Goal: Contribute content: Contribute content

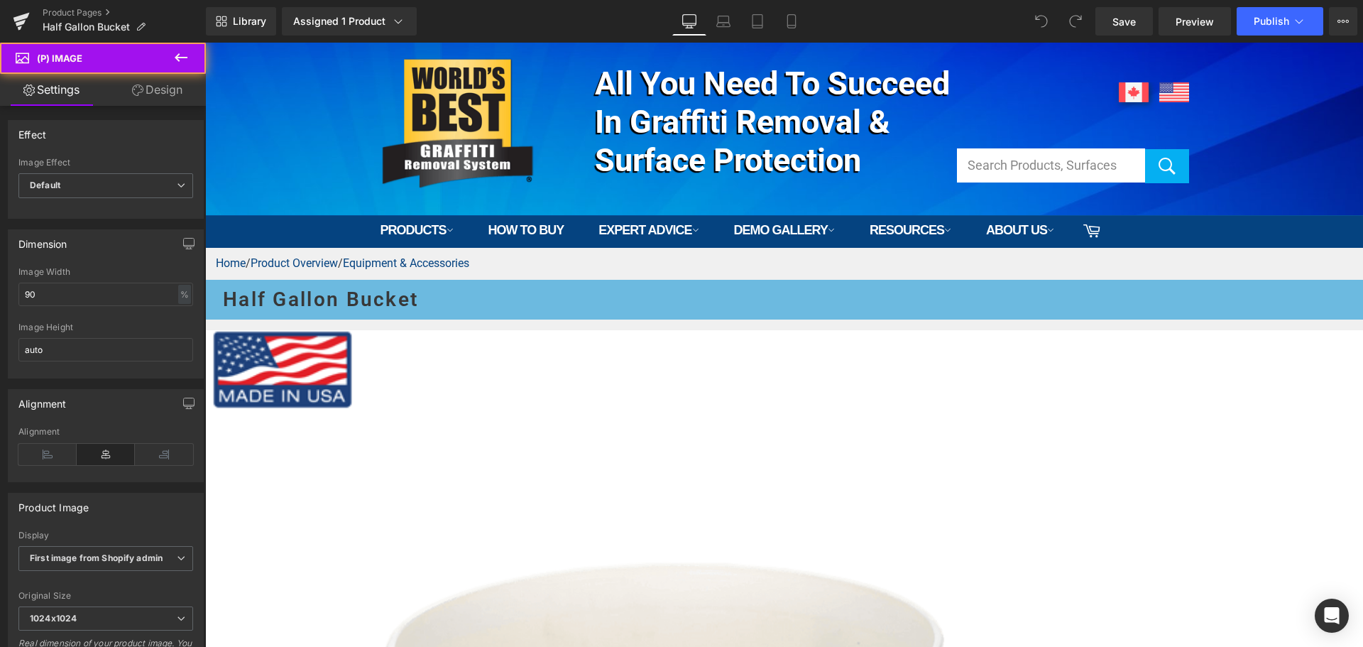
click at [160, 89] on link "Design" at bounding box center [157, 90] width 103 height 32
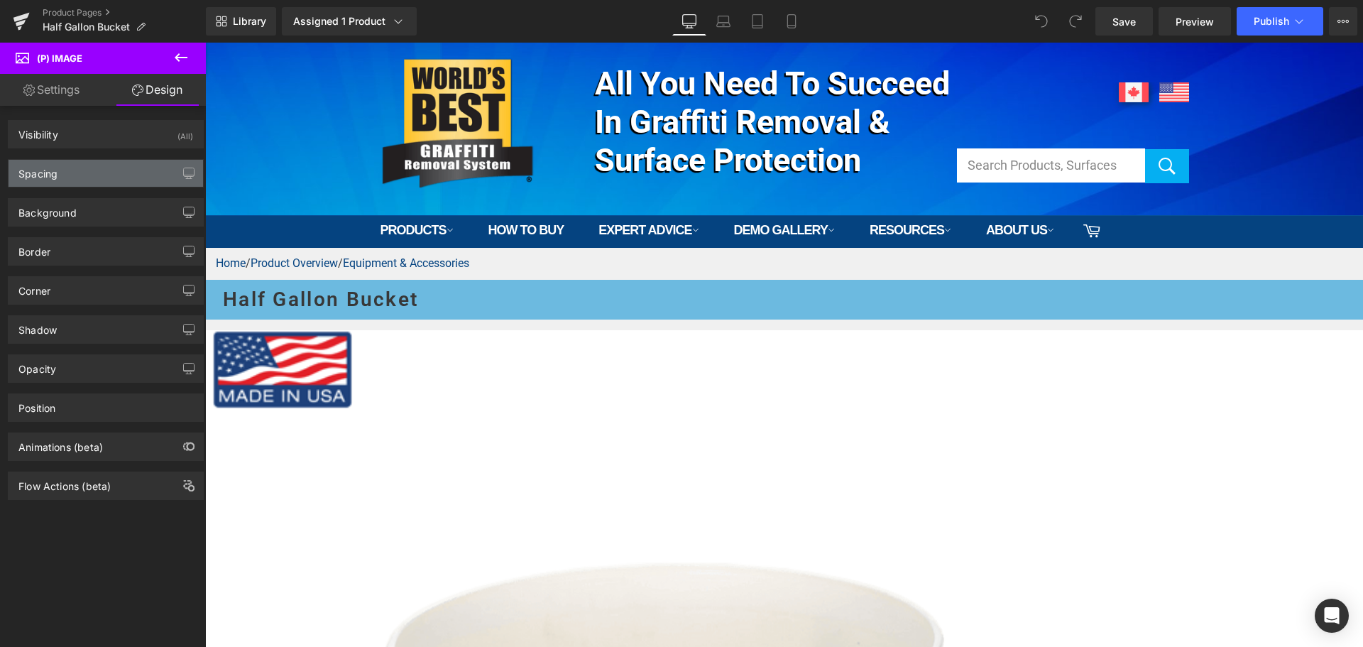
click at [70, 176] on div "Spacing" at bounding box center [106, 173] width 194 height 27
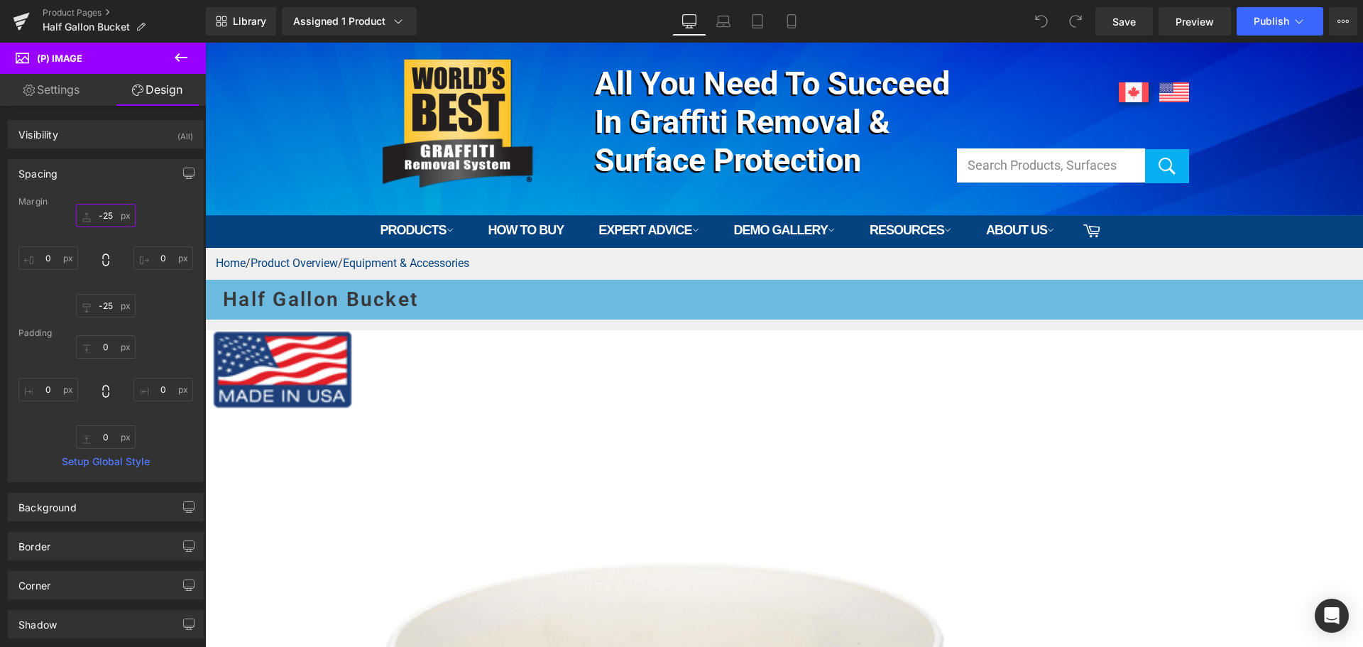
click at [111, 211] on input "-25" at bounding box center [106, 215] width 60 height 23
type input "0"
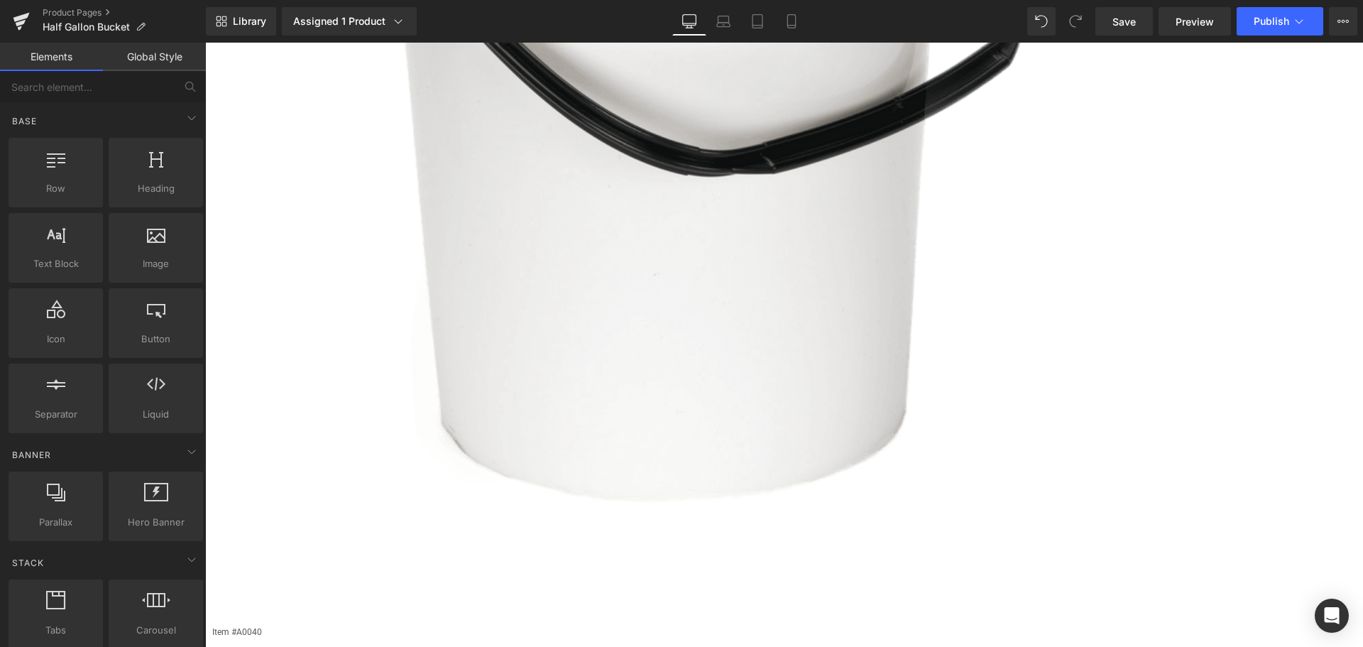
scroll to position [781, 0]
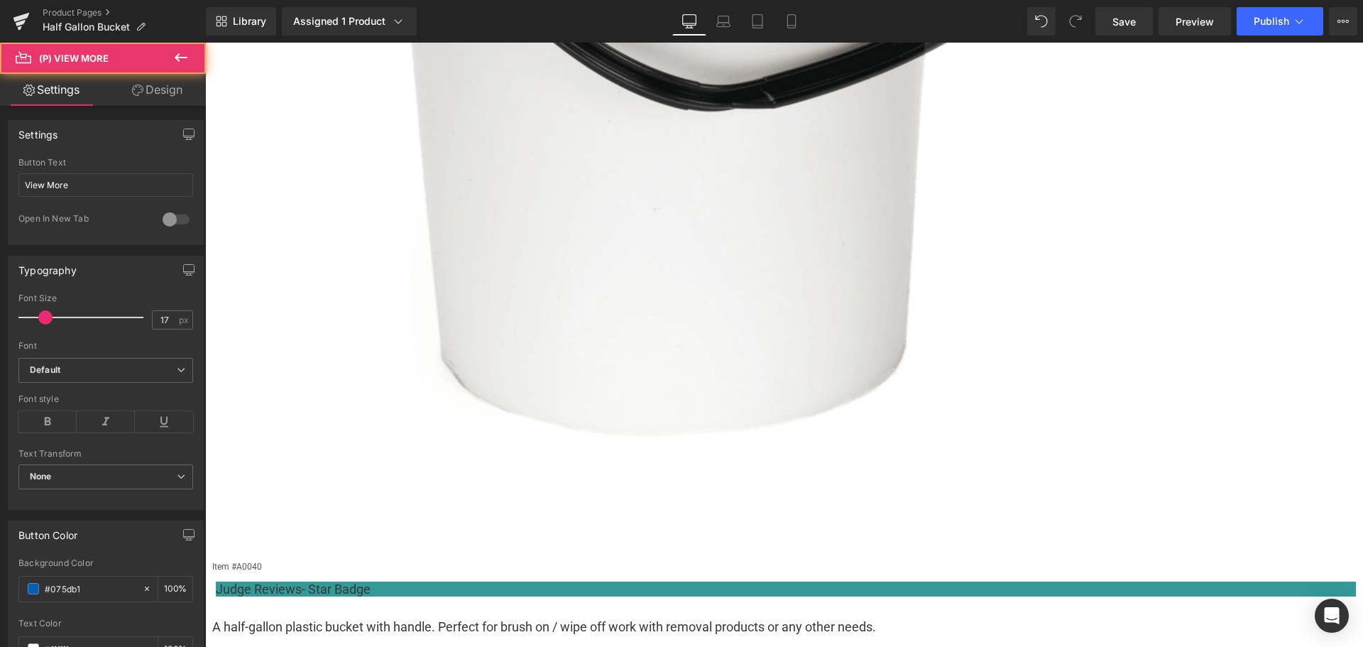
click at [176, 85] on link "Design" at bounding box center [157, 90] width 103 height 32
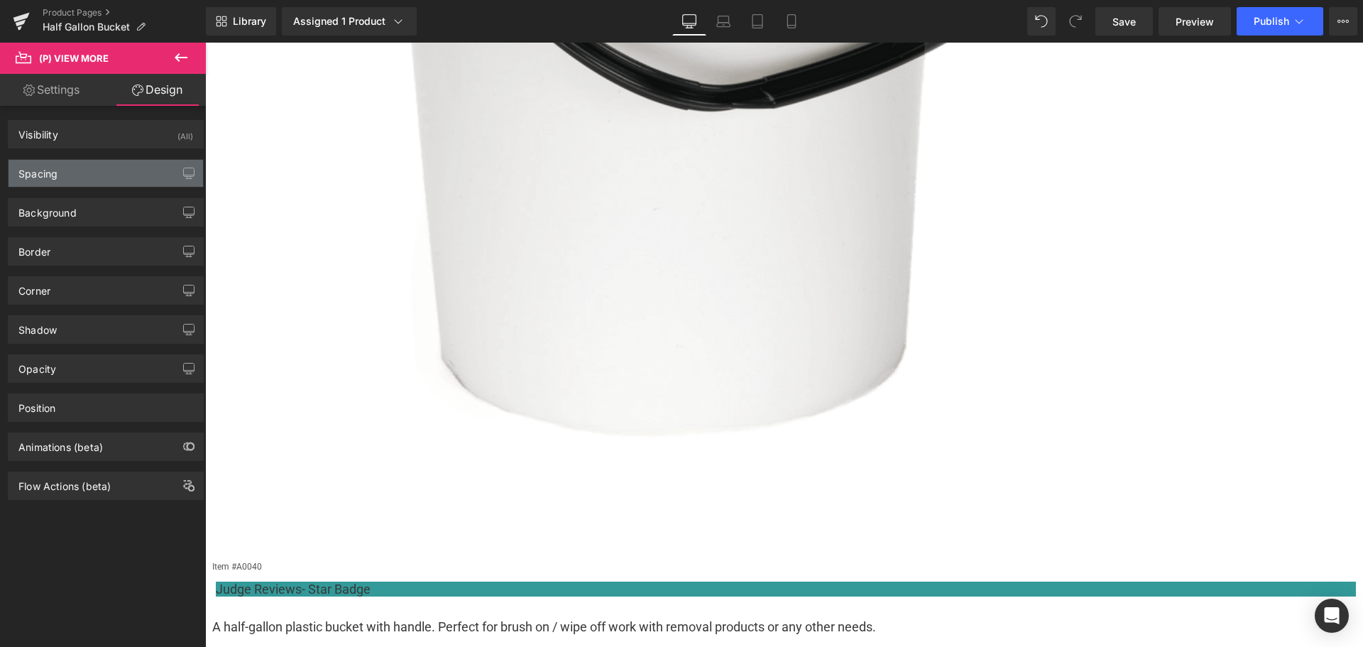
click at [114, 170] on div "Spacing" at bounding box center [106, 173] width 194 height 27
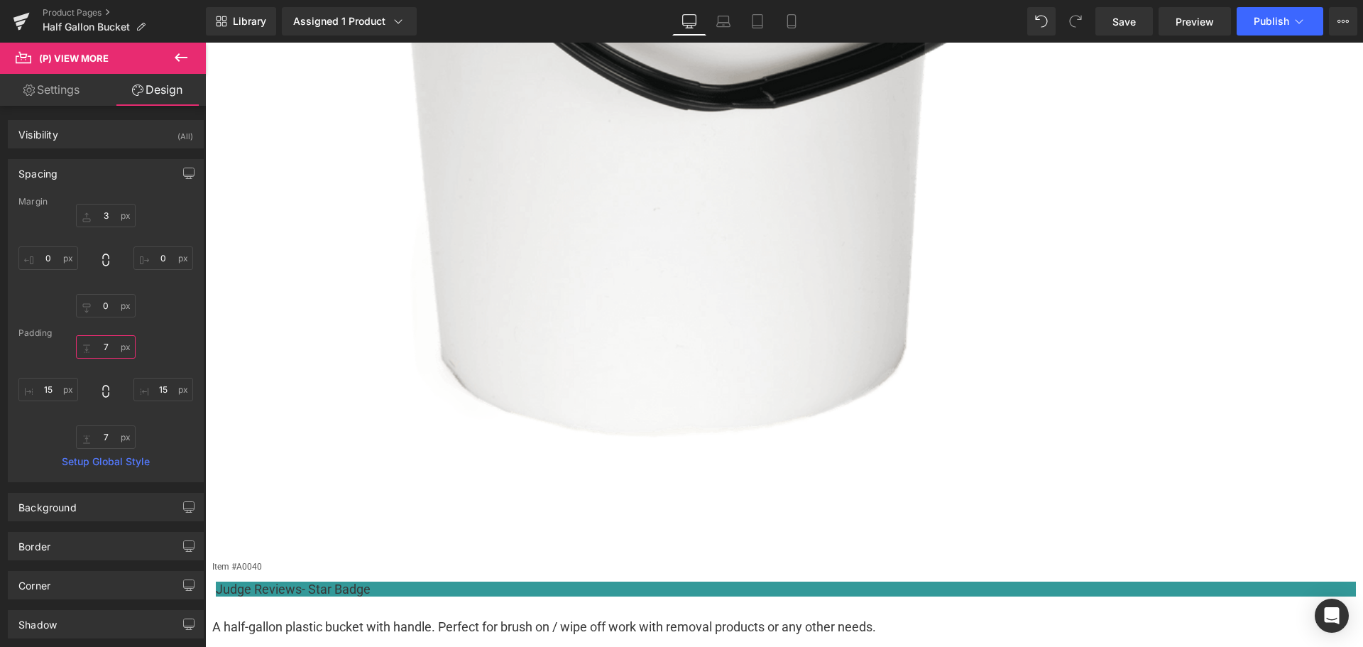
click at [107, 340] on input "7" at bounding box center [106, 346] width 60 height 23
type input "10"
click at [114, 441] on input "7" at bounding box center [106, 436] width 60 height 23
type input "10"
click at [104, 209] on input "3" at bounding box center [106, 215] width 60 height 23
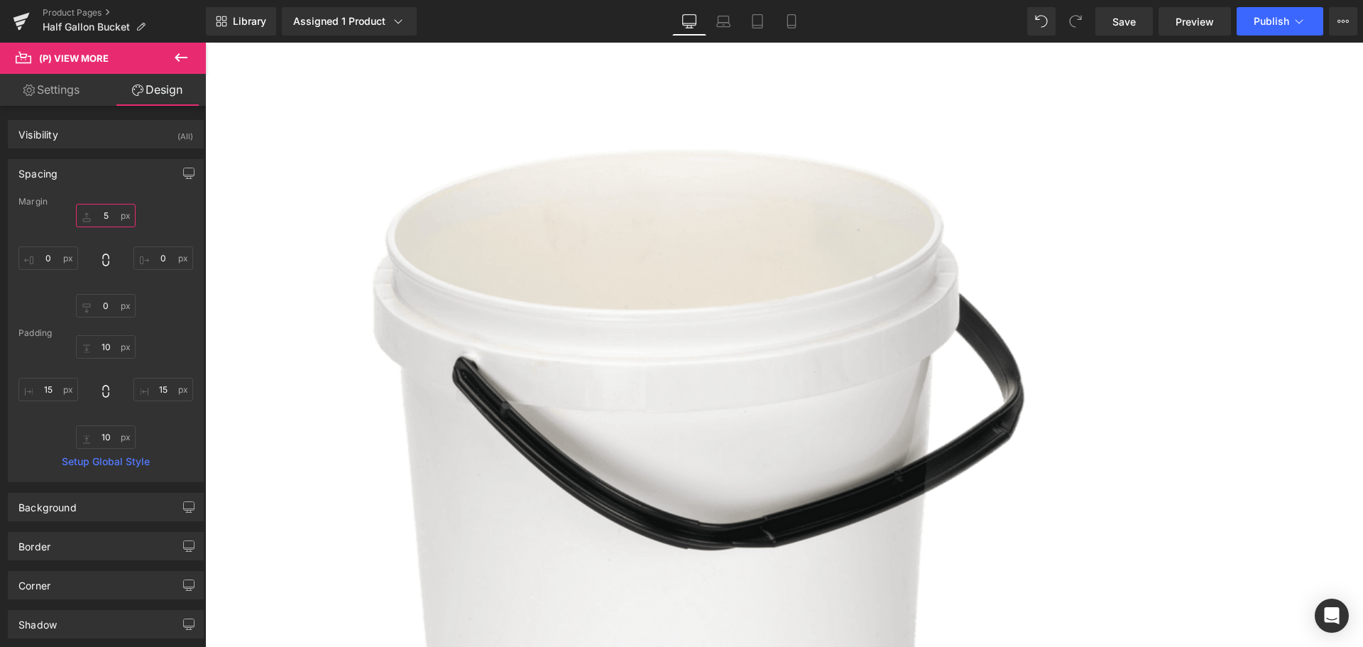
scroll to position [213, 0]
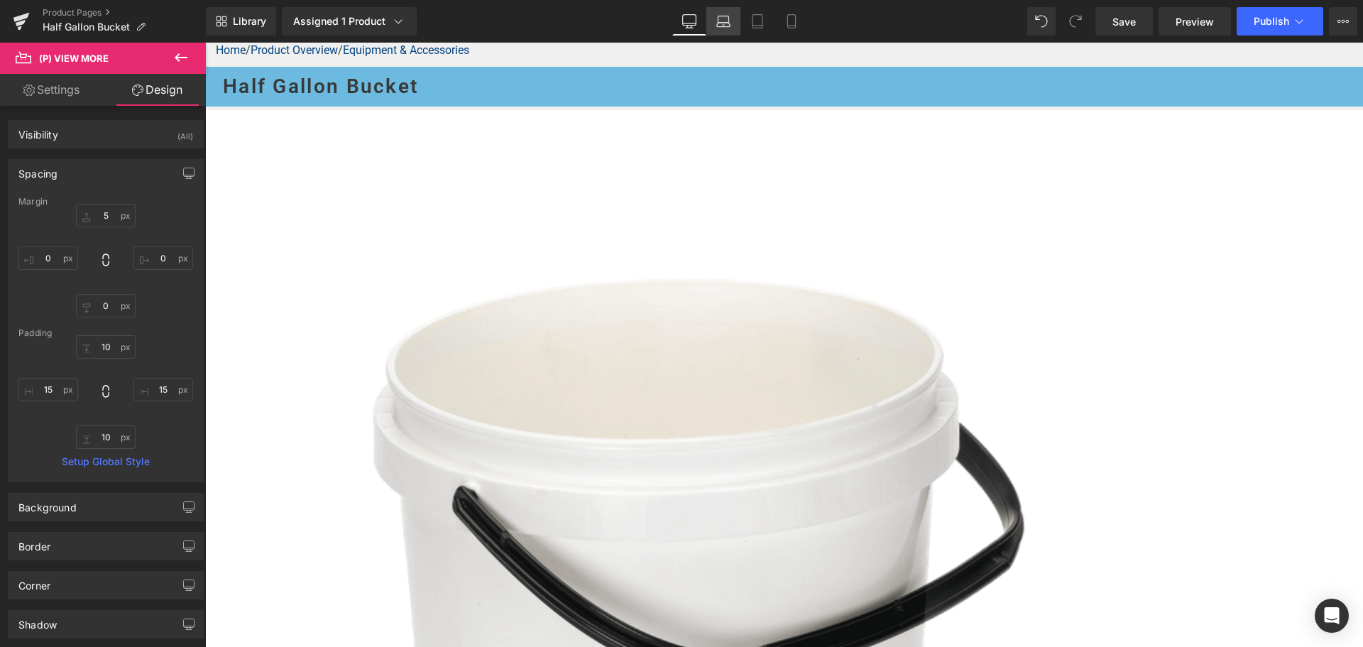
click at [731, 24] on link "Laptop" at bounding box center [723, 21] width 34 height 28
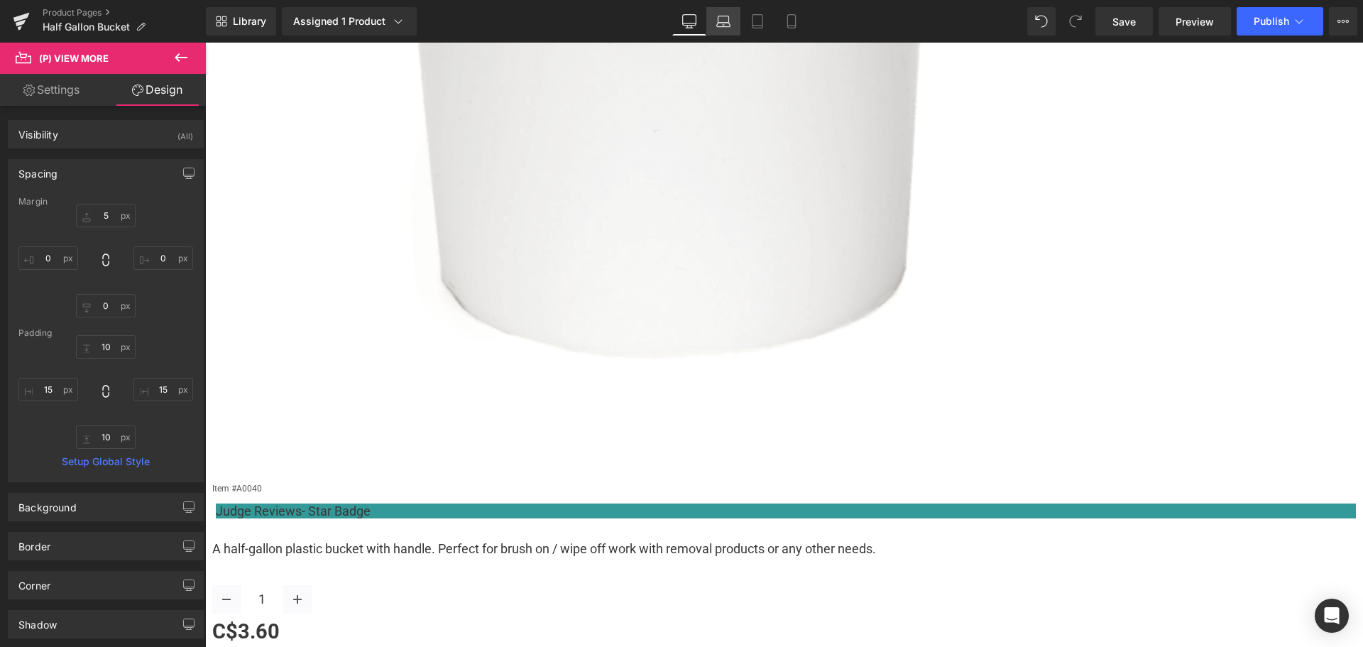
type input "5"
type input "0"
type input "10"
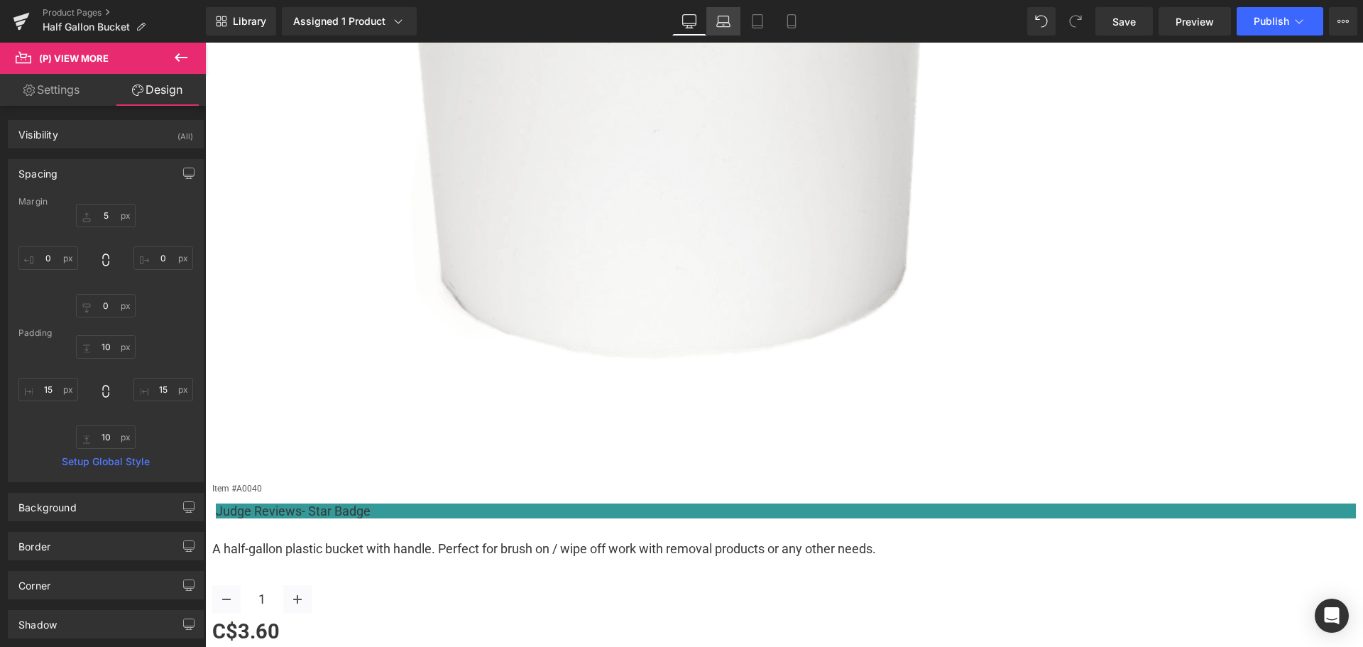
type input "15"
type input "10"
type input "15"
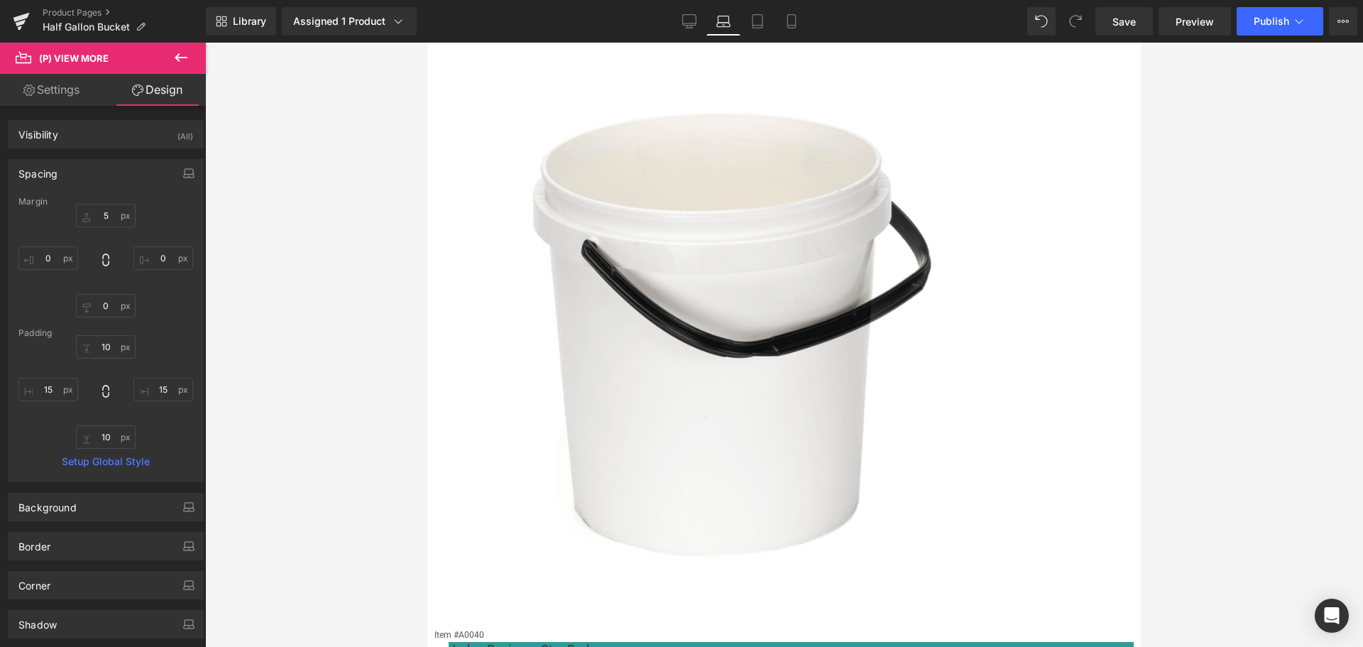
scroll to position [78, 0]
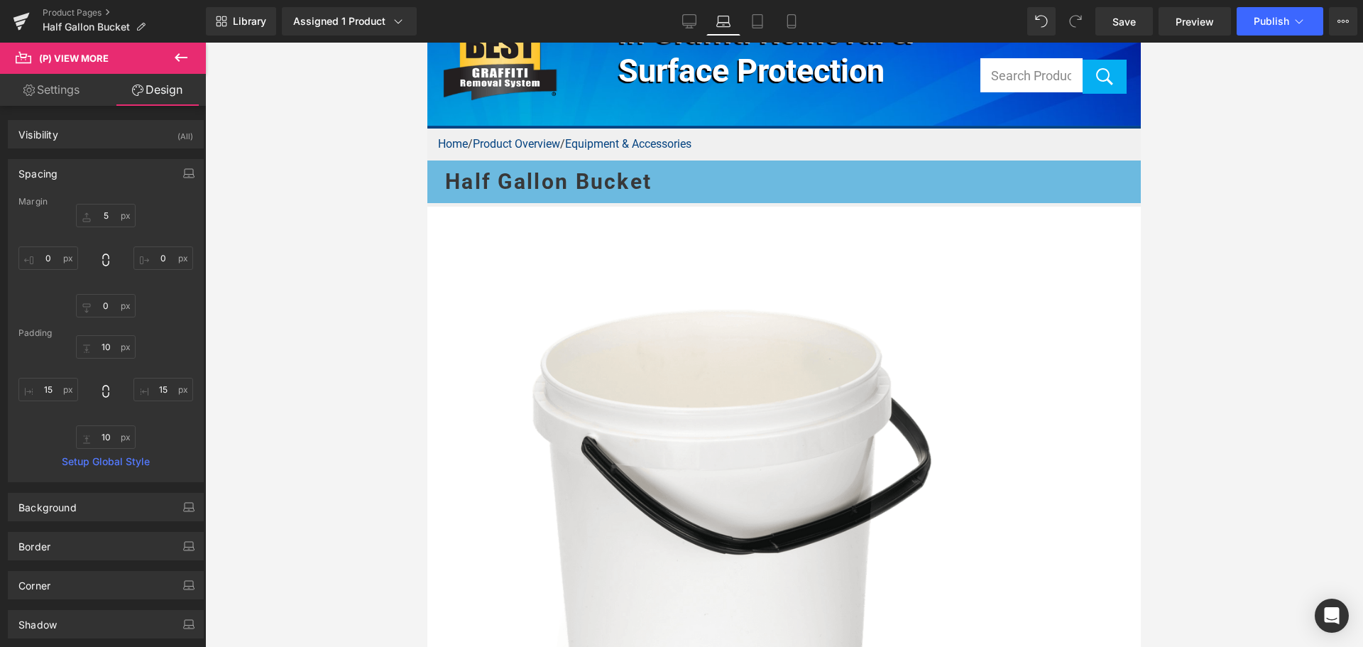
drag, startPoint x: 1036, startPoint y: 335, endPoint x: 796, endPoint y: 422, distance: 255.3
click at [427, 43] on span "(P) Price" at bounding box center [427, 43] width 0 height 0
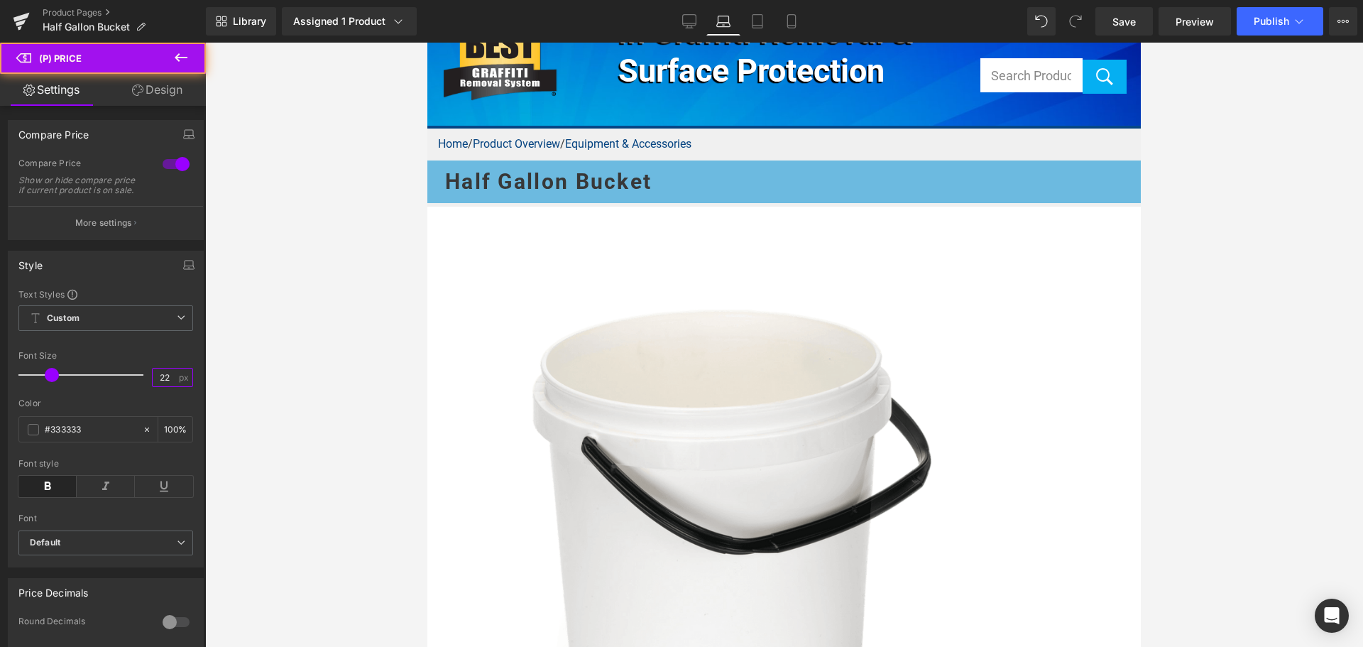
click at [168, 385] on input "22" at bounding box center [165, 377] width 25 height 18
type input "24"
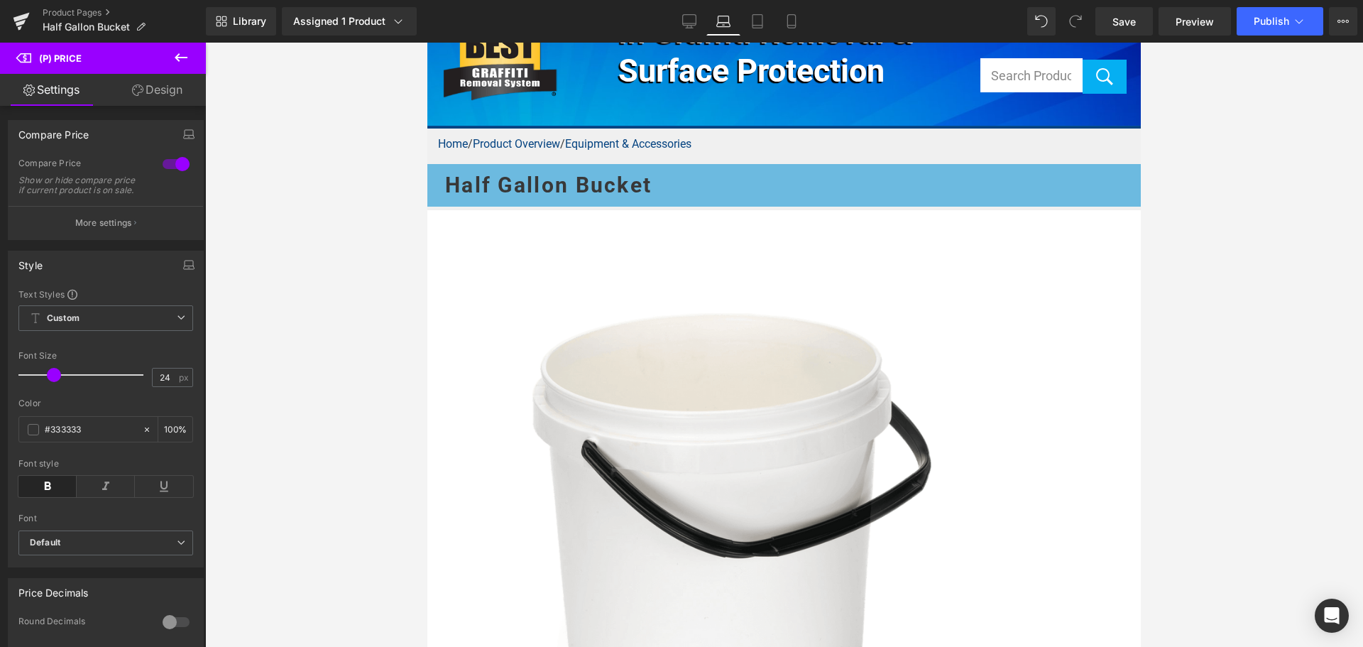
click at [625, 181] on h1 "Half Gallon Bucket" at bounding box center [784, 185] width 678 height 43
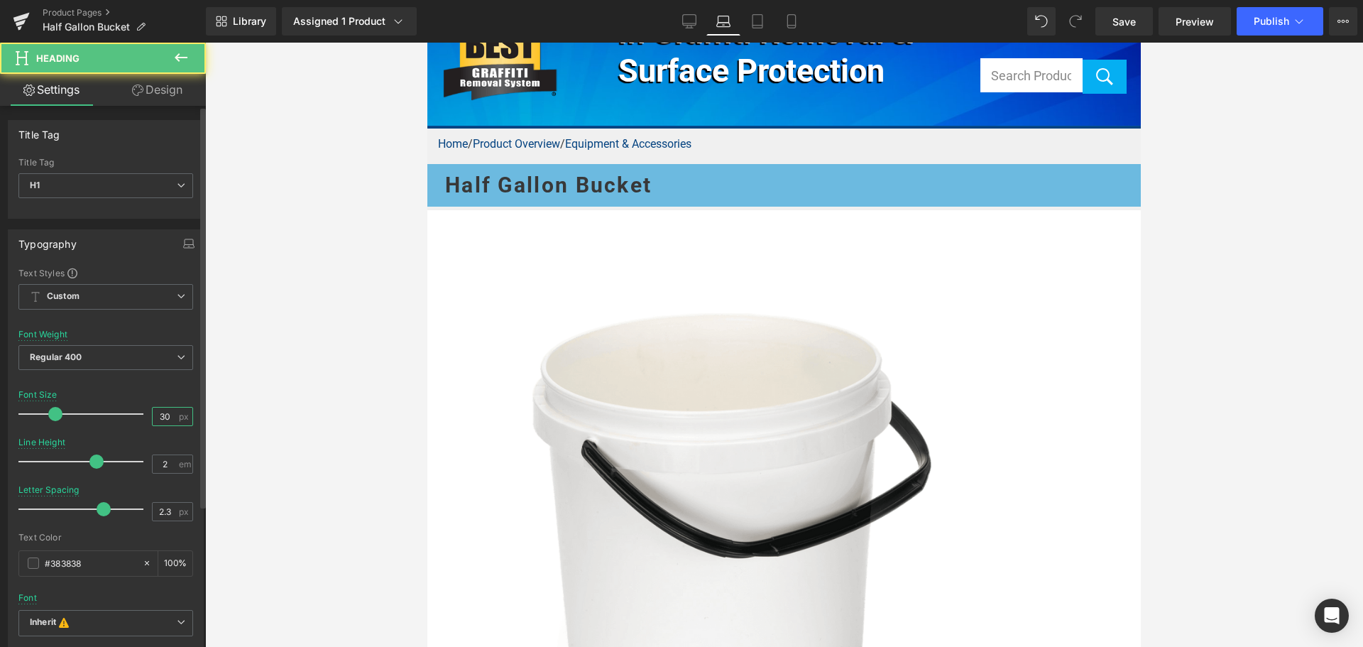
click at [166, 417] on input "30" at bounding box center [165, 416] width 25 height 18
type input "27"
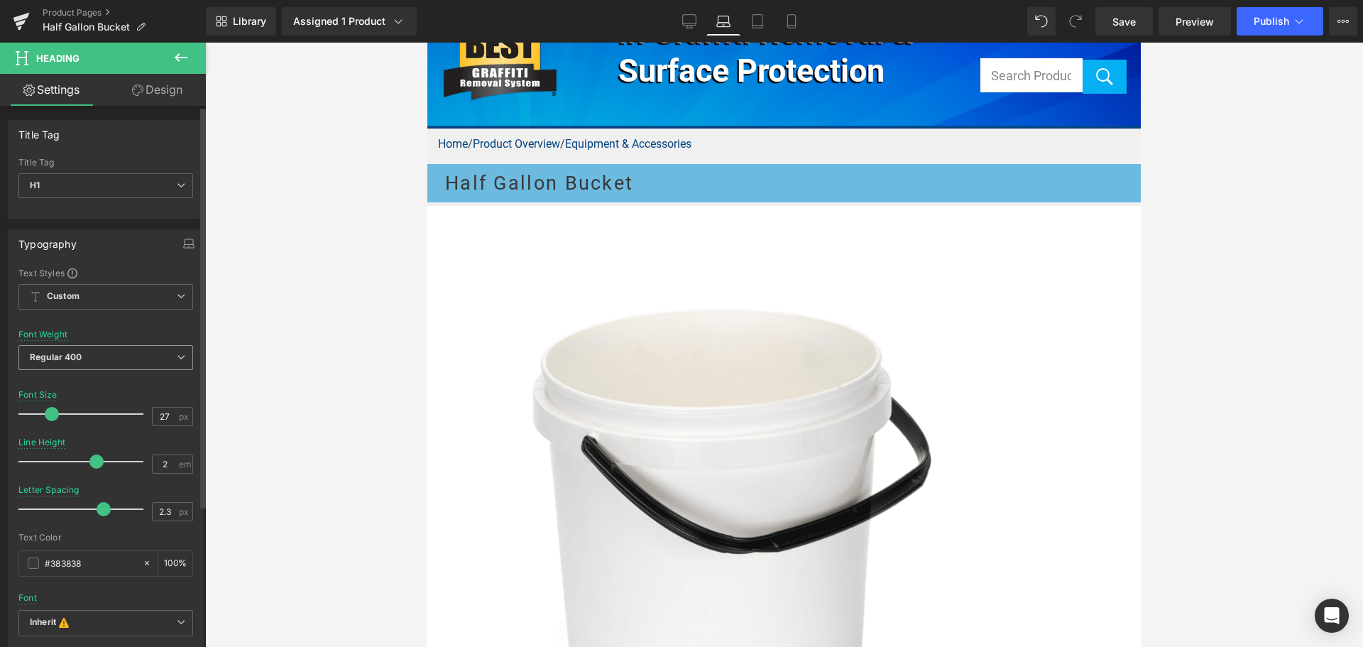
click at [143, 361] on span "Regular 400" at bounding box center [105, 357] width 175 height 25
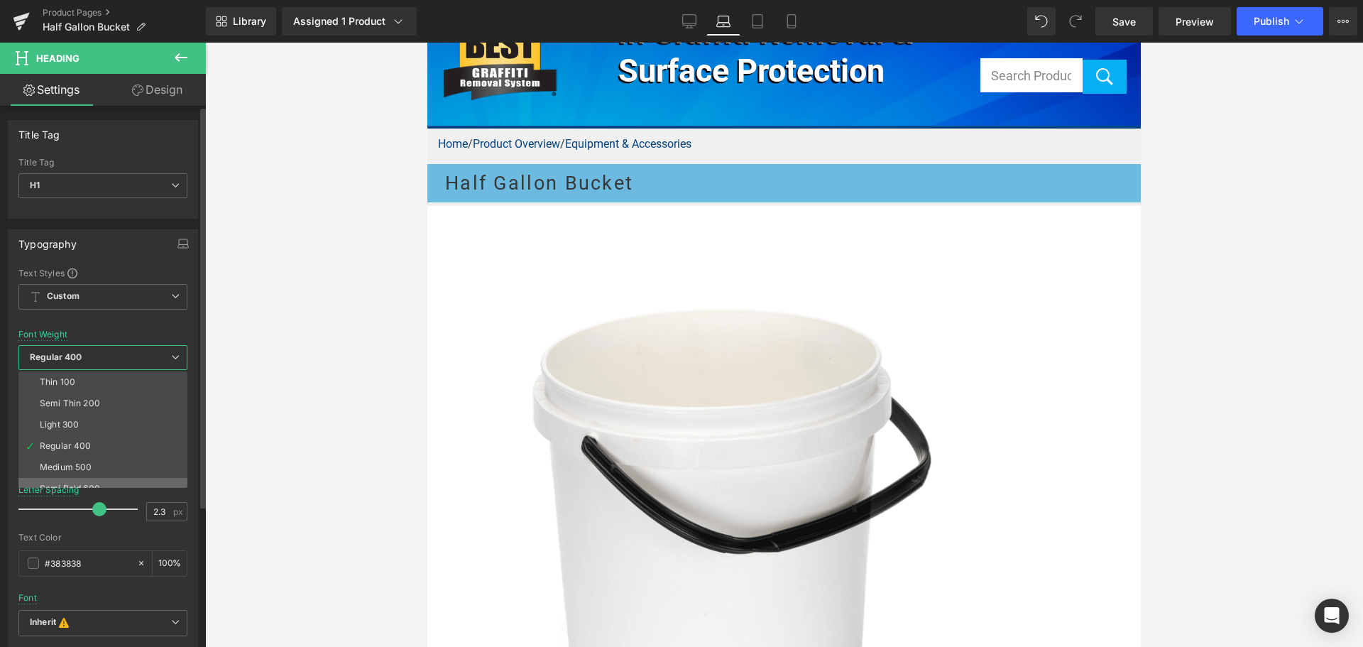
click at [102, 478] on li "Semi Bold 600" at bounding box center [105, 488] width 175 height 21
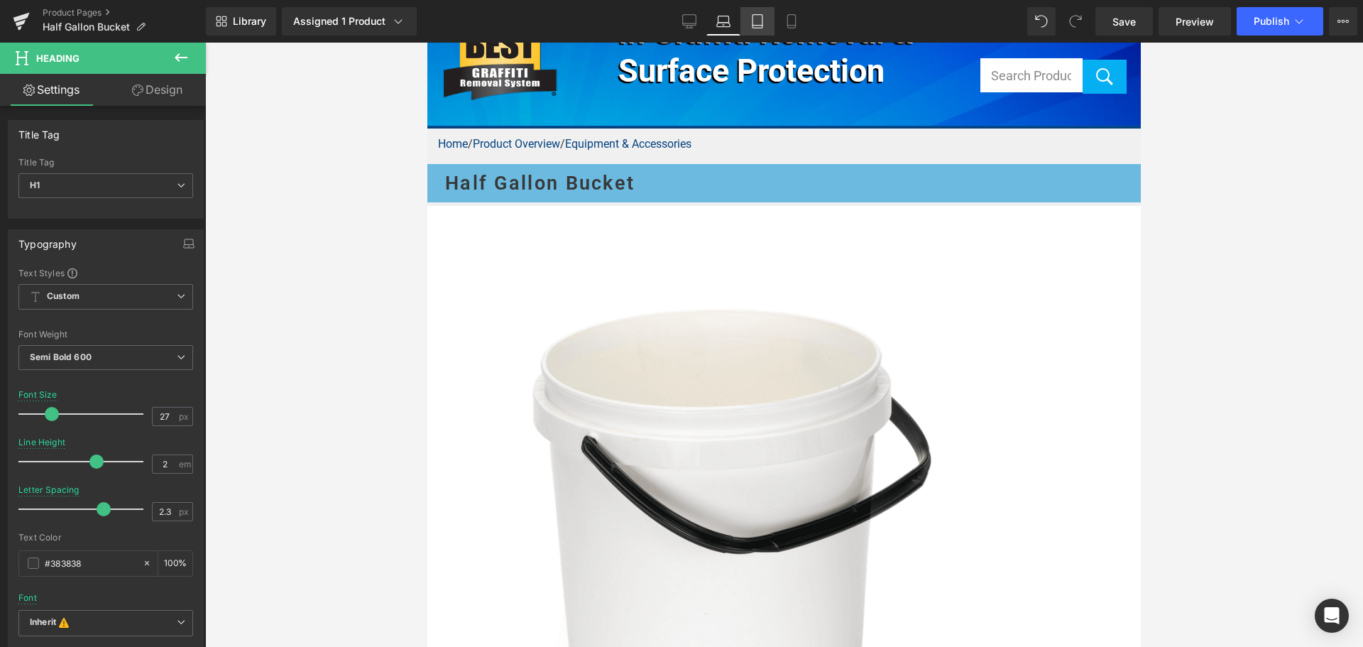
click at [769, 23] on link "Tablet" at bounding box center [757, 21] width 34 height 28
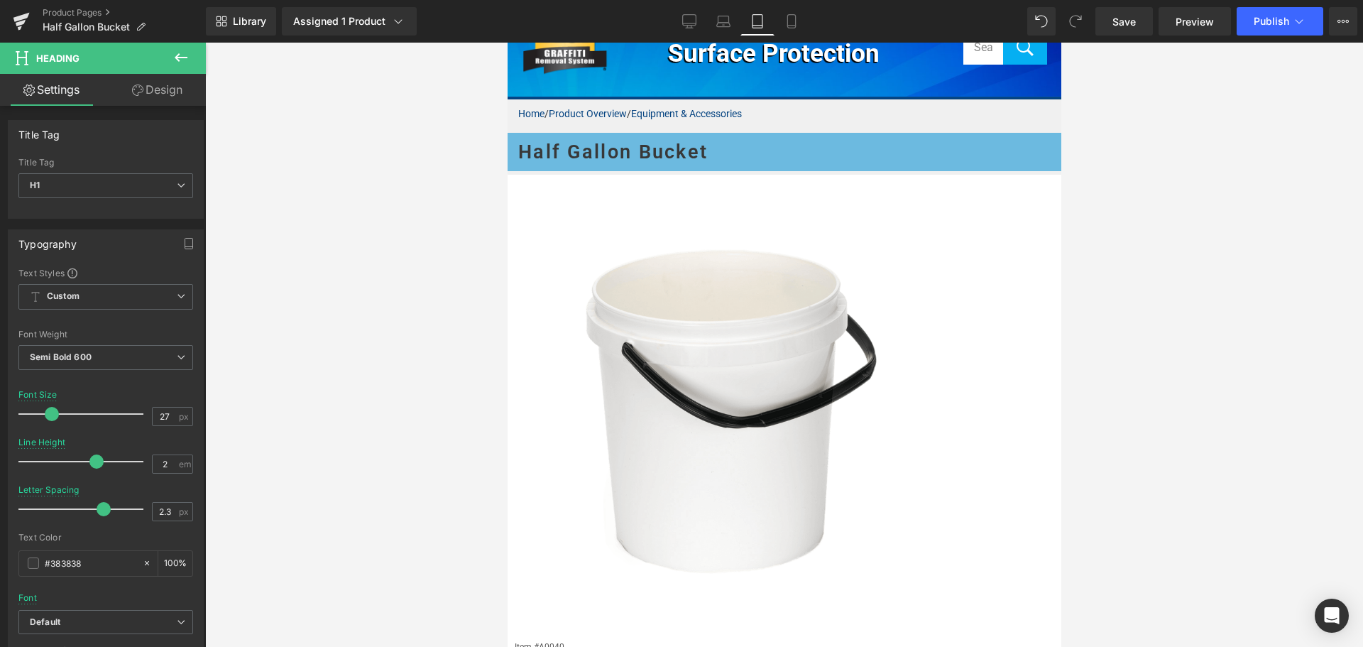
scroll to position [50, 0]
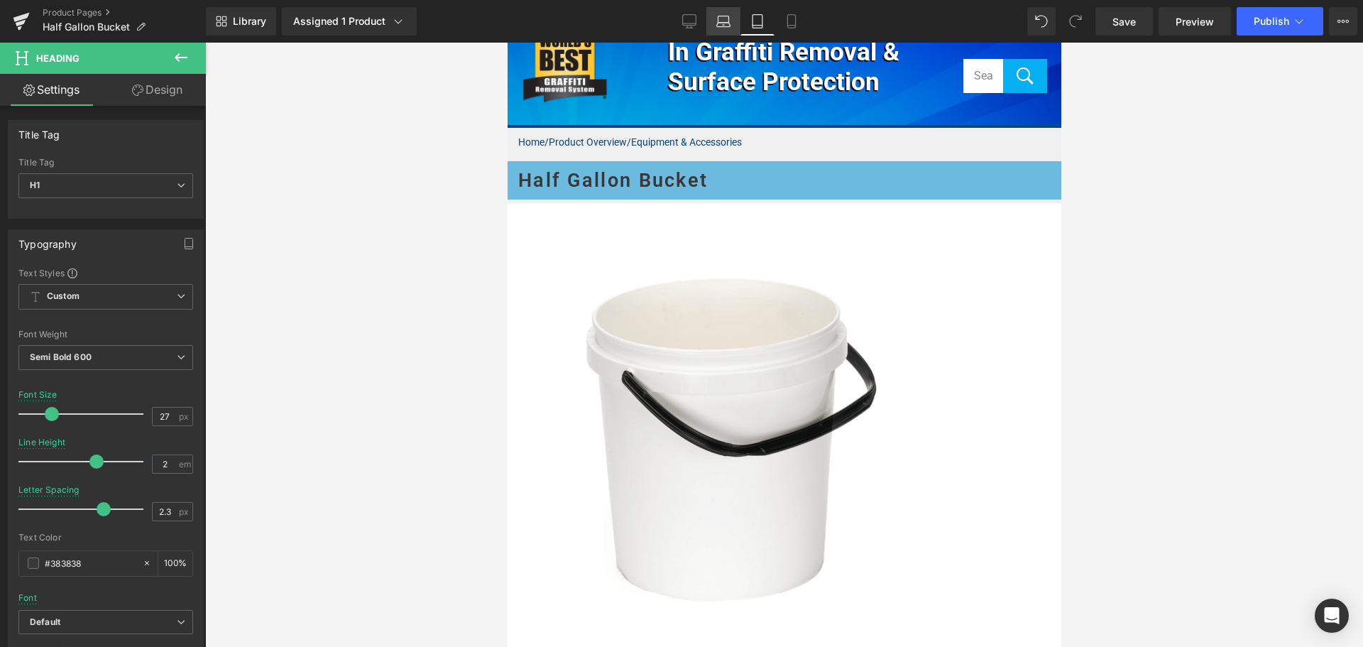
click at [729, 25] on icon at bounding box center [723, 21] width 14 height 14
type input "100"
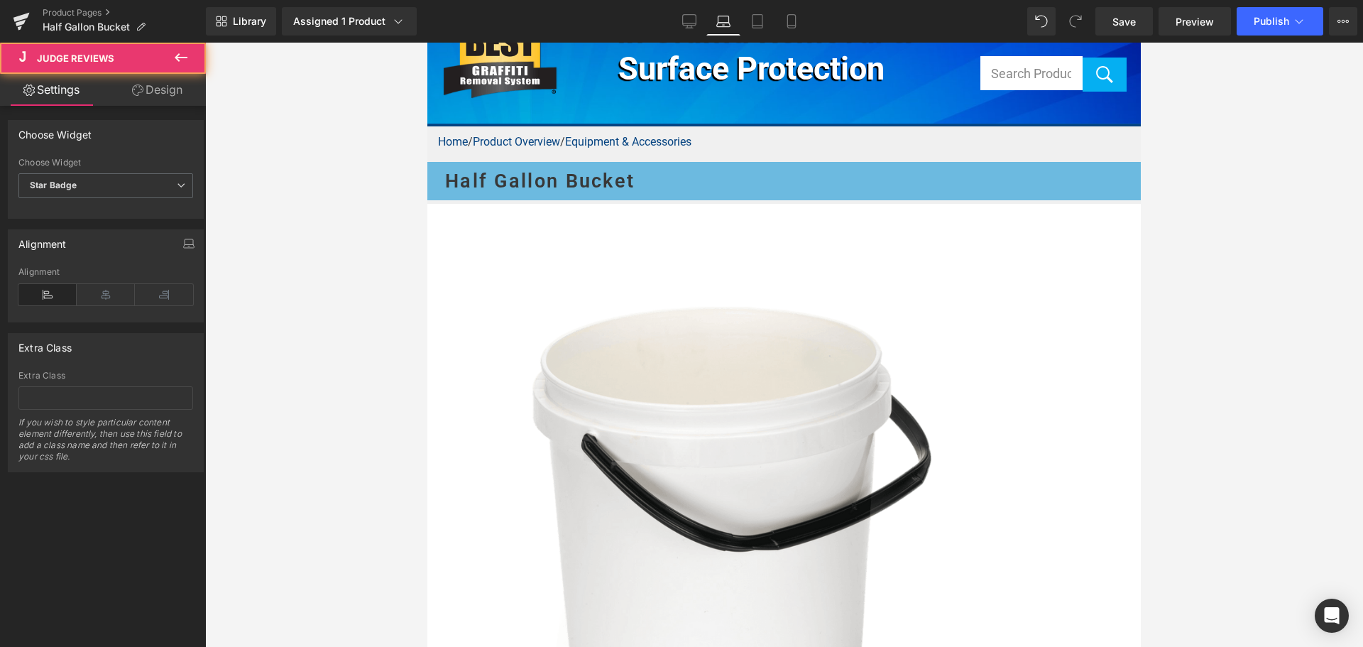
click at [157, 99] on link "Design" at bounding box center [157, 90] width 103 height 32
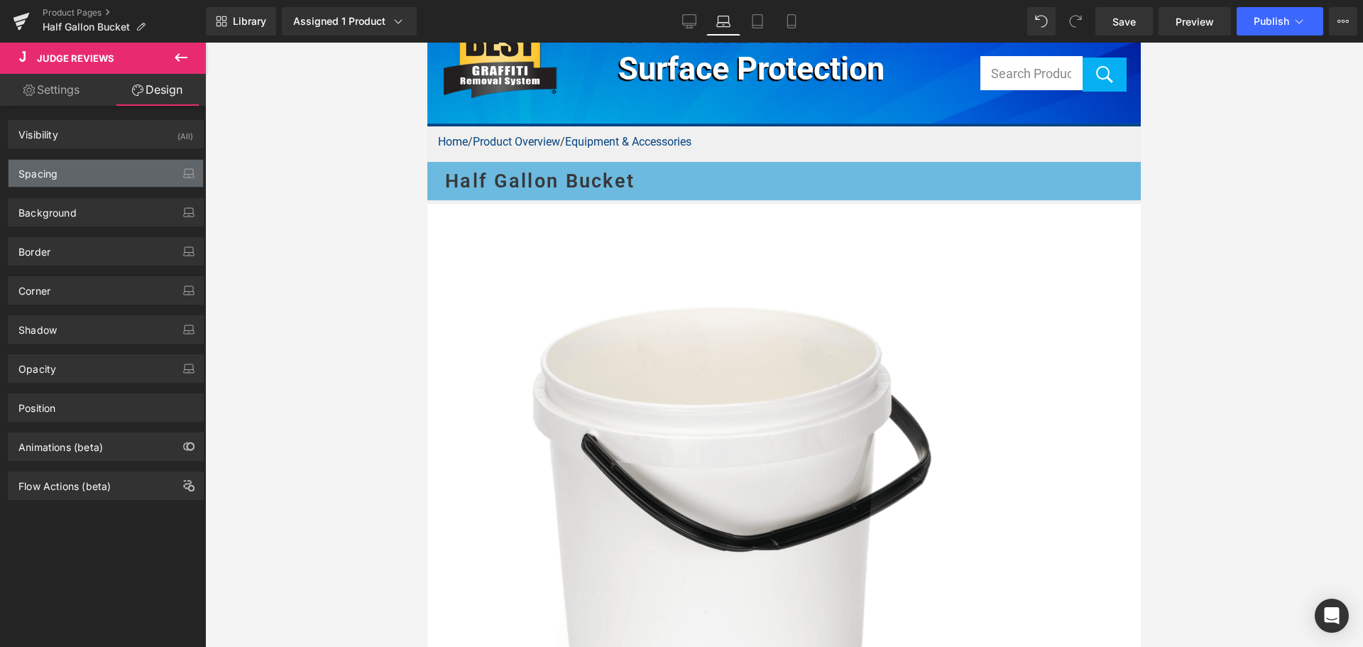
click at [98, 177] on div "Spacing" at bounding box center [106, 173] width 194 height 27
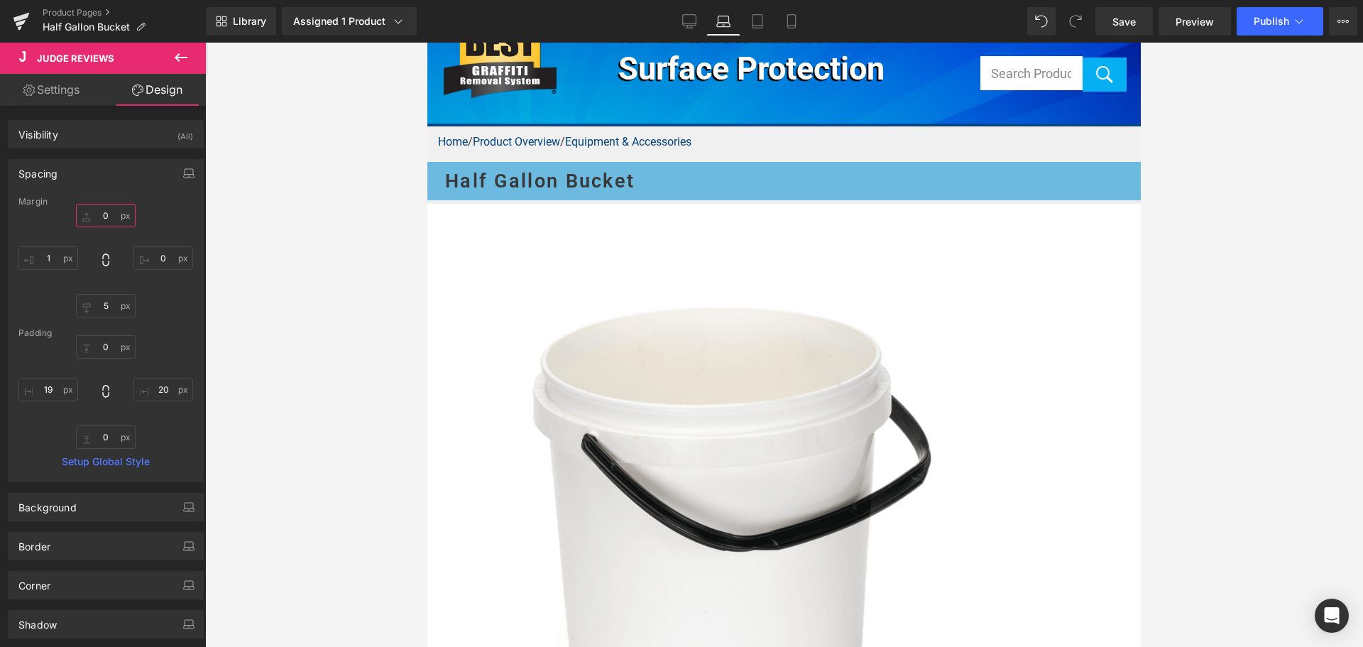
click at [108, 217] on input "0" at bounding box center [106, 215] width 60 height 23
type input "5"
click at [1209, 305] on div at bounding box center [784, 345] width 1158 height 604
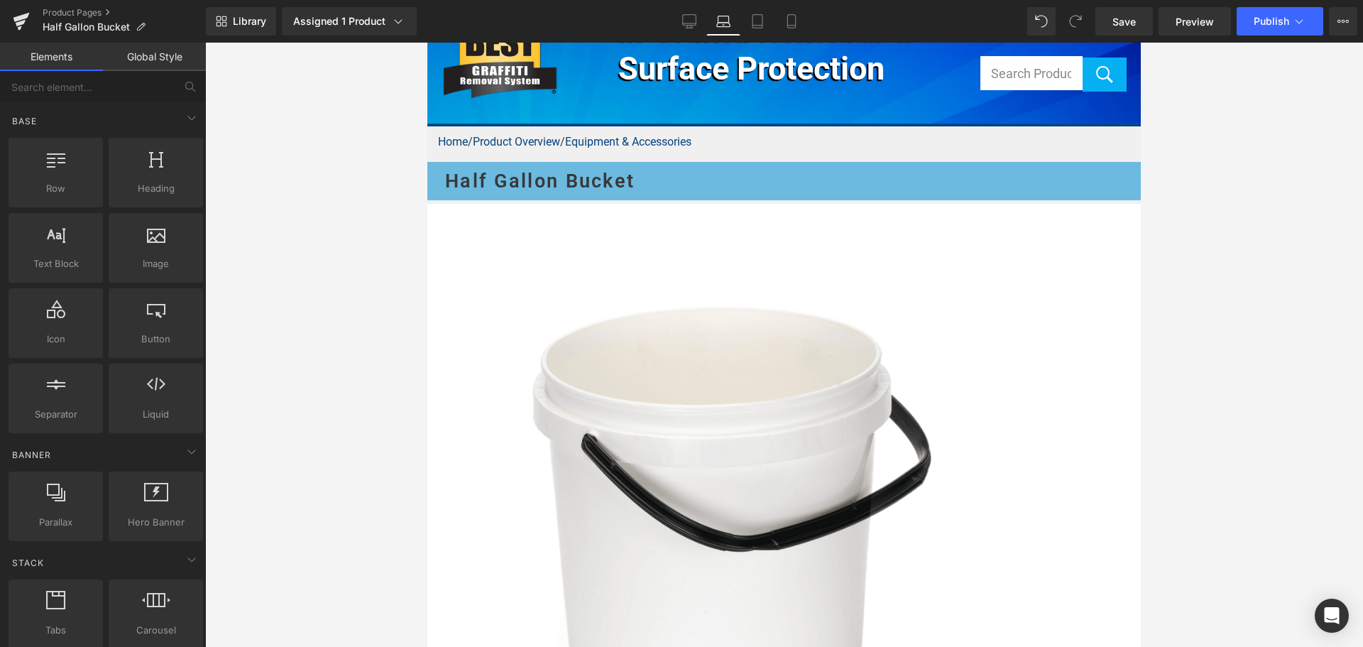
click at [1198, 315] on div at bounding box center [784, 345] width 1158 height 604
click at [756, 27] on icon at bounding box center [757, 21] width 14 height 14
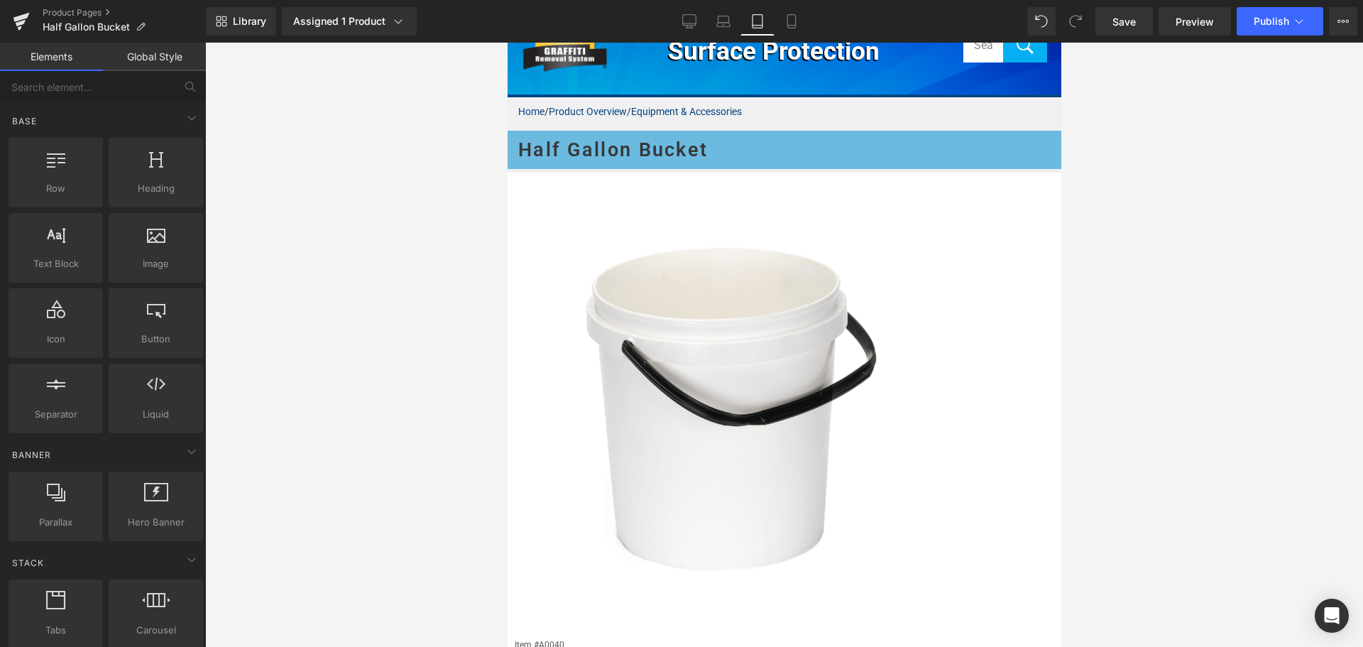
scroll to position [136, 0]
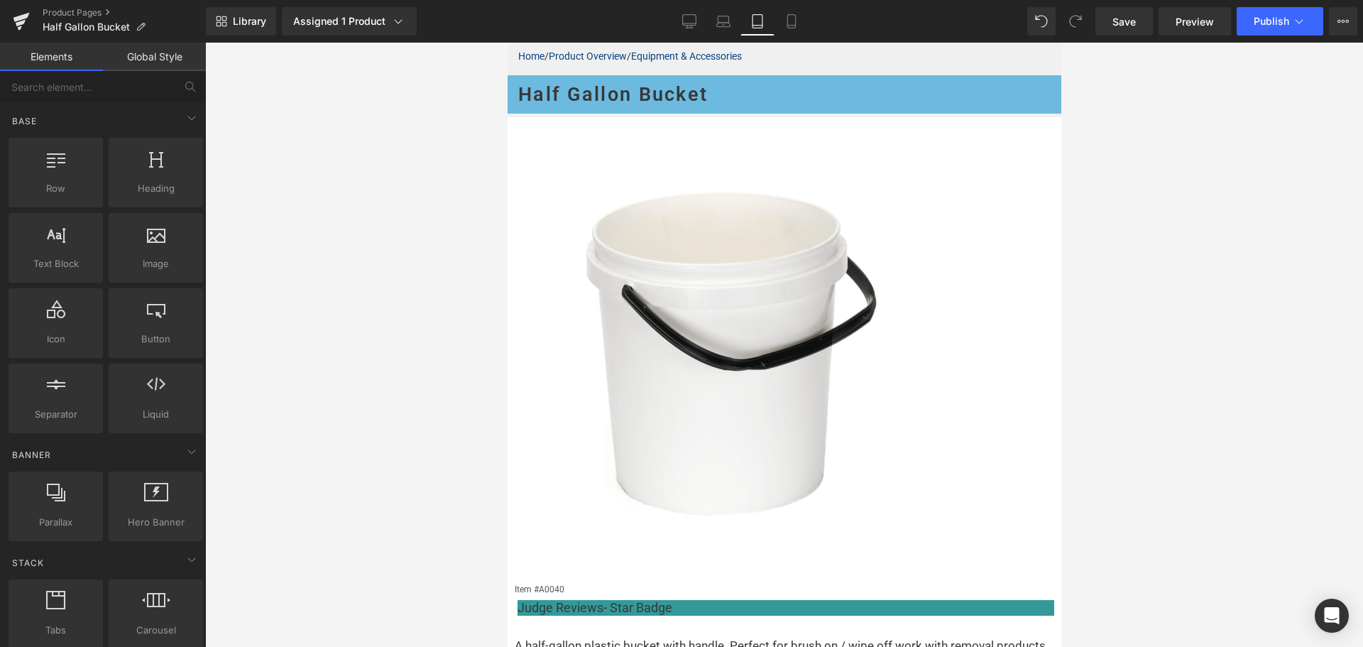
click at [651, 98] on h1 "Half Gallon Bucket" at bounding box center [787, 94] width 540 height 38
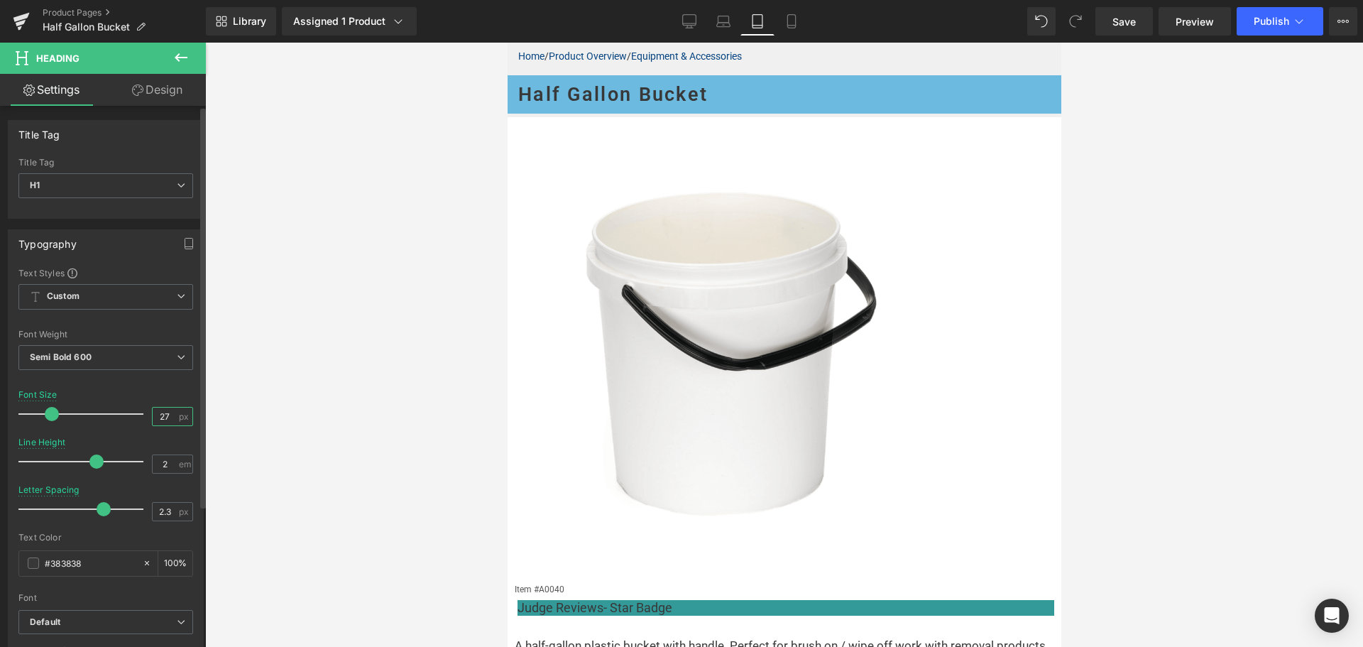
click at [168, 415] on input "27" at bounding box center [165, 416] width 25 height 18
type input "25"
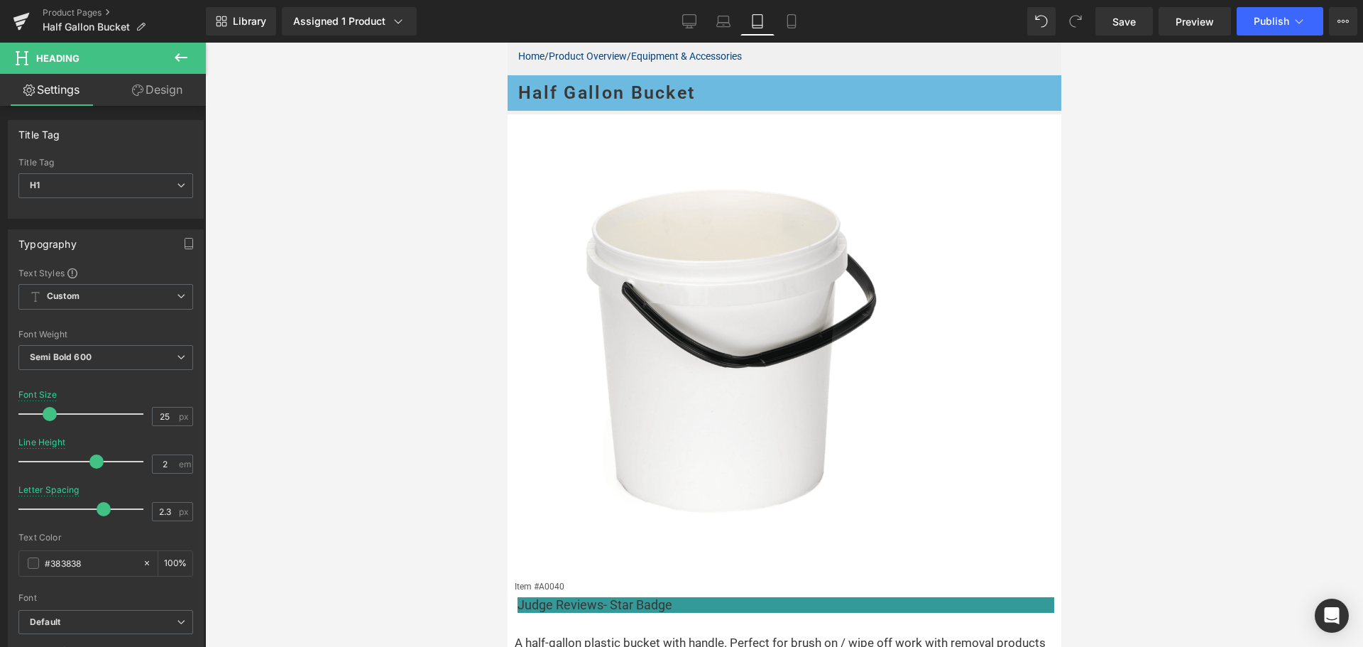
click at [1141, 315] on div at bounding box center [784, 345] width 1158 height 604
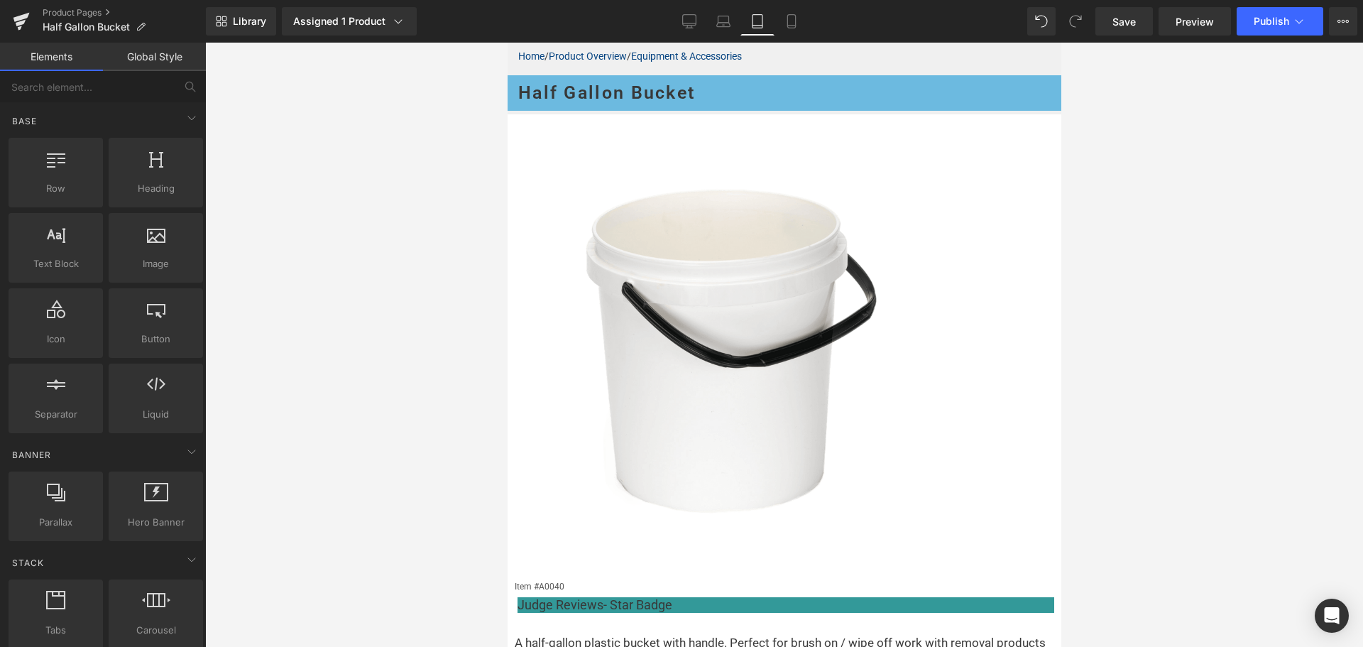
click at [507, 43] on span "Text Block" at bounding box center [507, 43] width 0 height 0
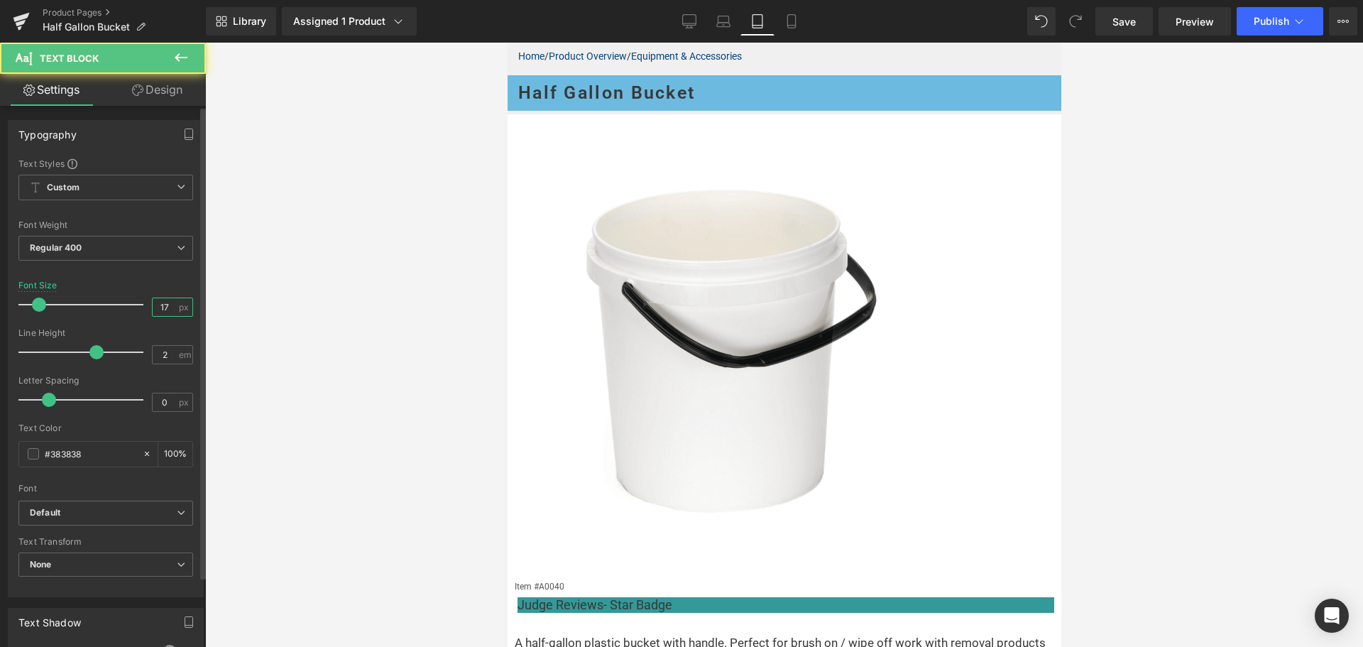
click at [160, 306] on input "17" at bounding box center [165, 307] width 25 height 18
type input "15"
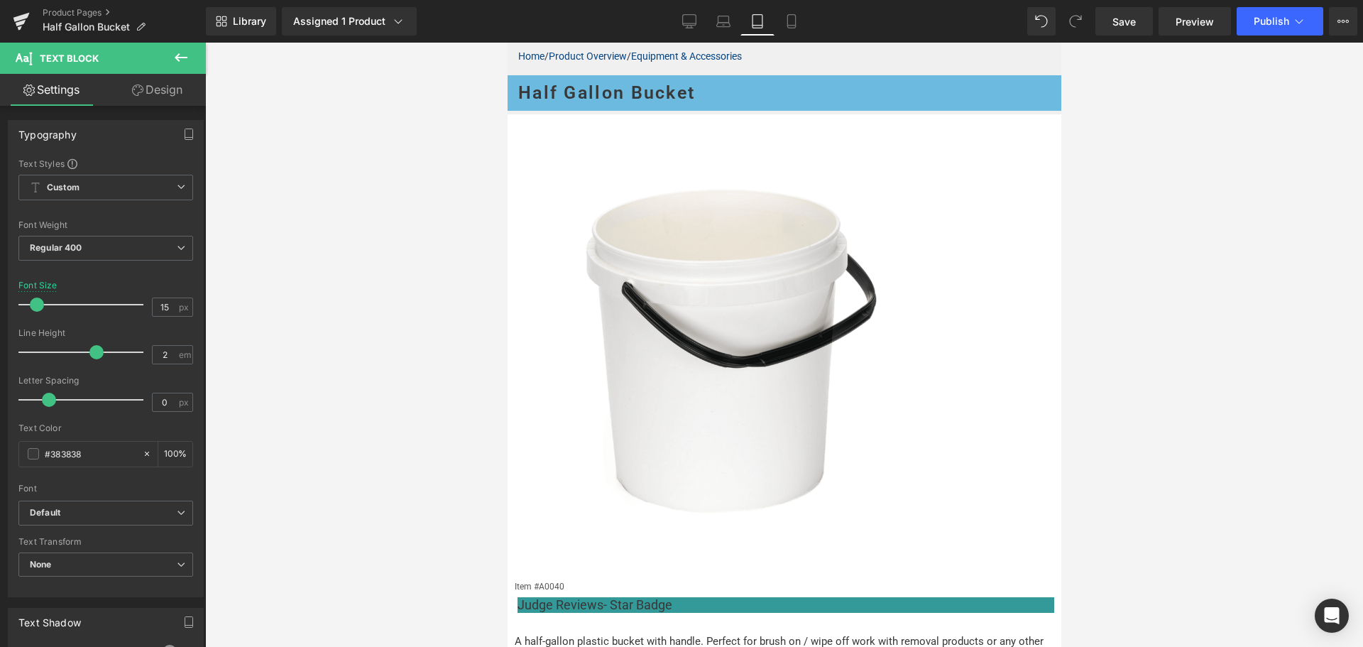
click at [507, 43] on span "(P) Price" at bounding box center [507, 43] width 0 height 0
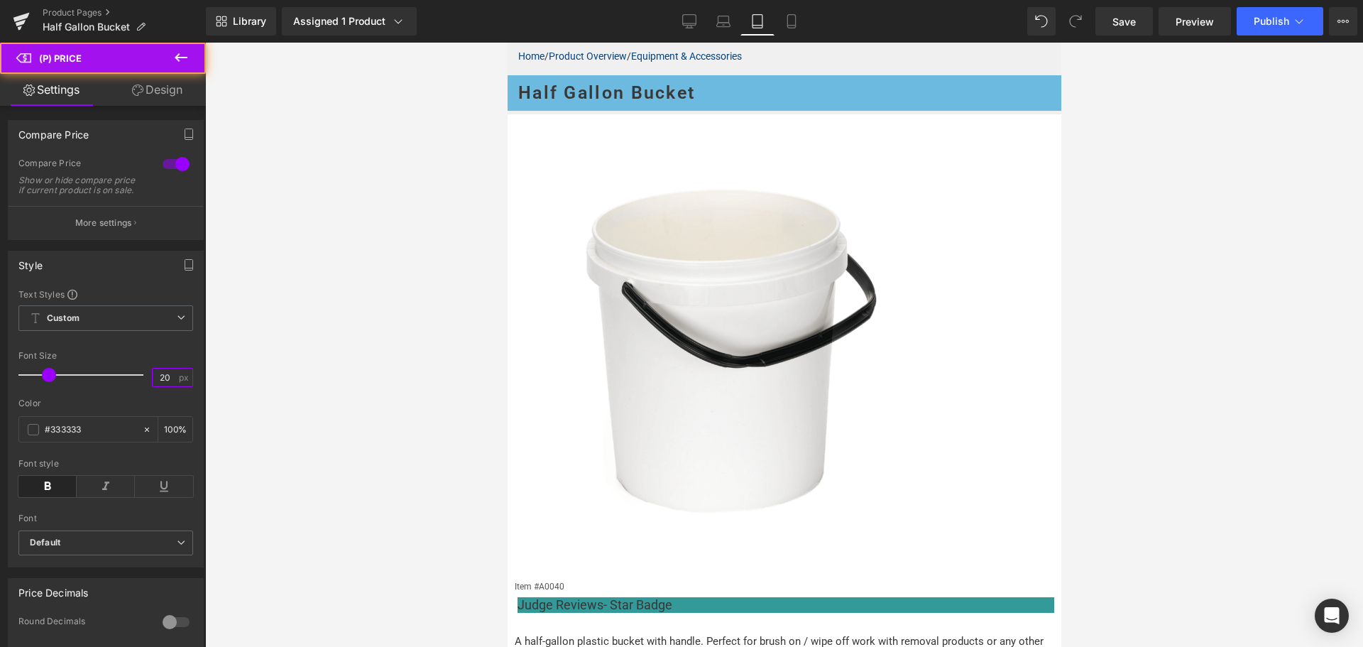
click at [160, 386] on input "20" at bounding box center [165, 377] width 25 height 18
type input "21"
click at [1161, 367] on div at bounding box center [784, 345] width 1158 height 604
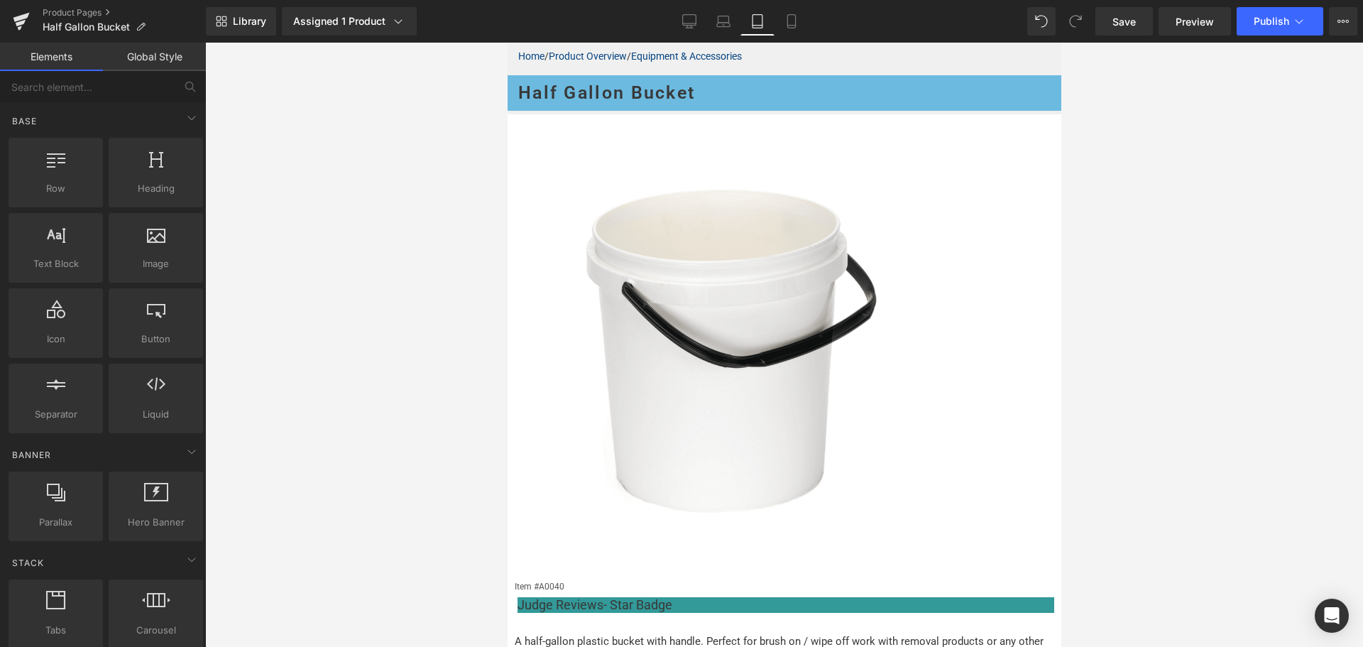
click at [507, 43] on span "Tabs" at bounding box center [507, 43] width 0 height 0
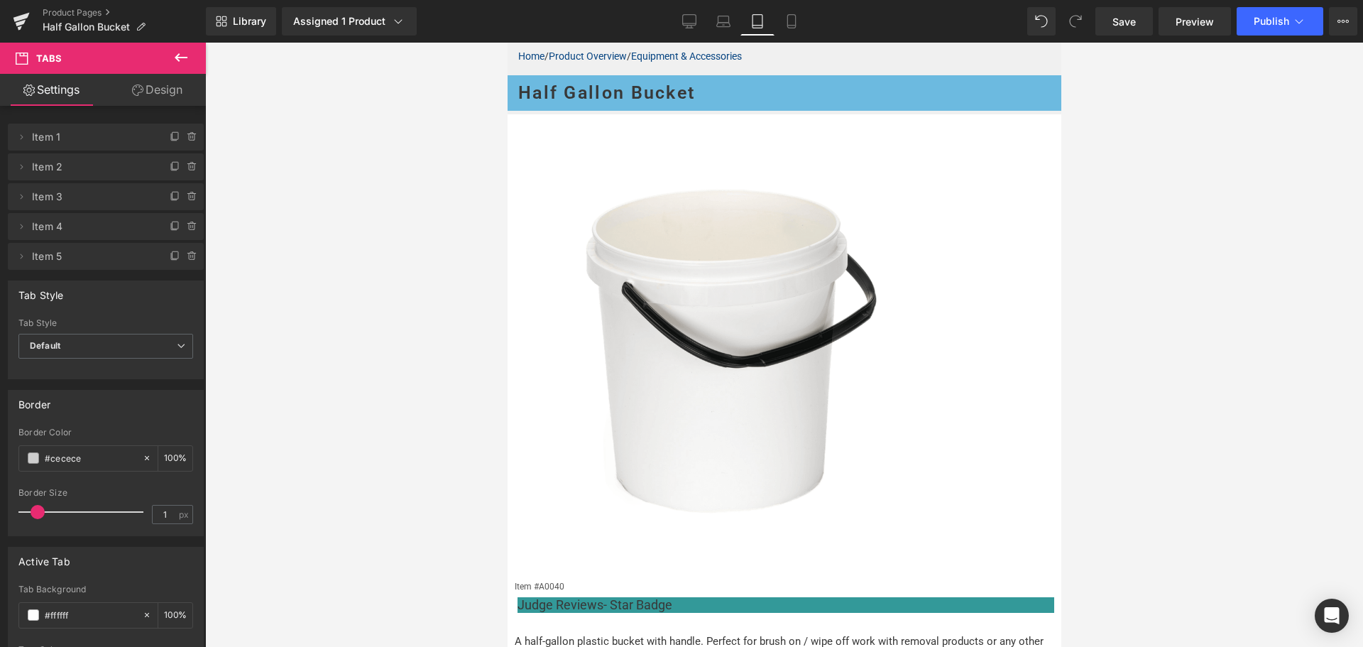
click at [154, 80] on link "Design" at bounding box center [157, 90] width 103 height 32
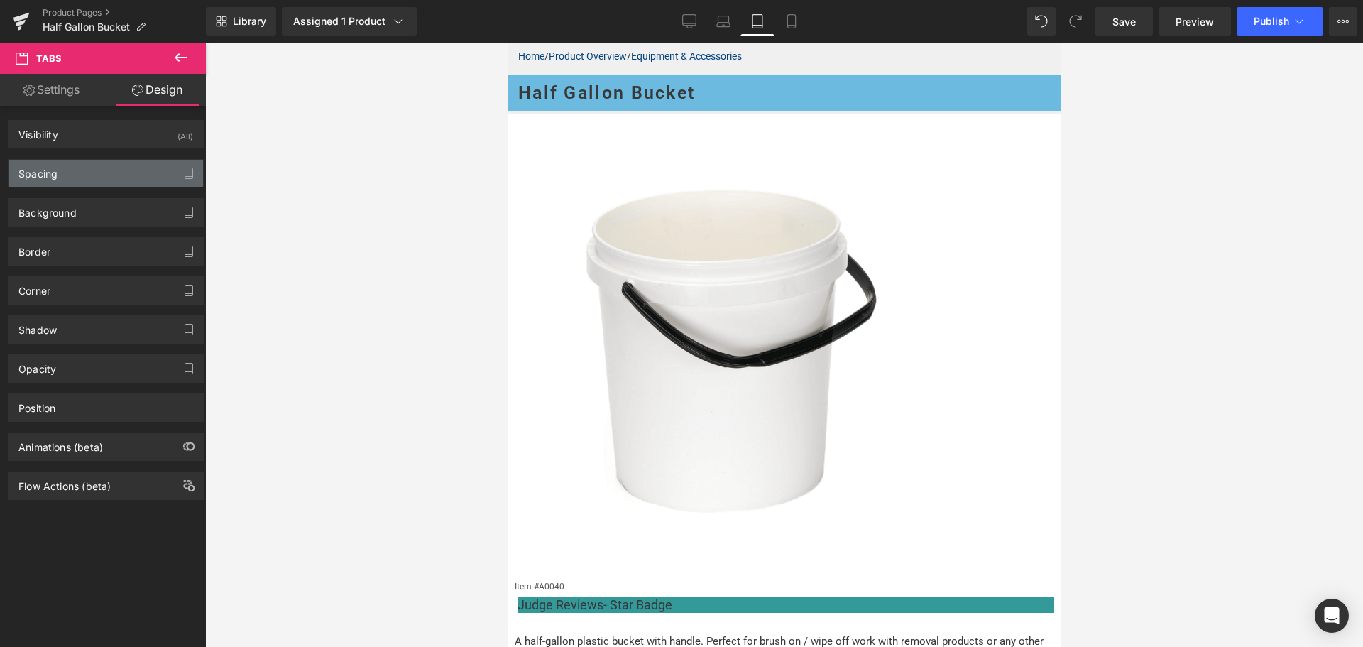
click at [72, 170] on div "Spacing" at bounding box center [106, 173] width 194 height 27
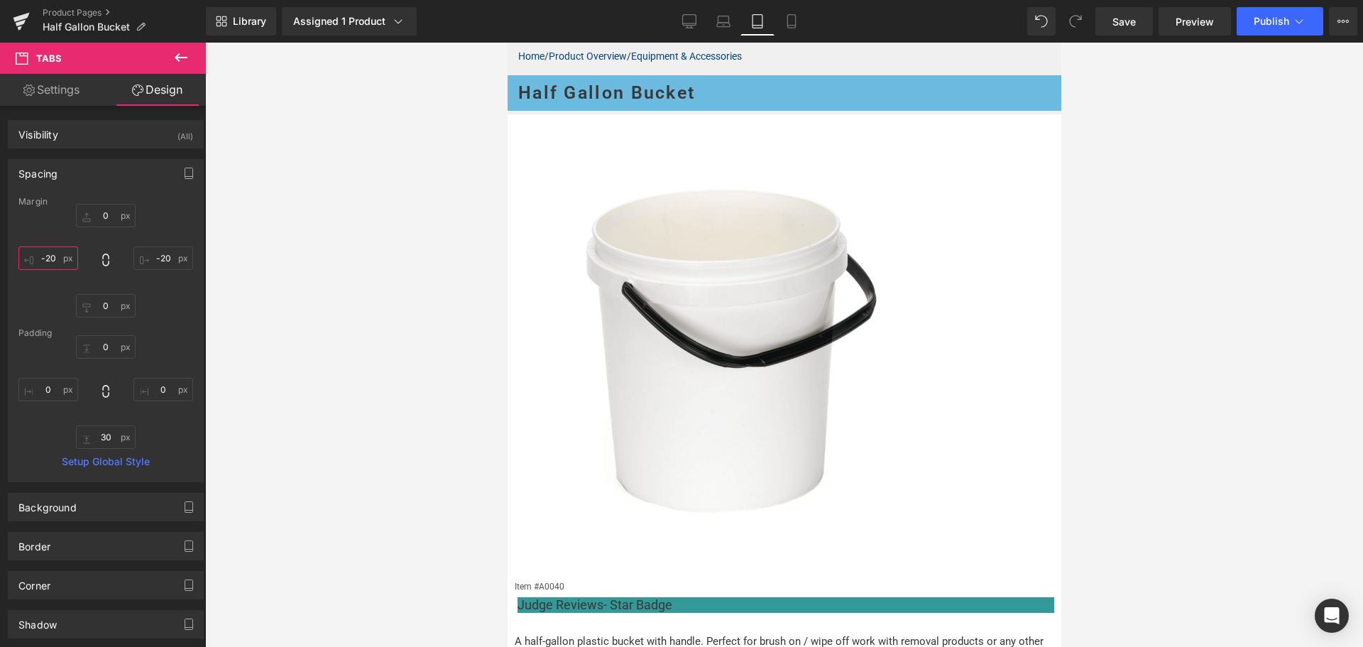
click at [45, 260] on input "-20" at bounding box center [48, 257] width 60 height 23
type input "-6"
click at [166, 260] on input "-20" at bounding box center [163, 257] width 60 height 23
type input "-5"
click at [50, 250] on input "-6" at bounding box center [48, 257] width 60 height 23
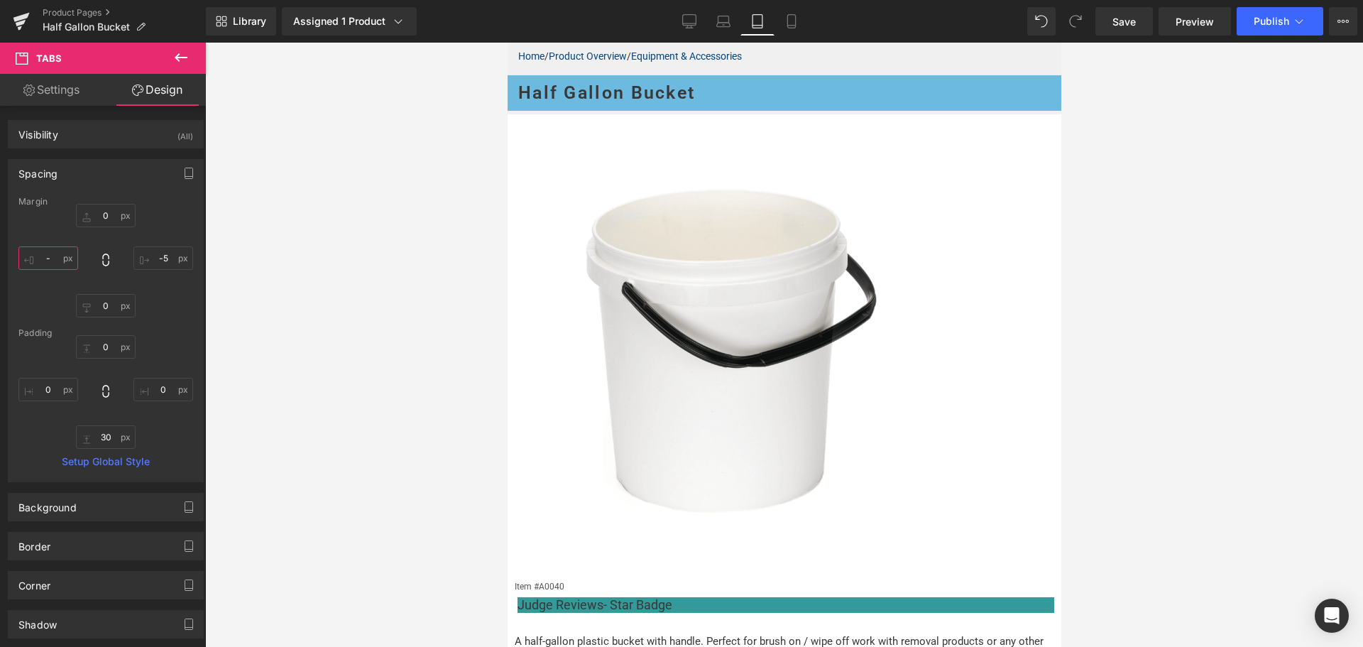
type input "-5"
click at [1205, 398] on div at bounding box center [784, 345] width 1158 height 604
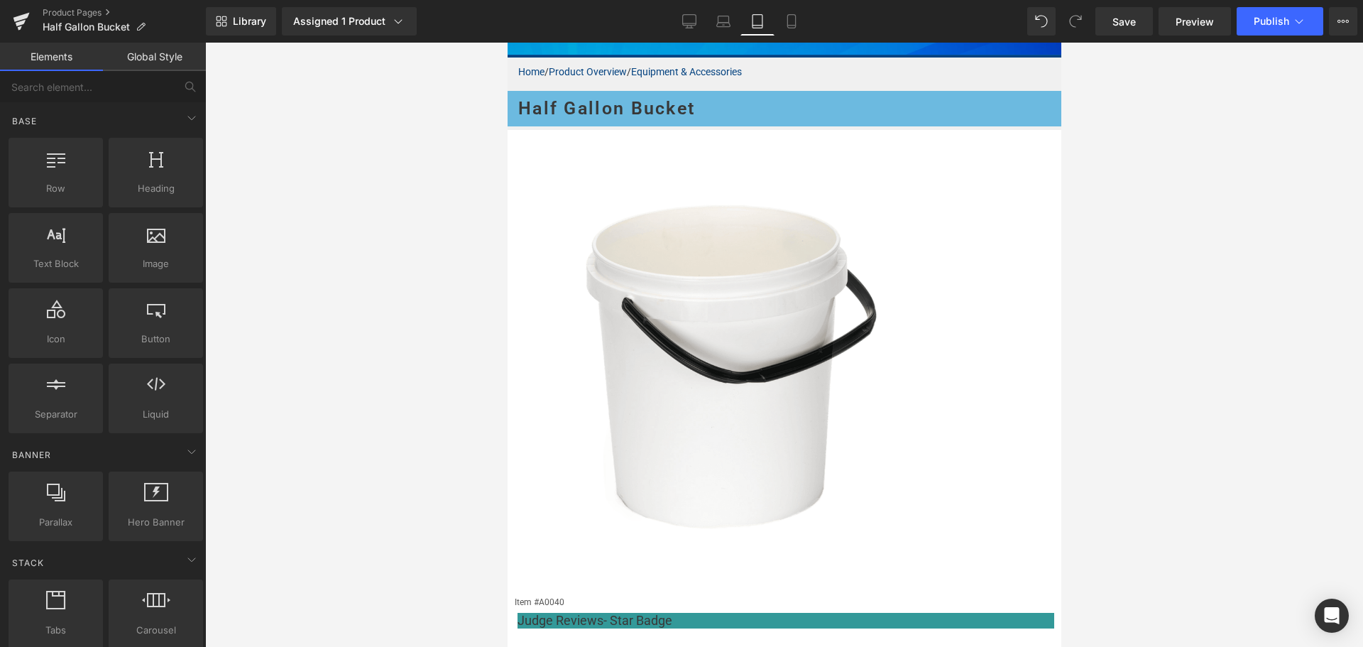
scroll to position [0, 0]
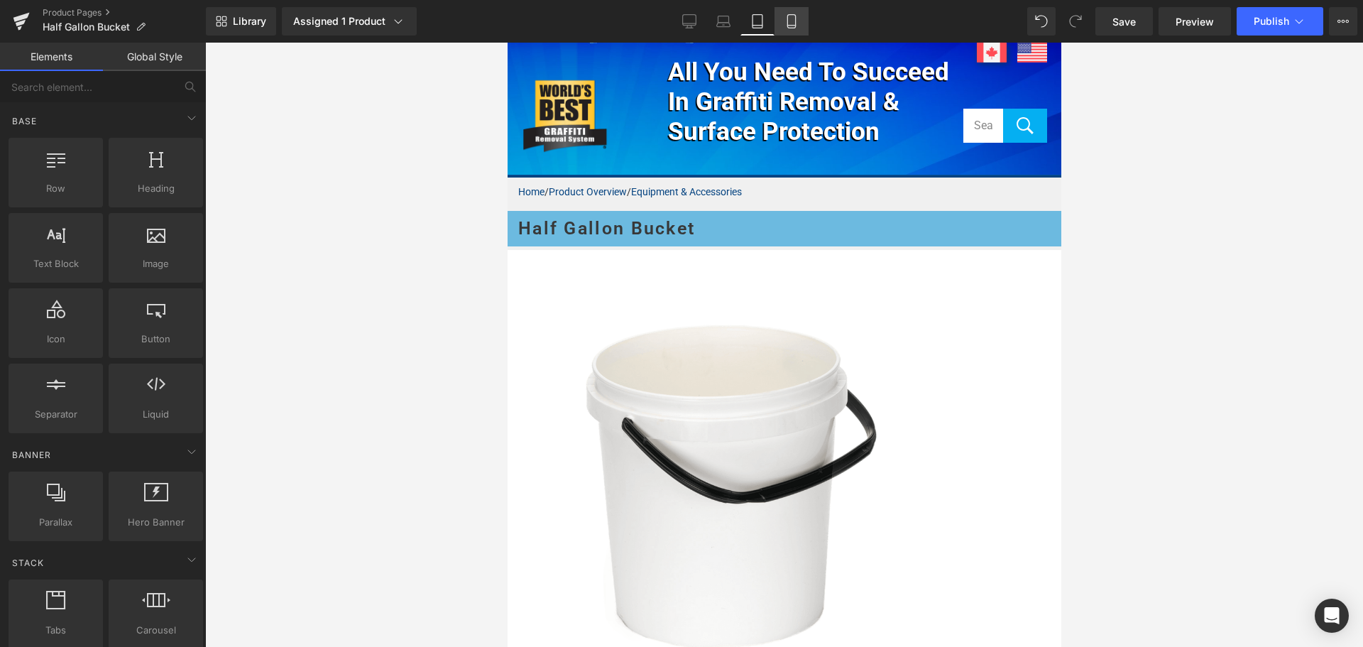
click at [791, 21] on icon at bounding box center [791, 21] width 14 height 14
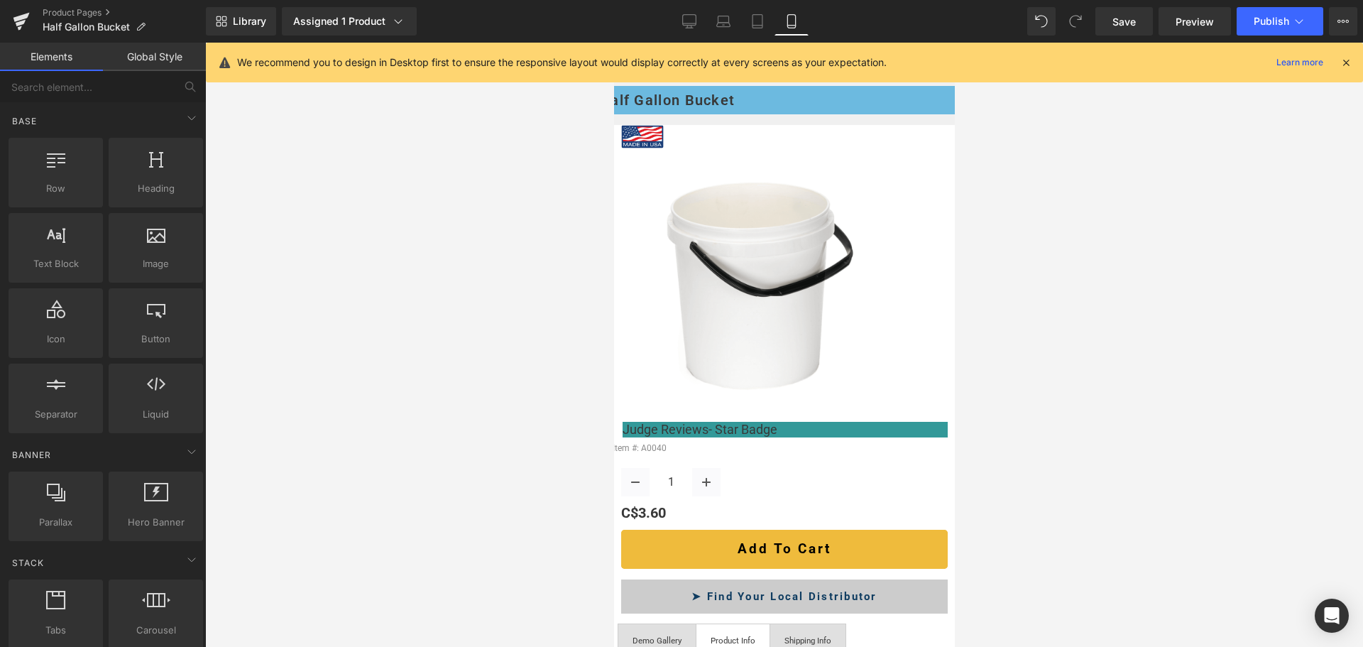
click at [757, 216] on img at bounding box center [767, 281] width 294 height 294
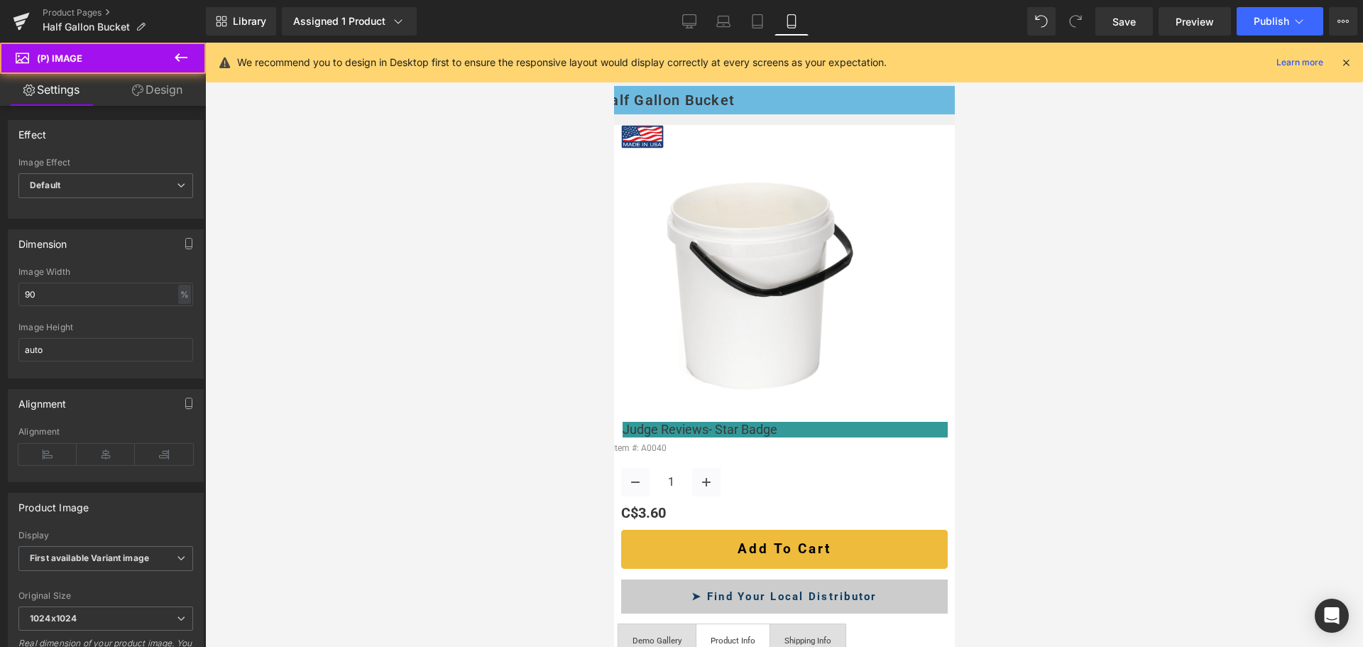
click at [163, 87] on link "Design" at bounding box center [157, 90] width 103 height 32
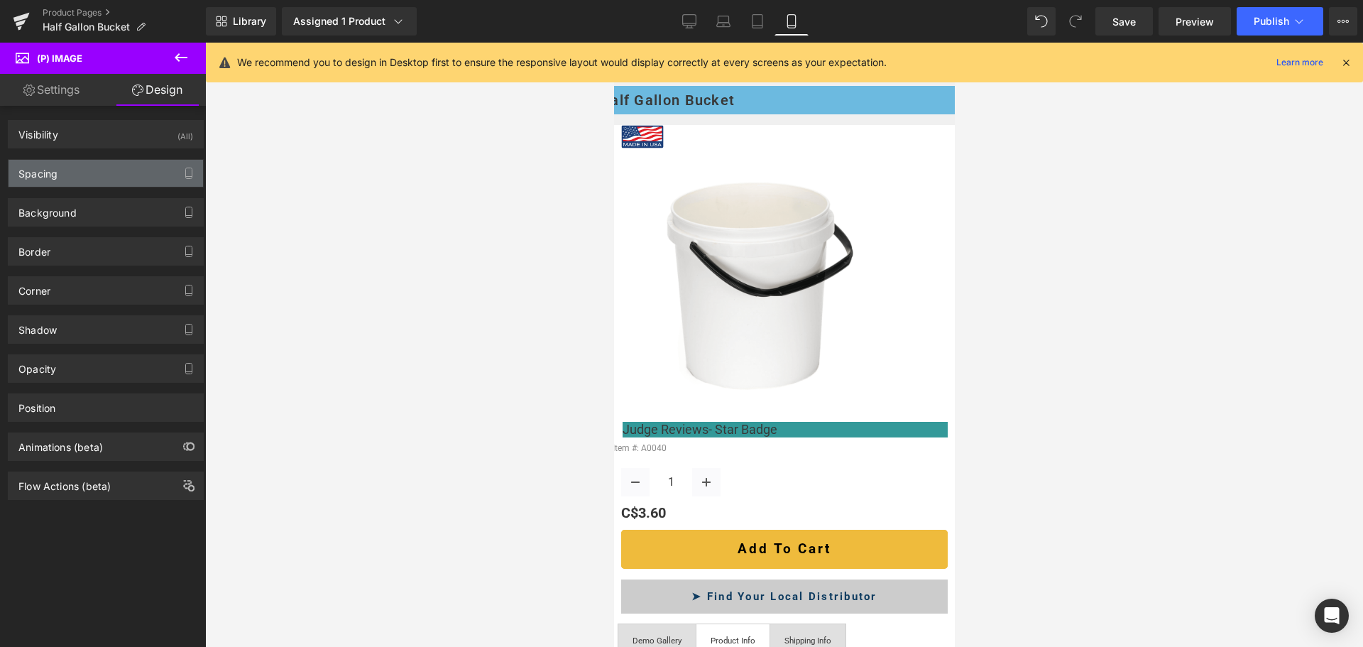
click at [50, 180] on div "Spacing" at bounding box center [106, 173] width 194 height 27
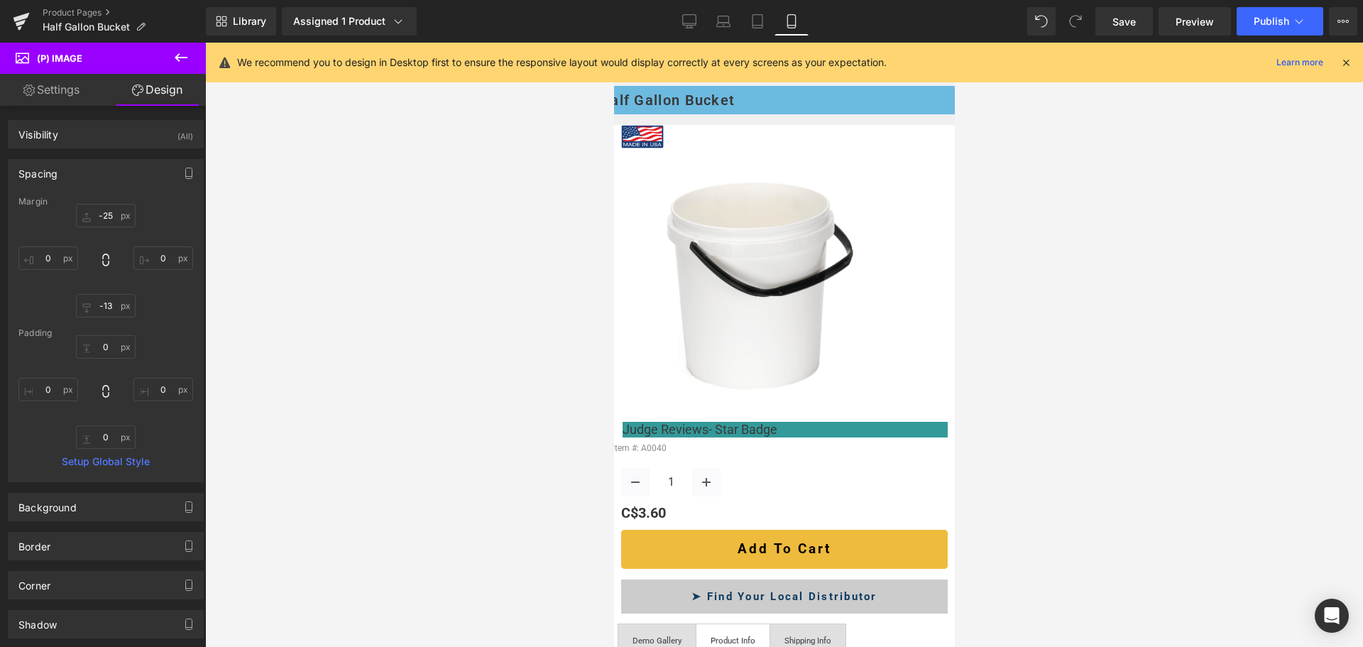
click at [100, 205] on div "Margin" at bounding box center [105, 202] width 175 height 10
click at [106, 212] on input "-25" at bounding box center [106, 215] width 60 height 23
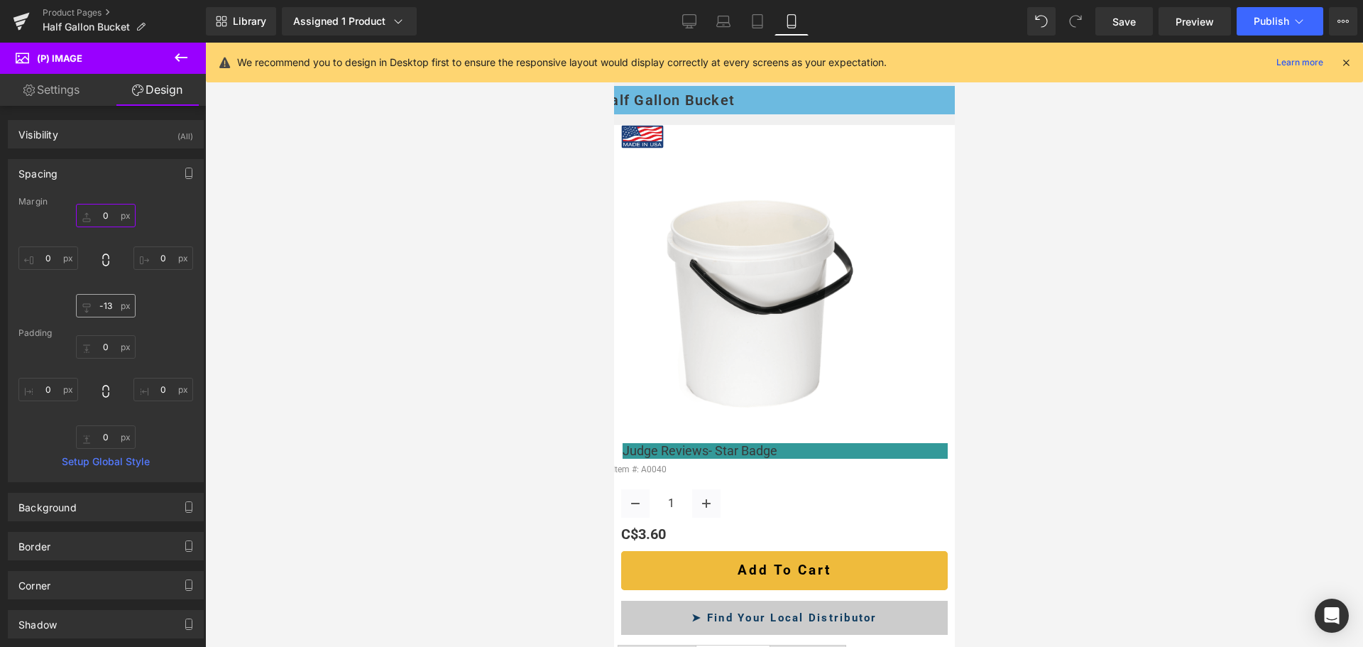
type input "0"
click at [107, 305] on input "-13" at bounding box center [106, 305] width 60 height 23
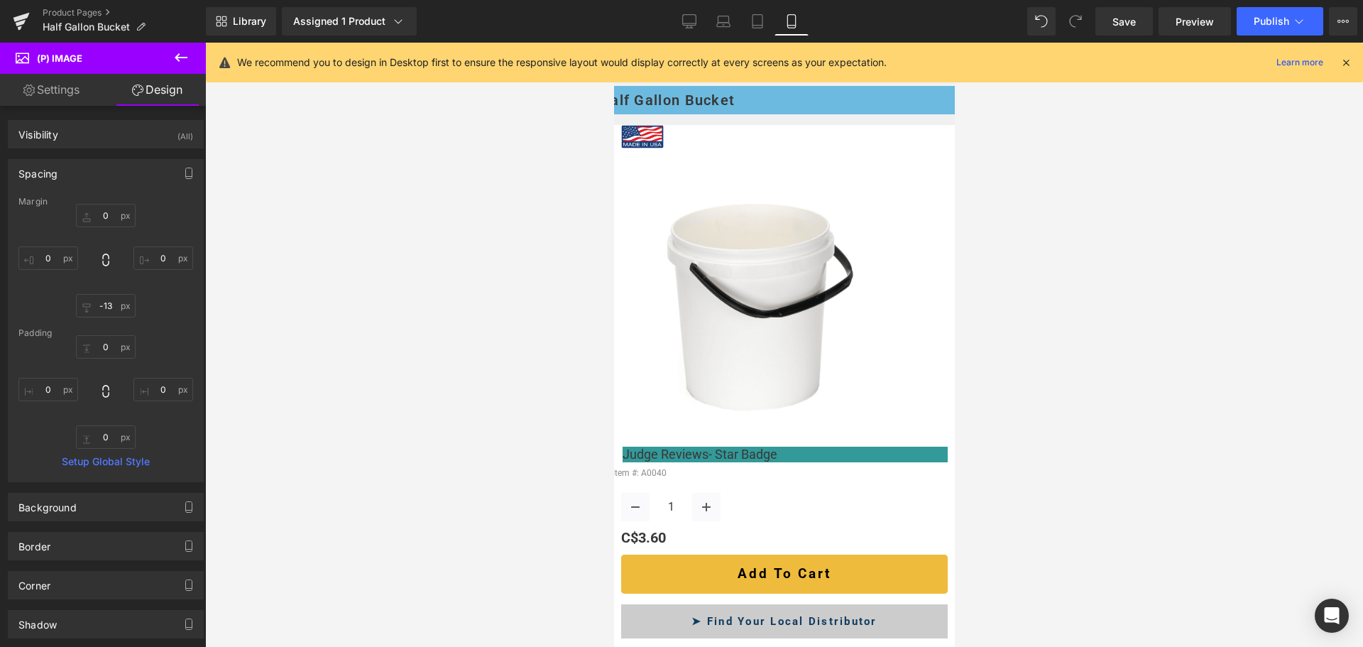
click at [613, 43] on span "Image" at bounding box center [613, 43] width 0 height 0
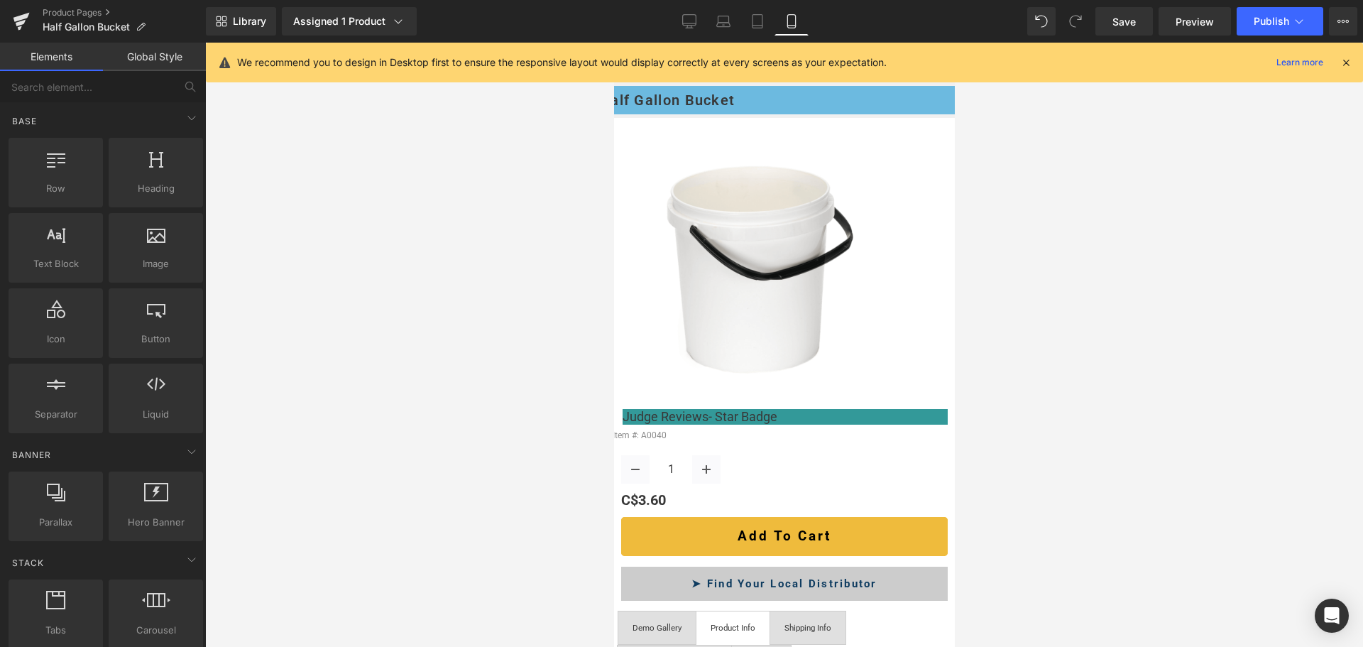
click at [613, 43] on span "(P) Price" at bounding box center [613, 43] width 0 height 0
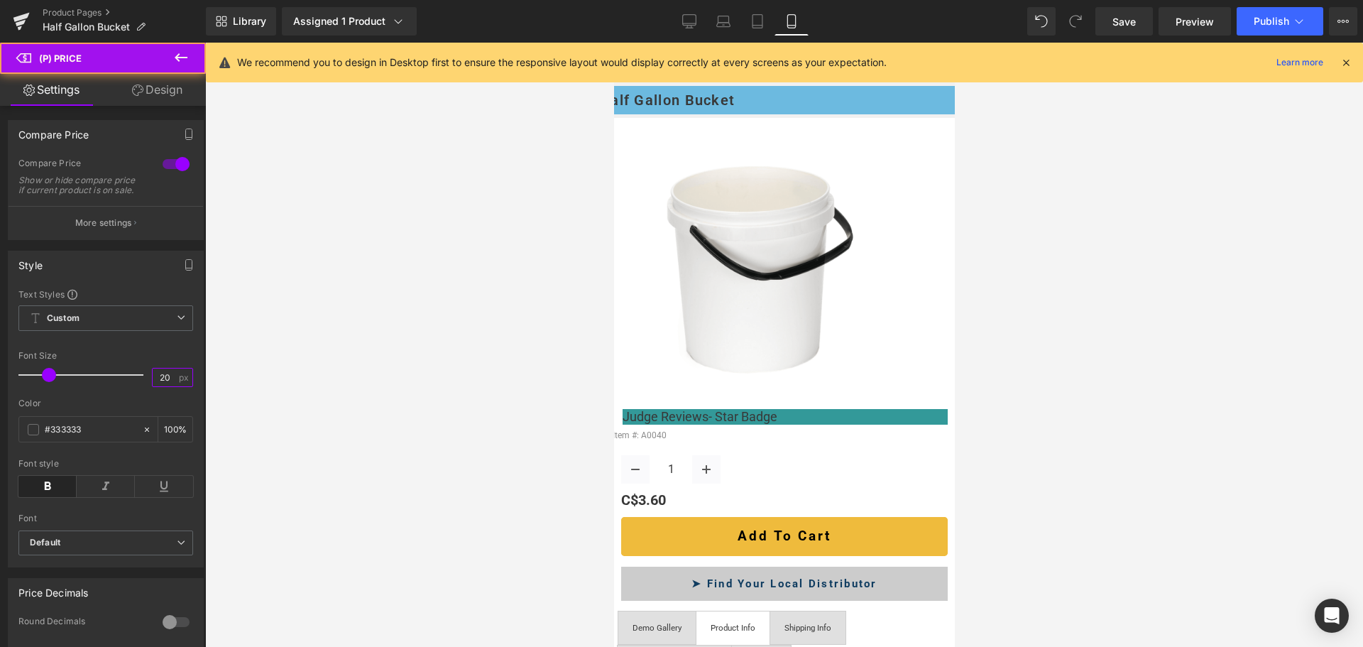
click at [163, 382] on input "20" at bounding box center [165, 377] width 25 height 18
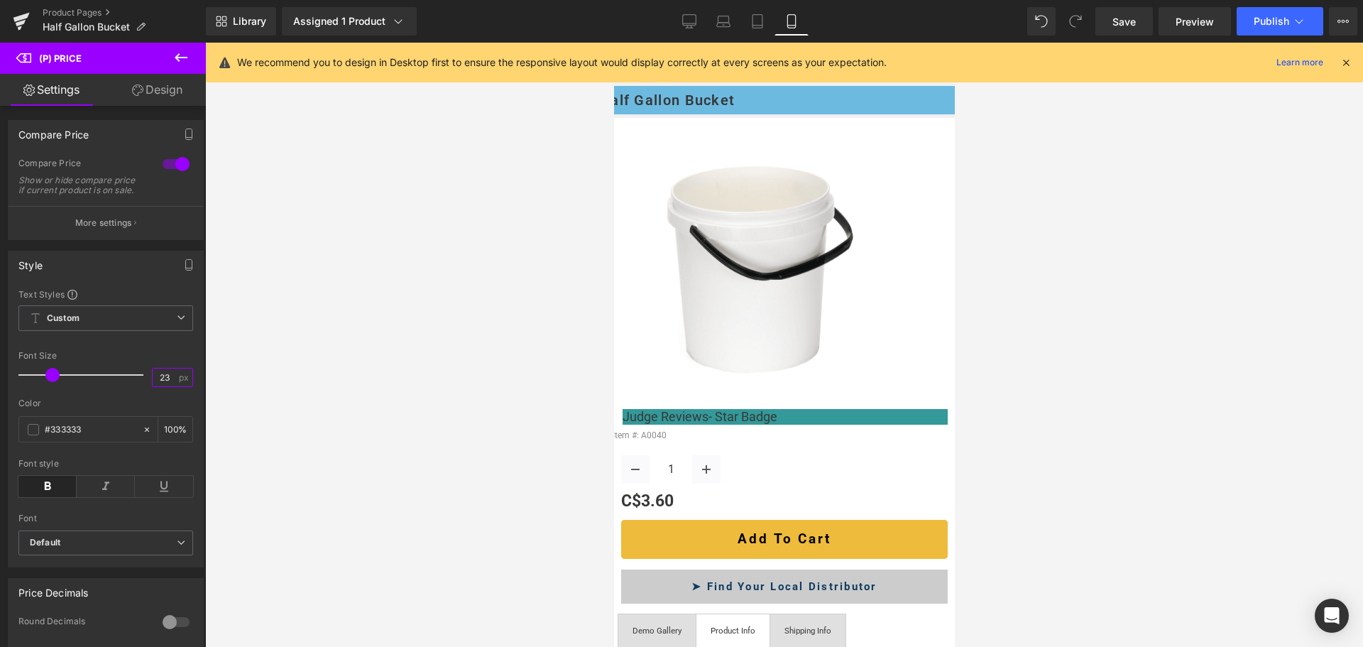
type input "24"
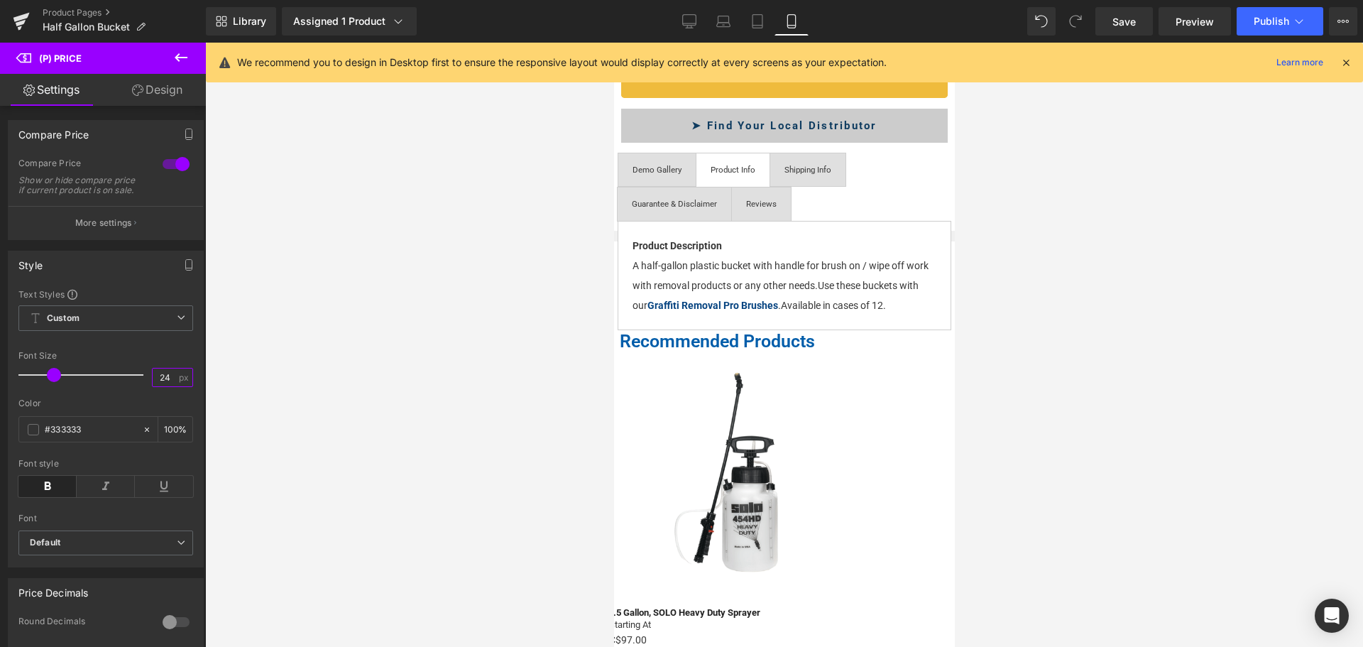
scroll to position [691, 0]
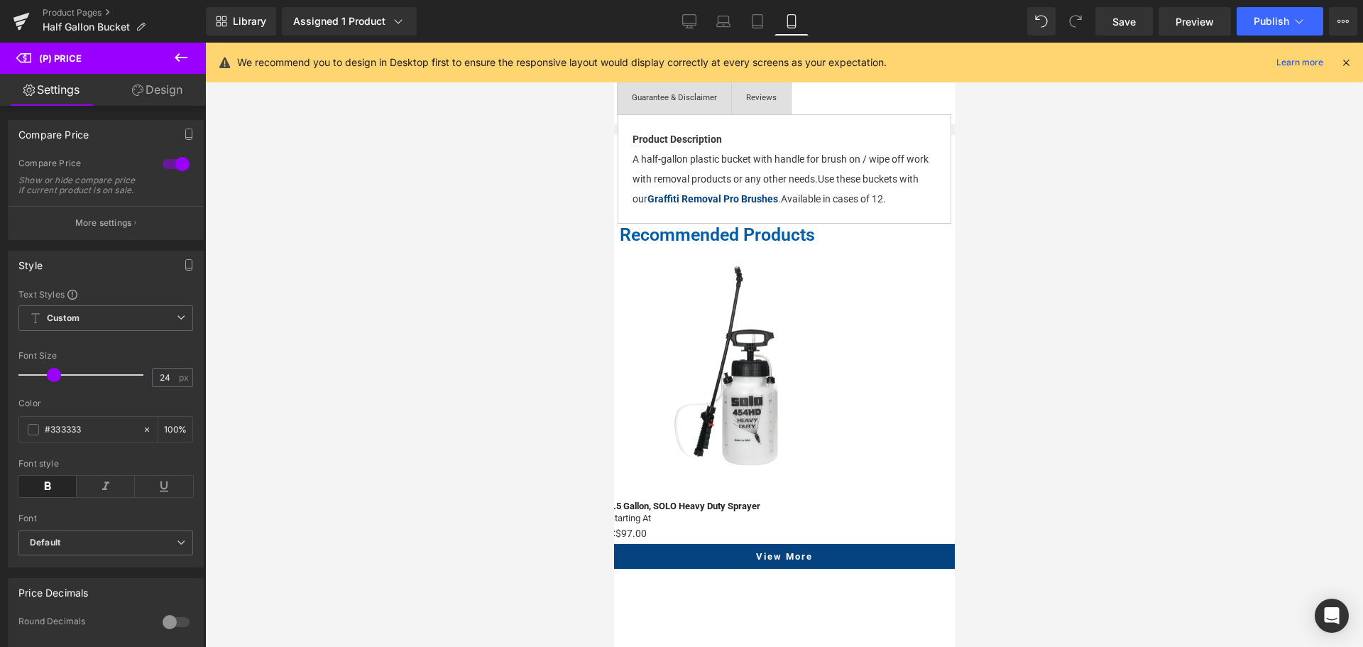
click at [613, 43] on span "Product List" at bounding box center [613, 43] width 0 height 0
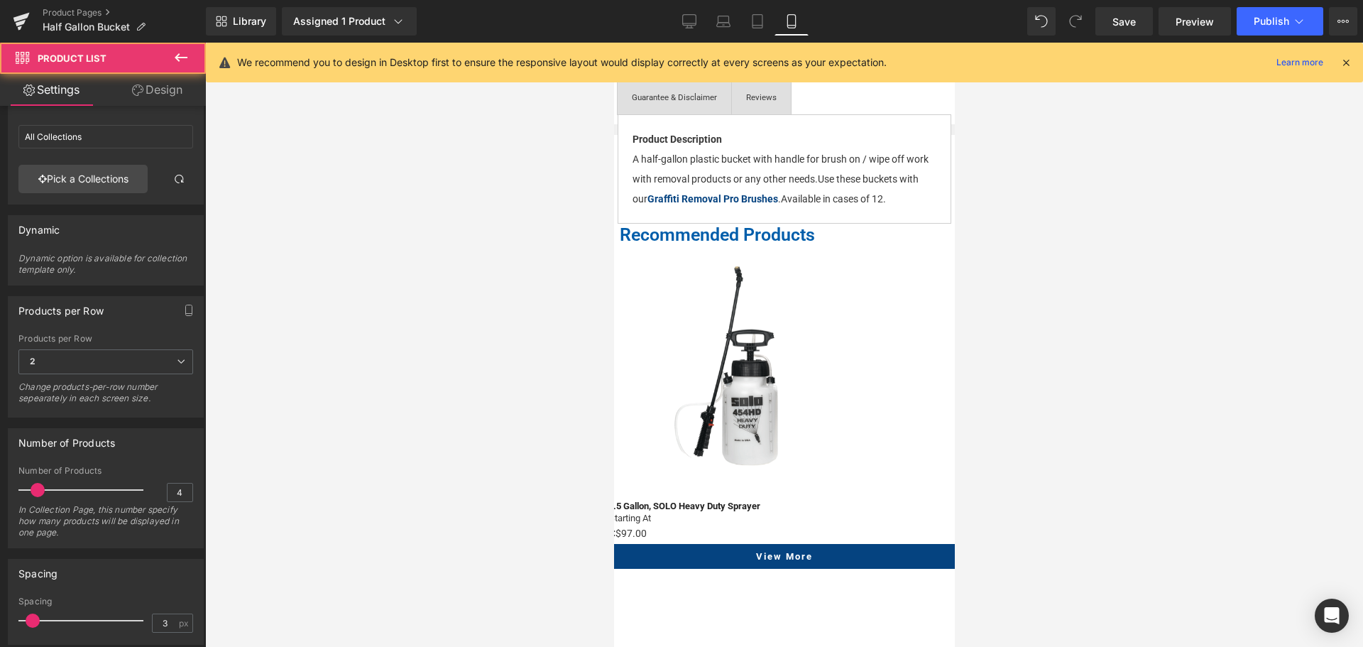
scroll to position [142, 0]
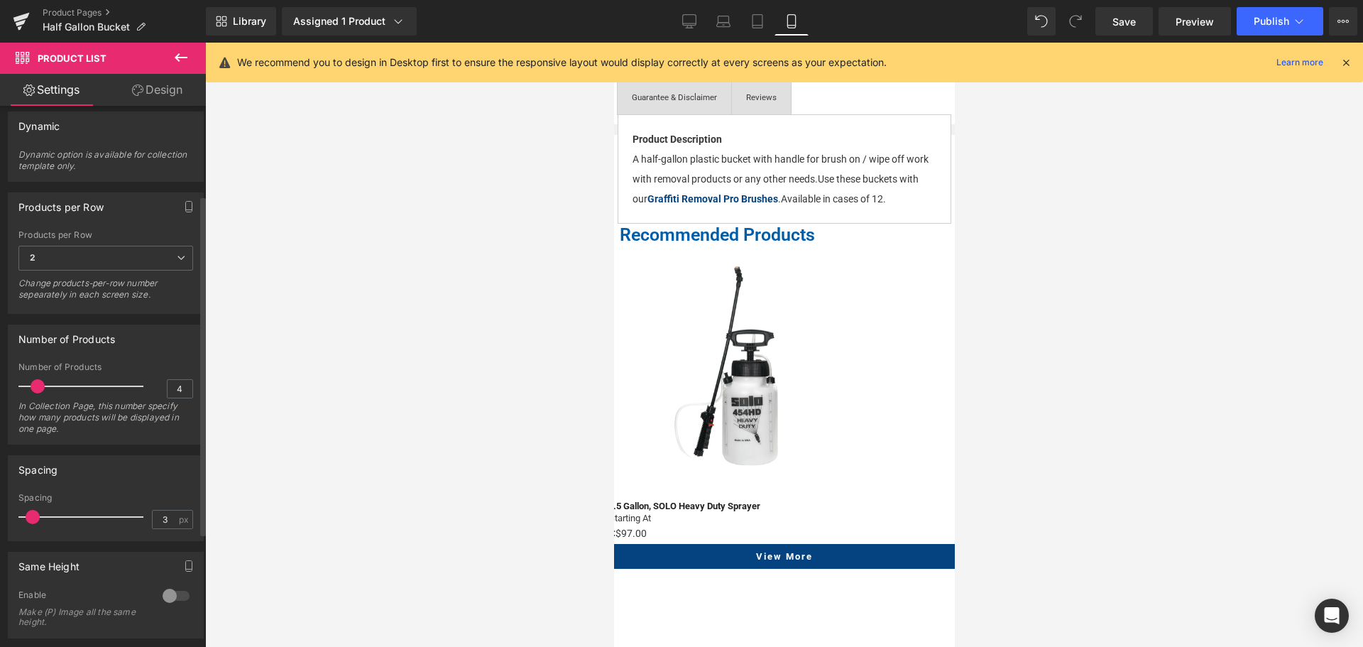
type input "9"
click at [47, 513] on div at bounding box center [85, 517] width 118 height 28
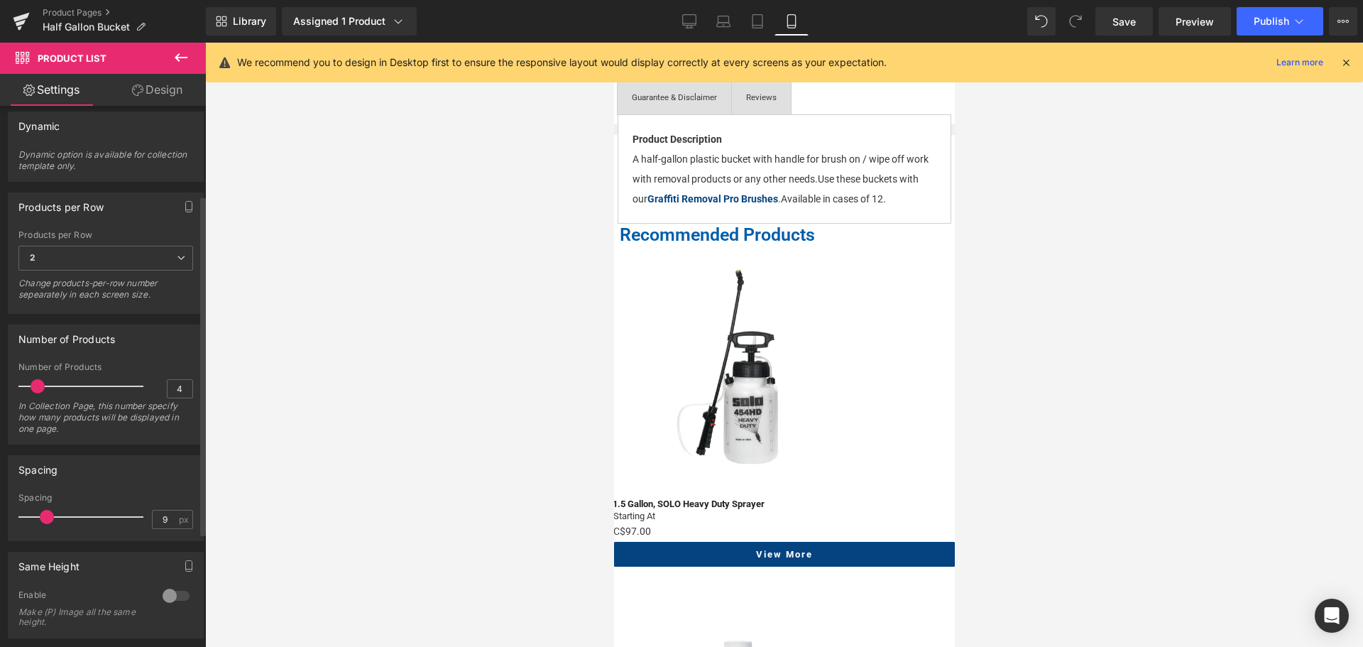
click at [48, 513] on span at bounding box center [47, 517] width 14 height 14
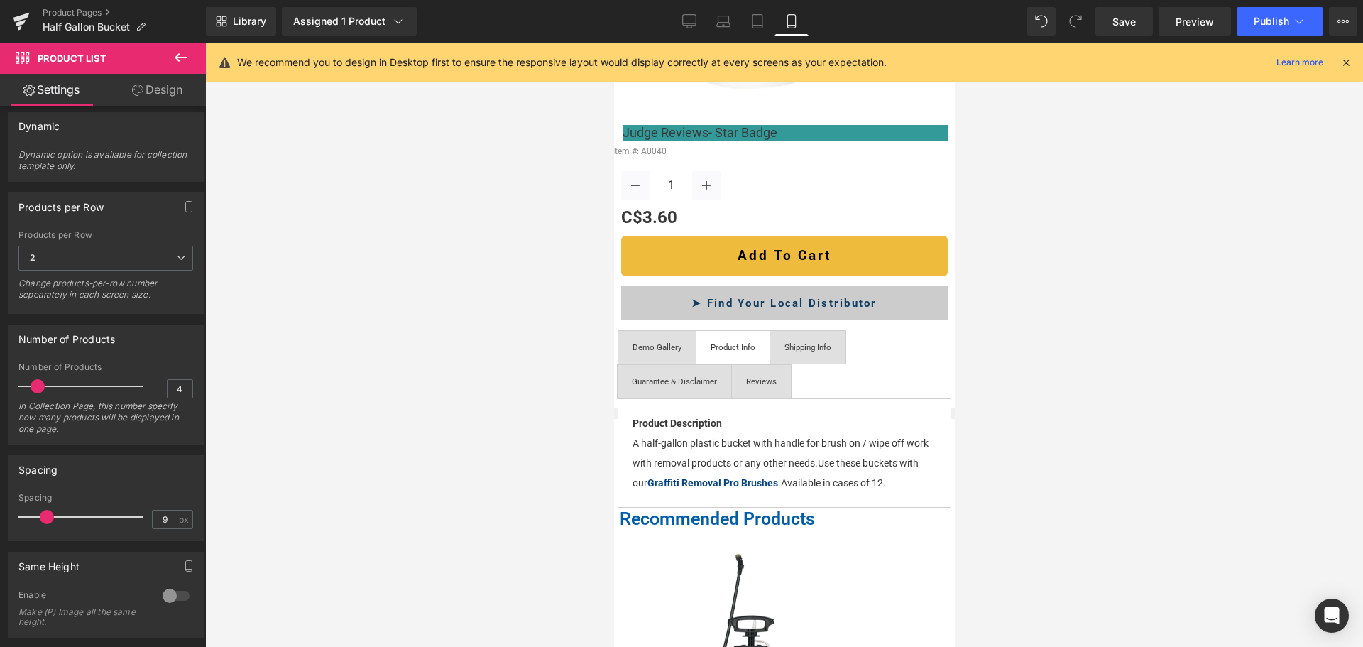
scroll to position [0, 0]
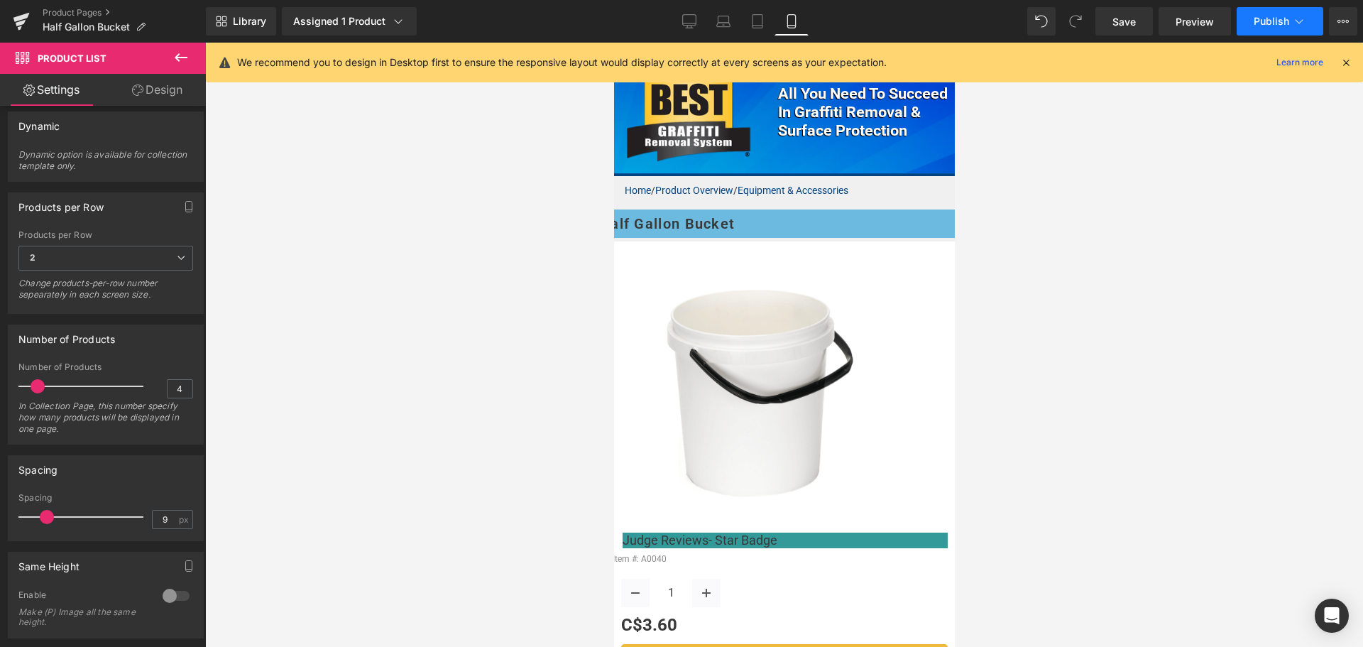
click at [1252, 18] on button "Publish" at bounding box center [1280, 21] width 87 height 28
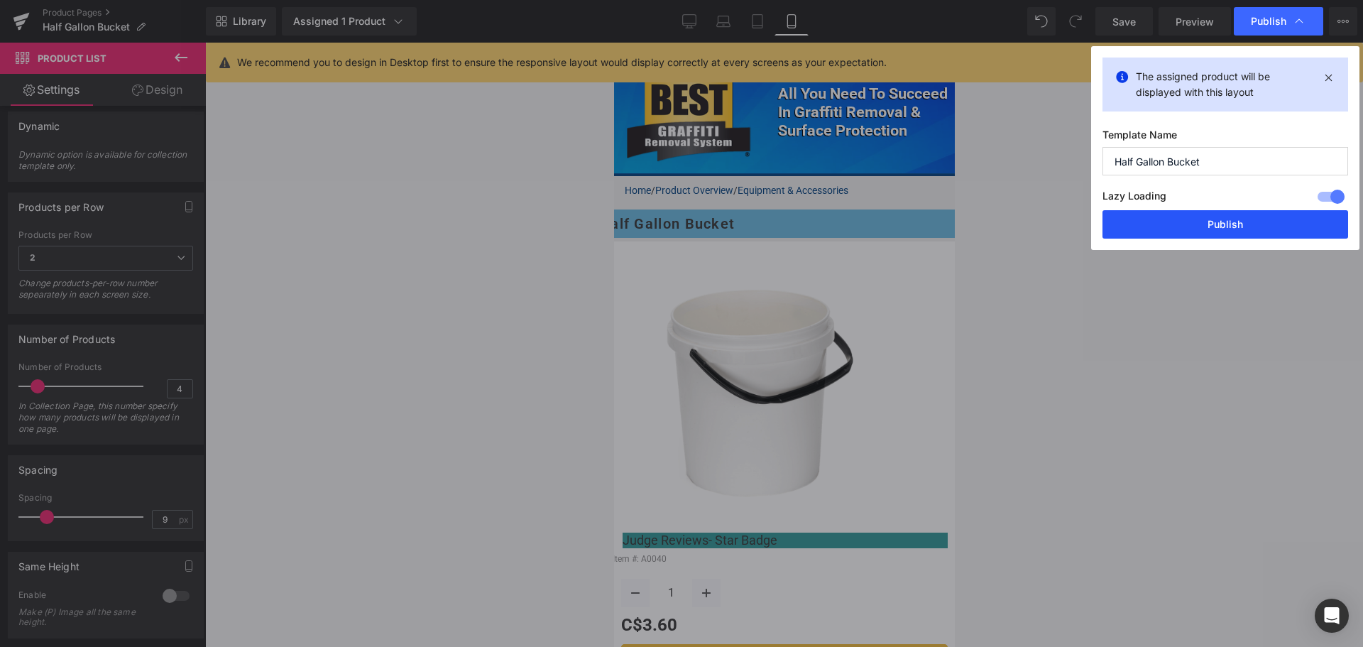
click at [1234, 220] on button "Publish" at bounding box center [1225, 224] width 246 height 28
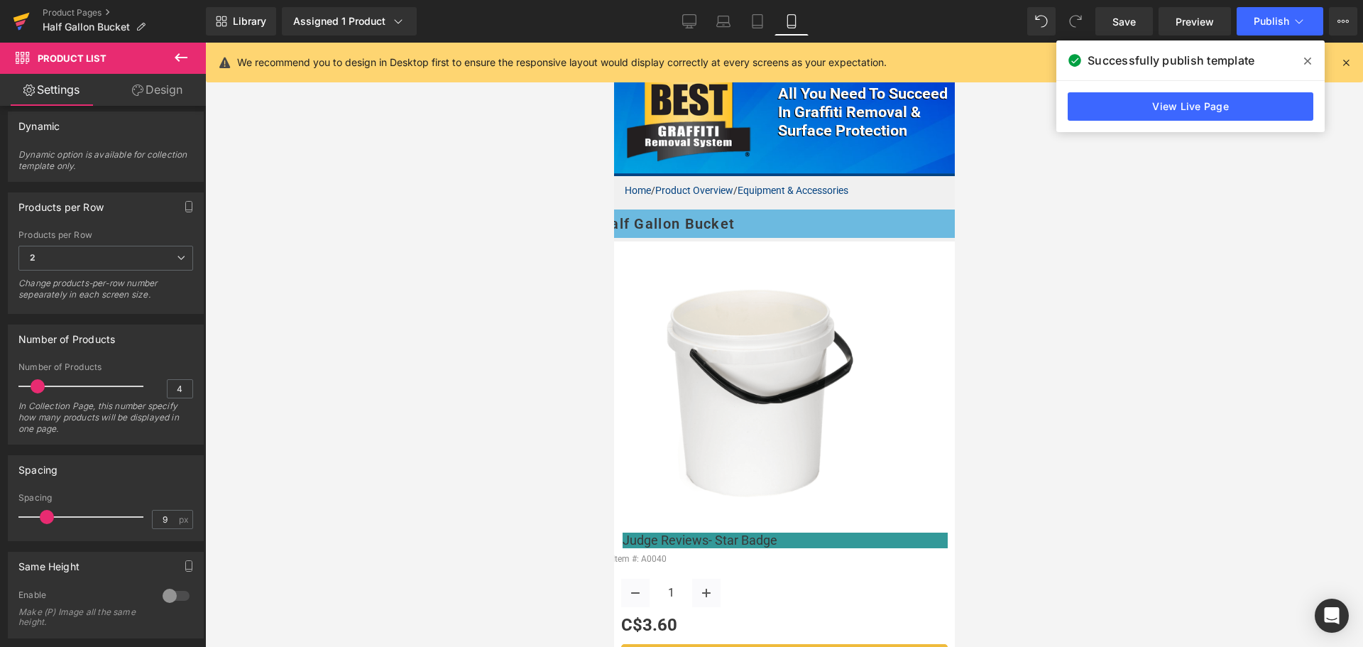
click at [14, 18] on icon at bounding box center [21, 17] width 16 height 9
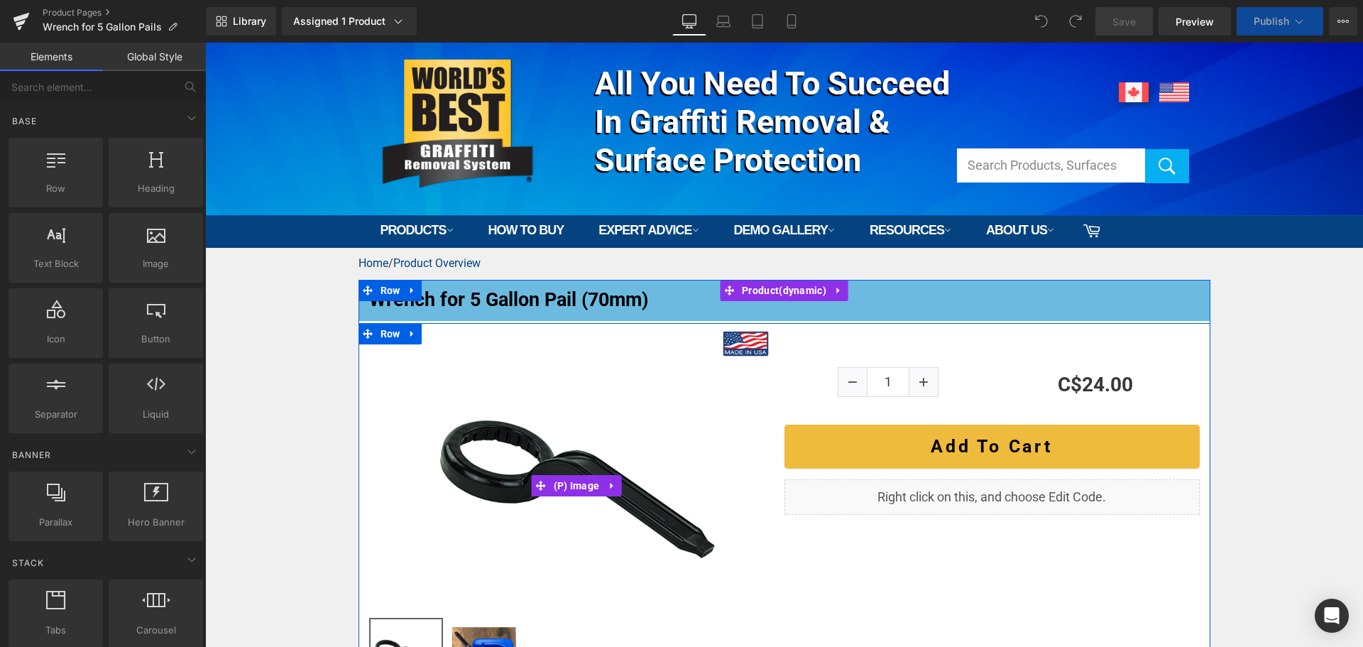
click at [591, 395] on img at bounding box center [577, 486] width 312 height 312
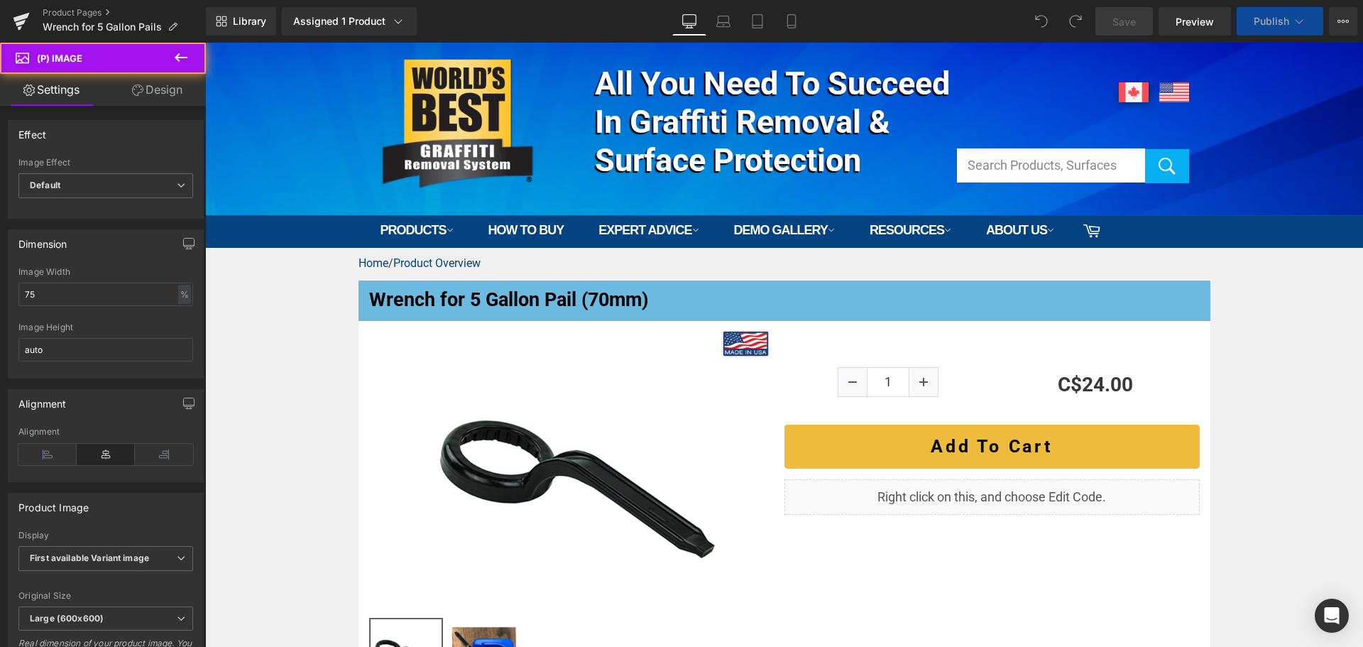
click at [163, 94] on link "Design" at bounding box center [157, 90] width 103 height 32
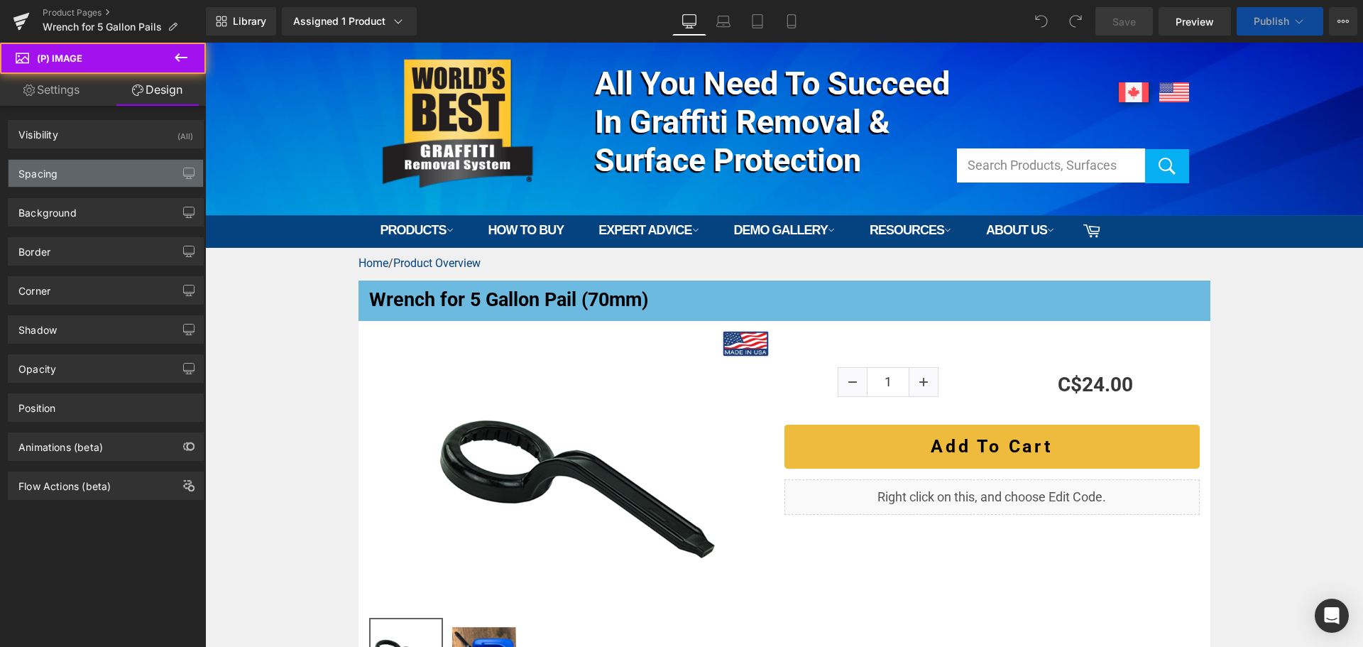
click at [112, 171] on div "Spacing" at bounding box center [106, 173] width 194 height 27
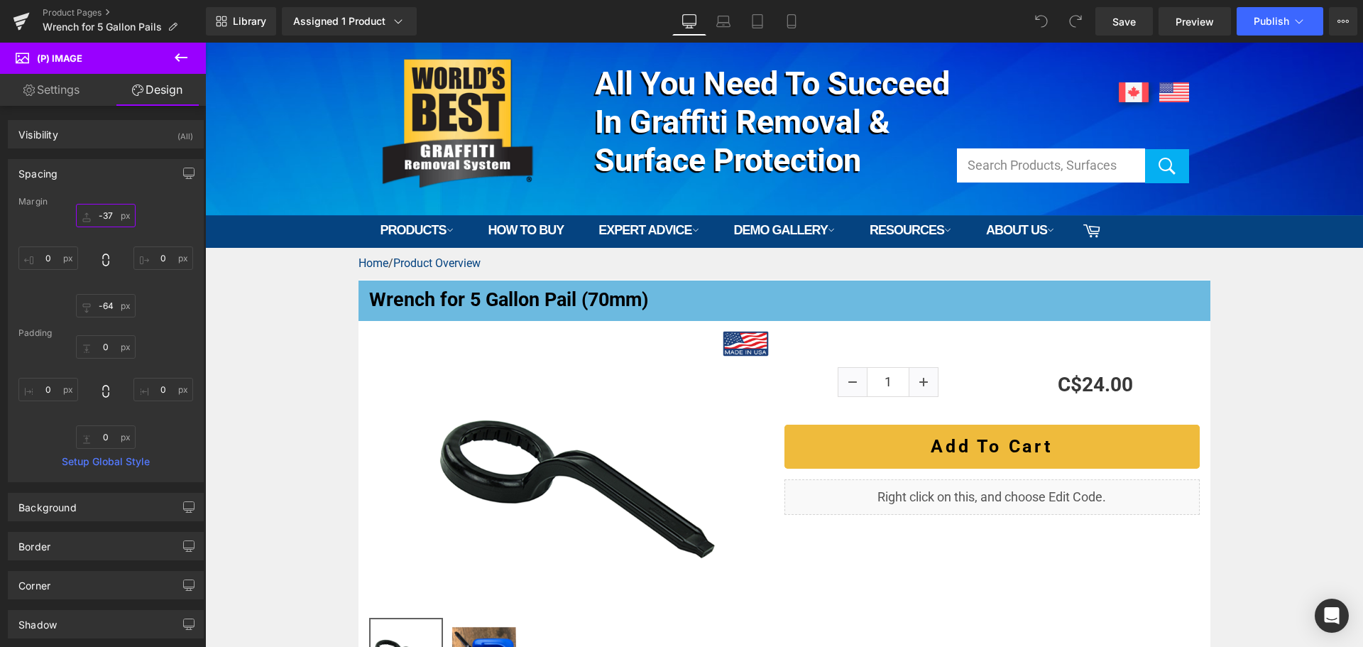
click at [104, 219] on input "-37" at bounding box center [106, 215] width 60 height 23
type input "0"
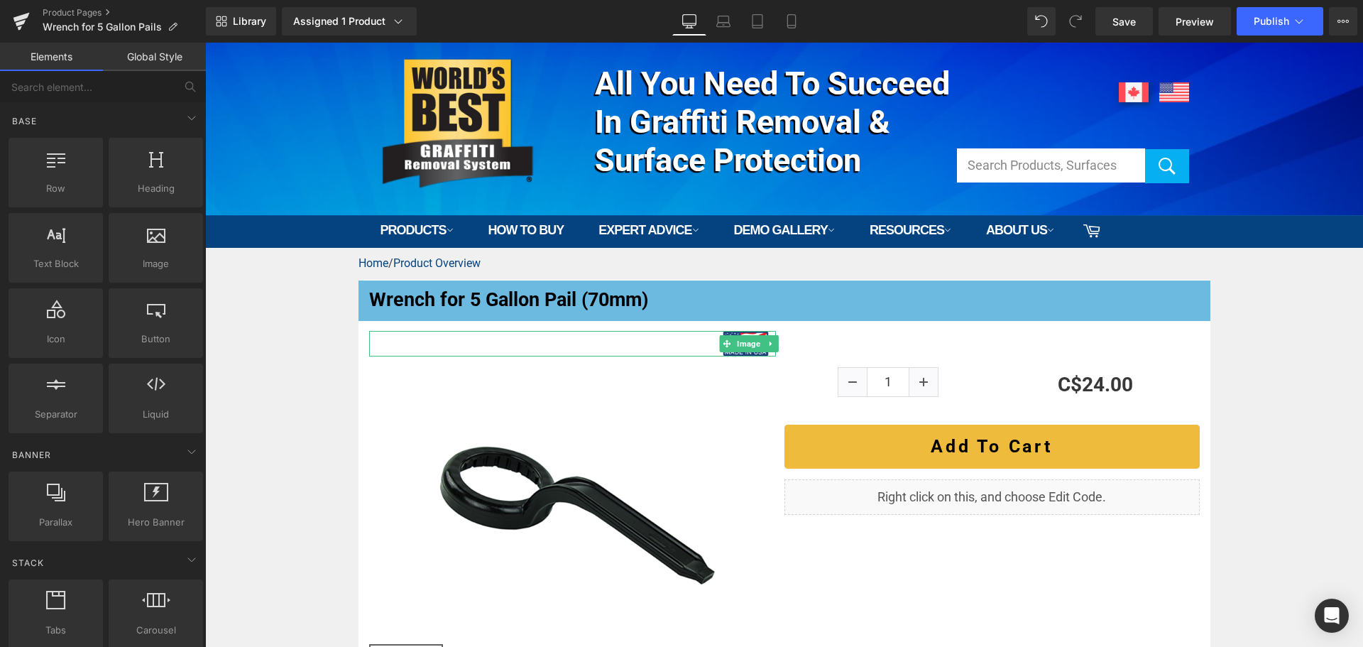
drag, startPoint x: 928, startPoint y: 544, endPoint x: 714, endPoint y: 497, distance: 219.4
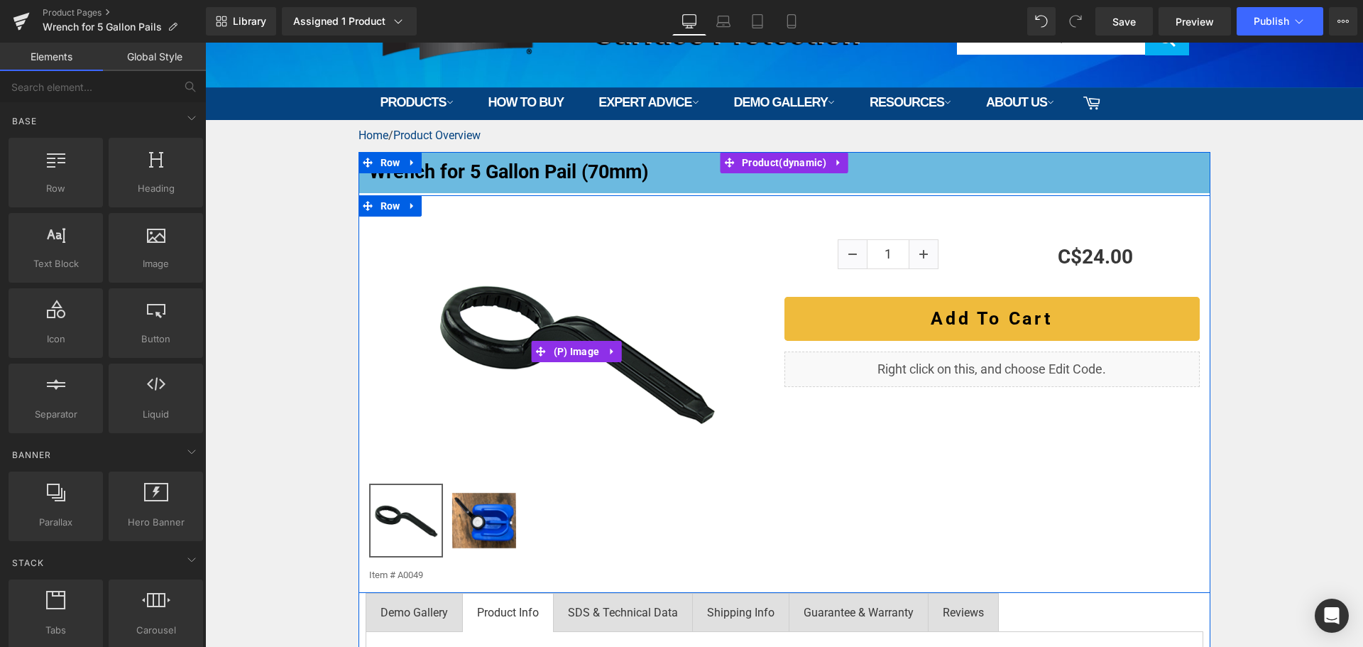
scroll to position [142, 0]
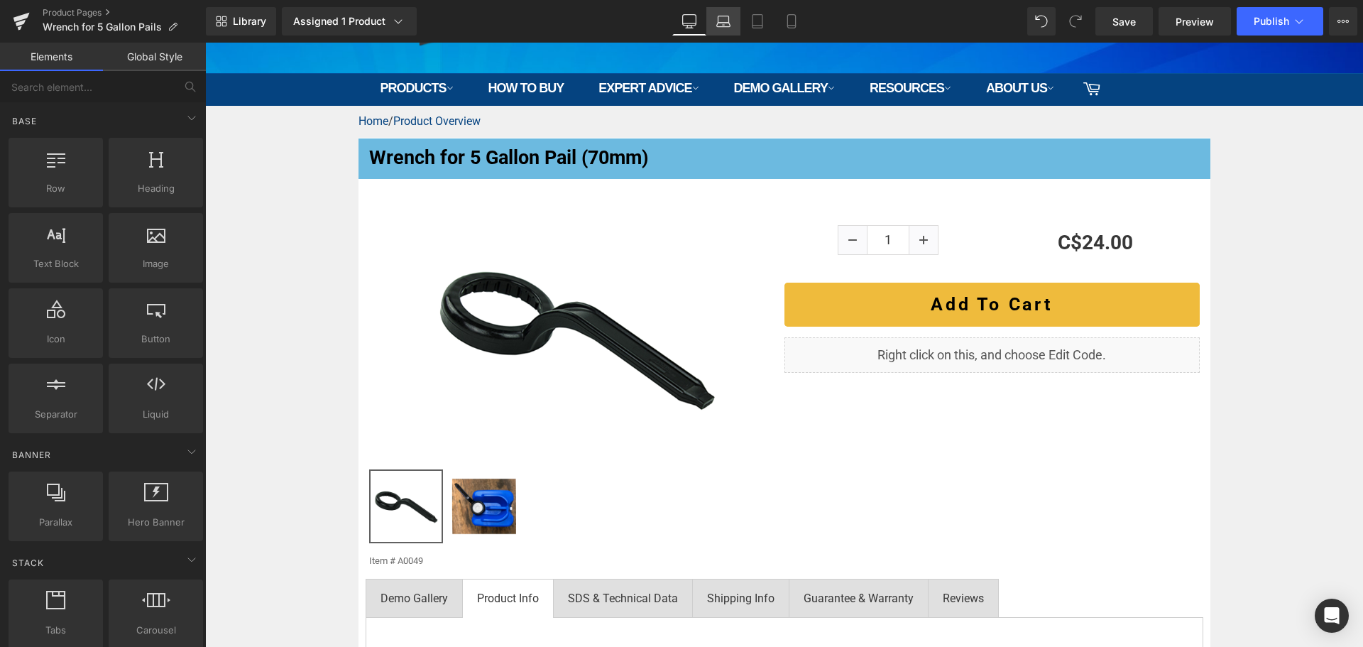
click at [718, 20] on icon at bounding box center [723, 19] width 11 height 6
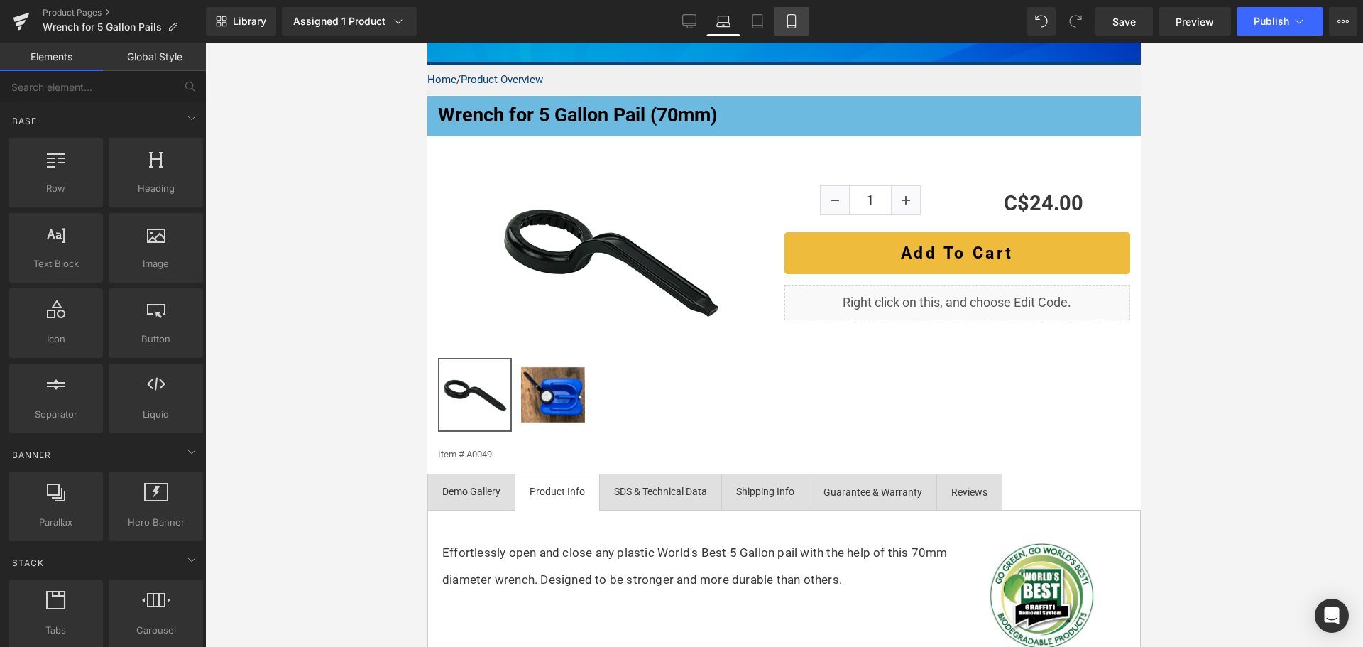
click at [782, 23] on link "Mobile" at bounding box center [791, 21] width 34 height 28
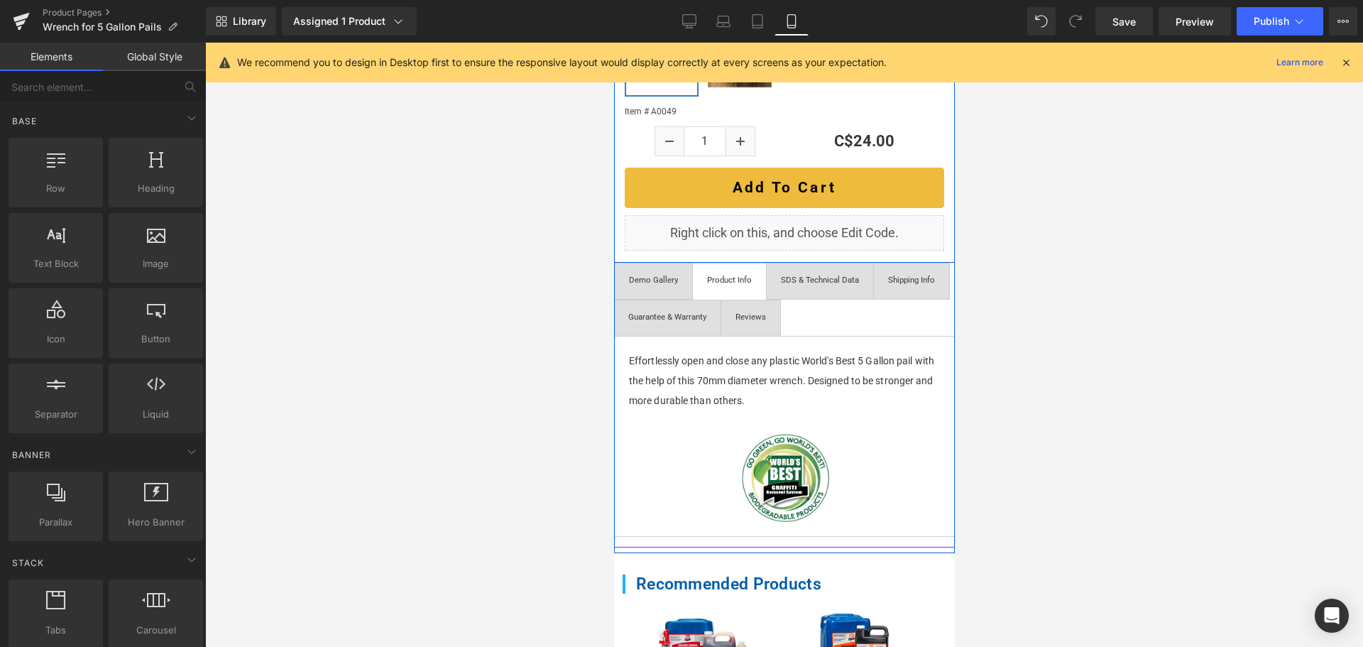
scroll to position [620, 0]
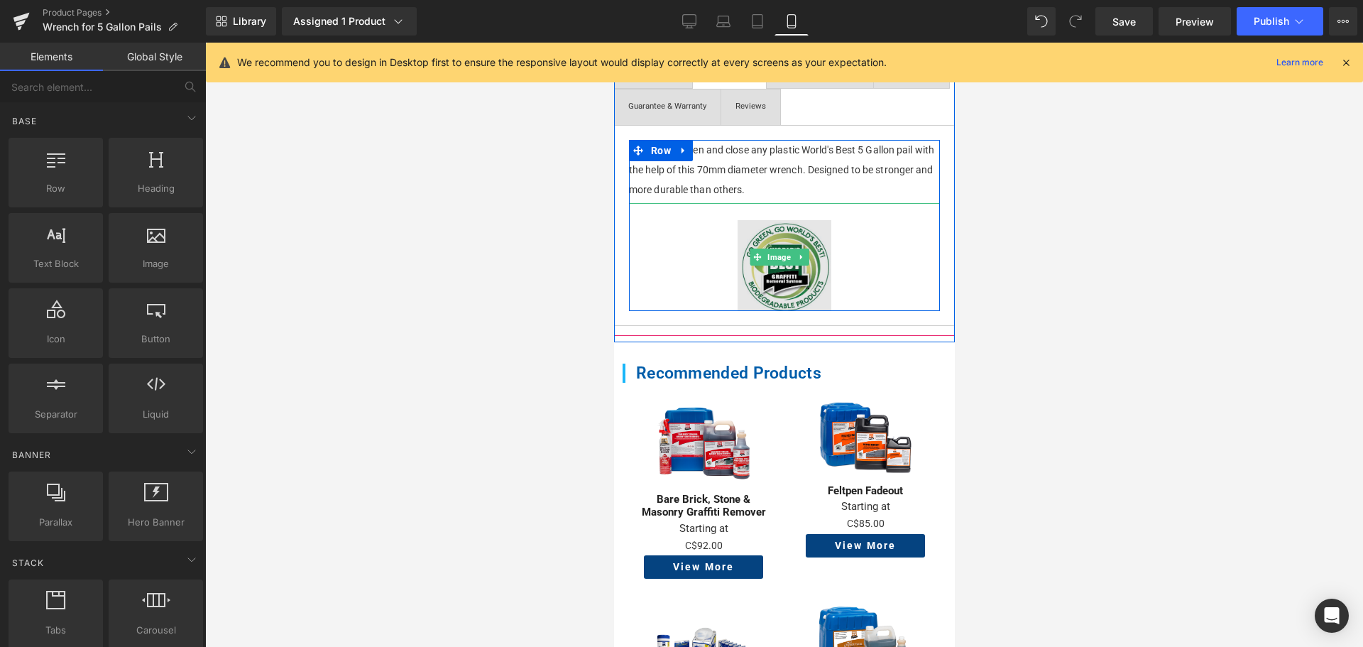
click at [774, 263] on img at bounding box center [783, 257] width 93 height 108
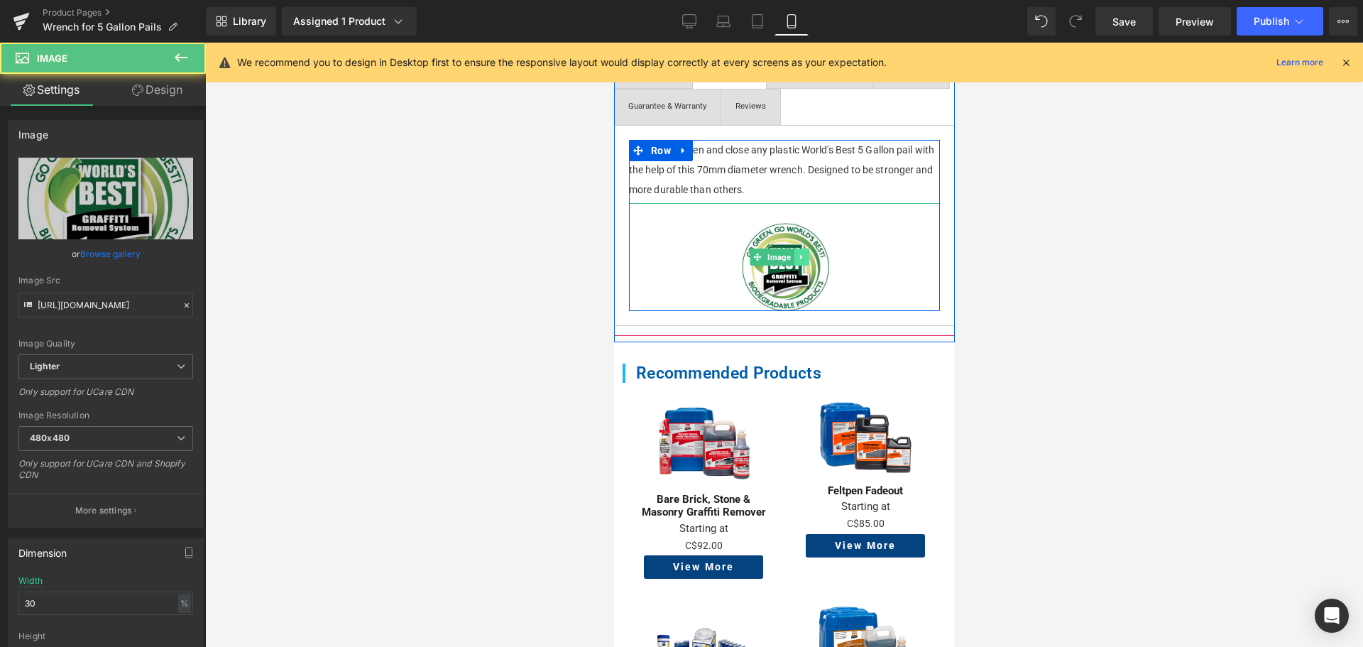
click at [806, 248] on link at bounding box center [800, 256] width 15 height 17
click at [806, 253] on icon at bounding box center [808, 257] width 8 height 8
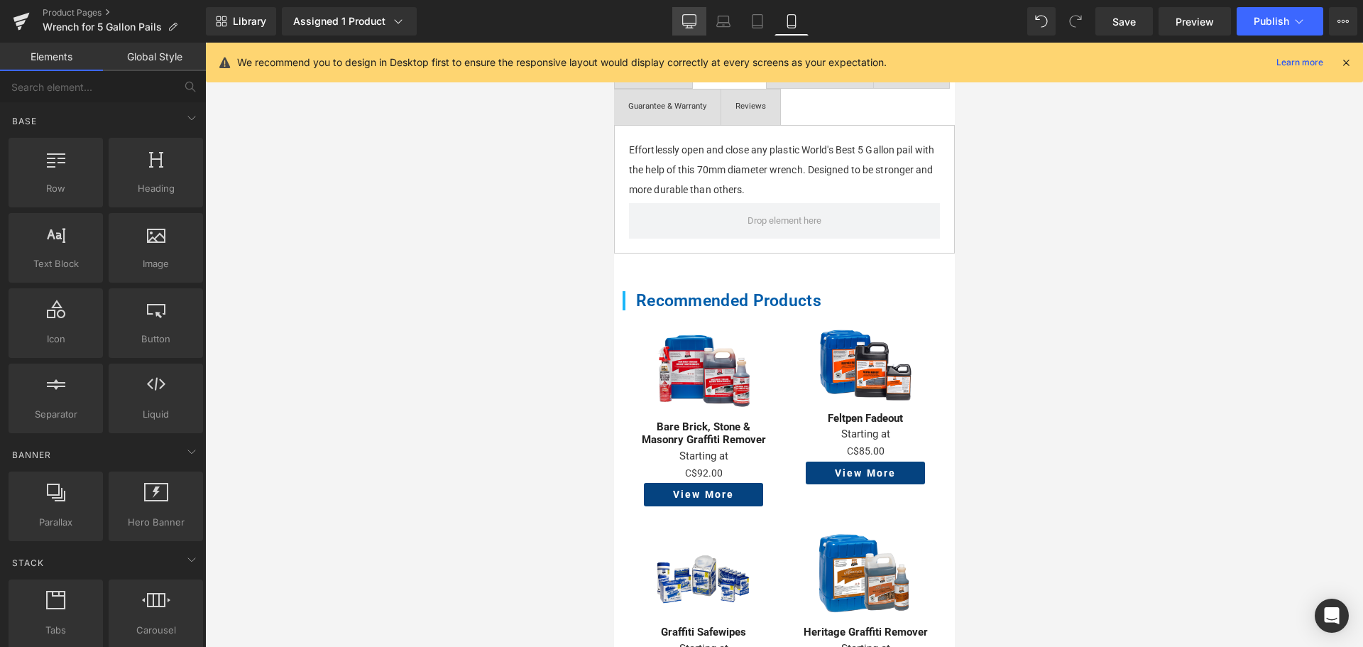
click at [684, 18] on icon at bounding box center [689, 20] width 13 height 11
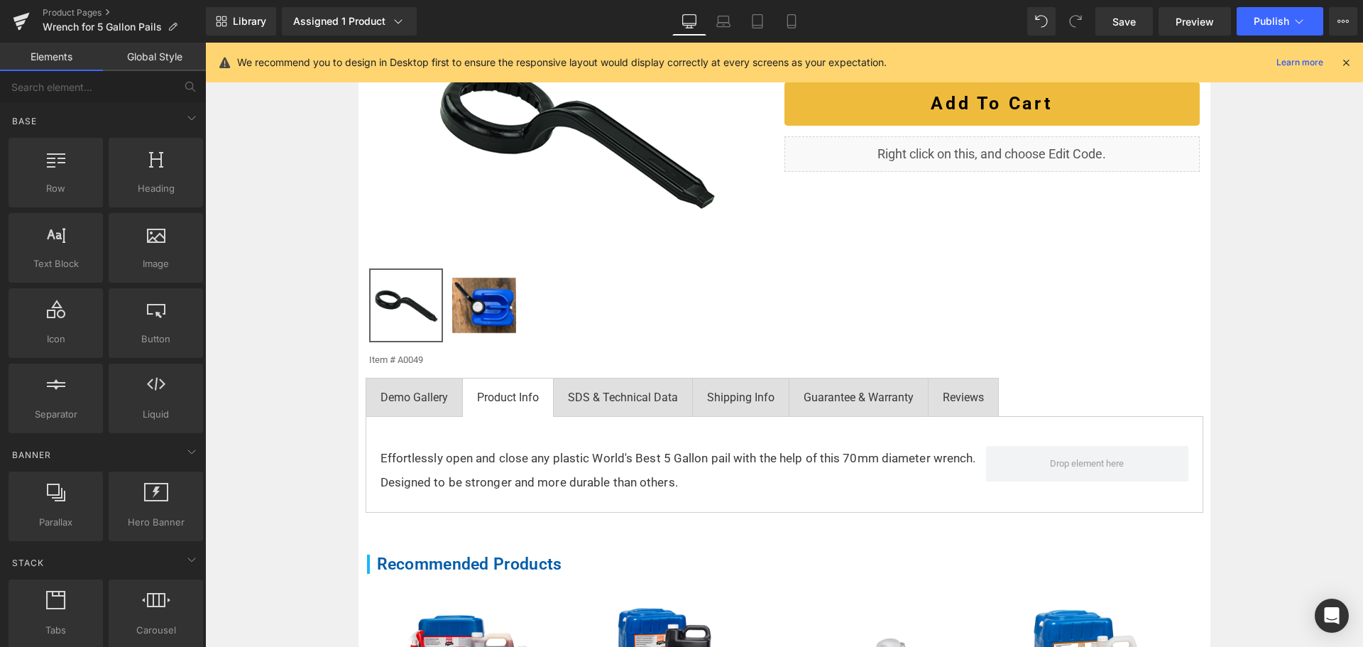
scroll to position [124, 0]
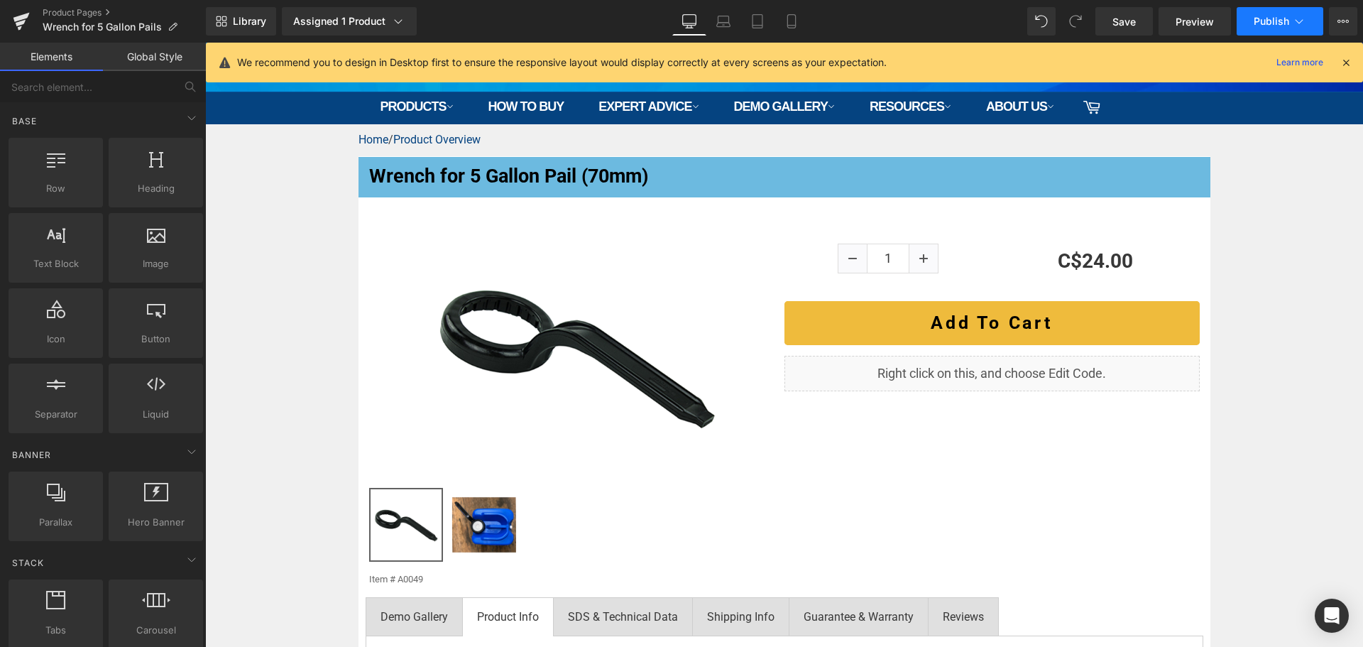
click at [1264, 21] on span "Publish" at bounding box center [1271, 21] width 35 height 11
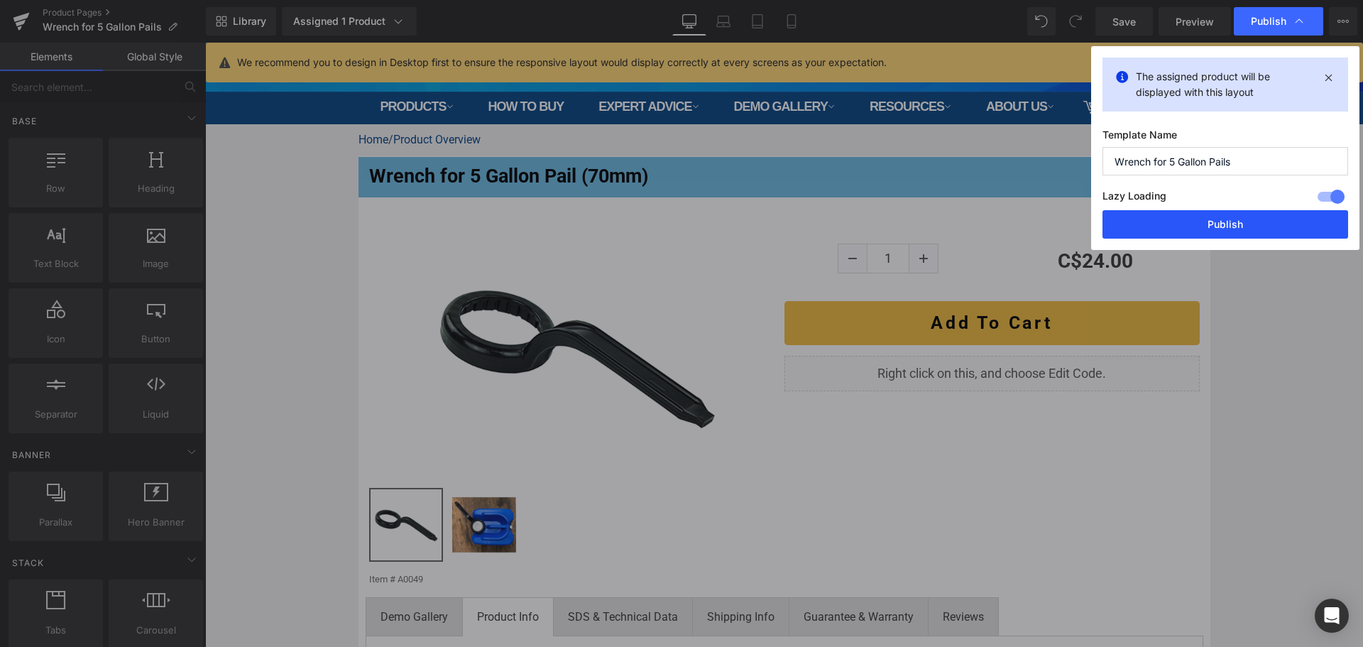
click at [1197, 226] on button "Publish" at bounding box center [1225, 224] width 246 height 28
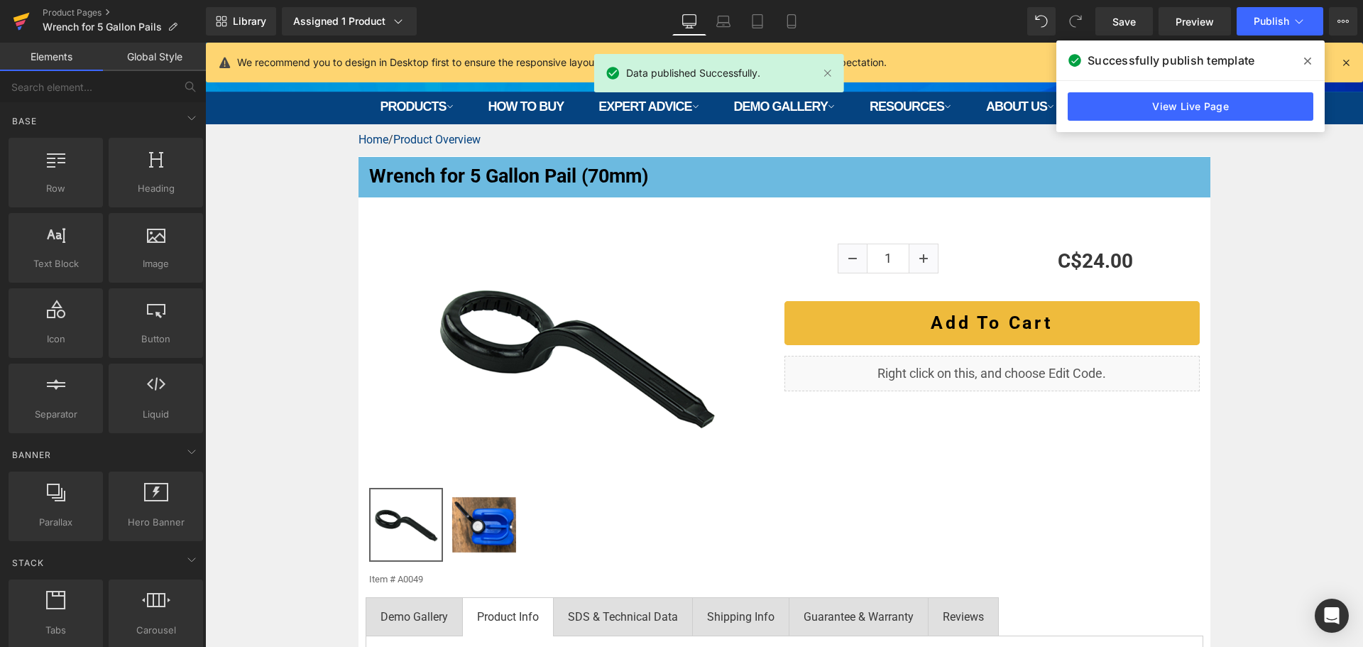
click at [9, 21] on link at bounding box center [21, 21] width 43 height 43
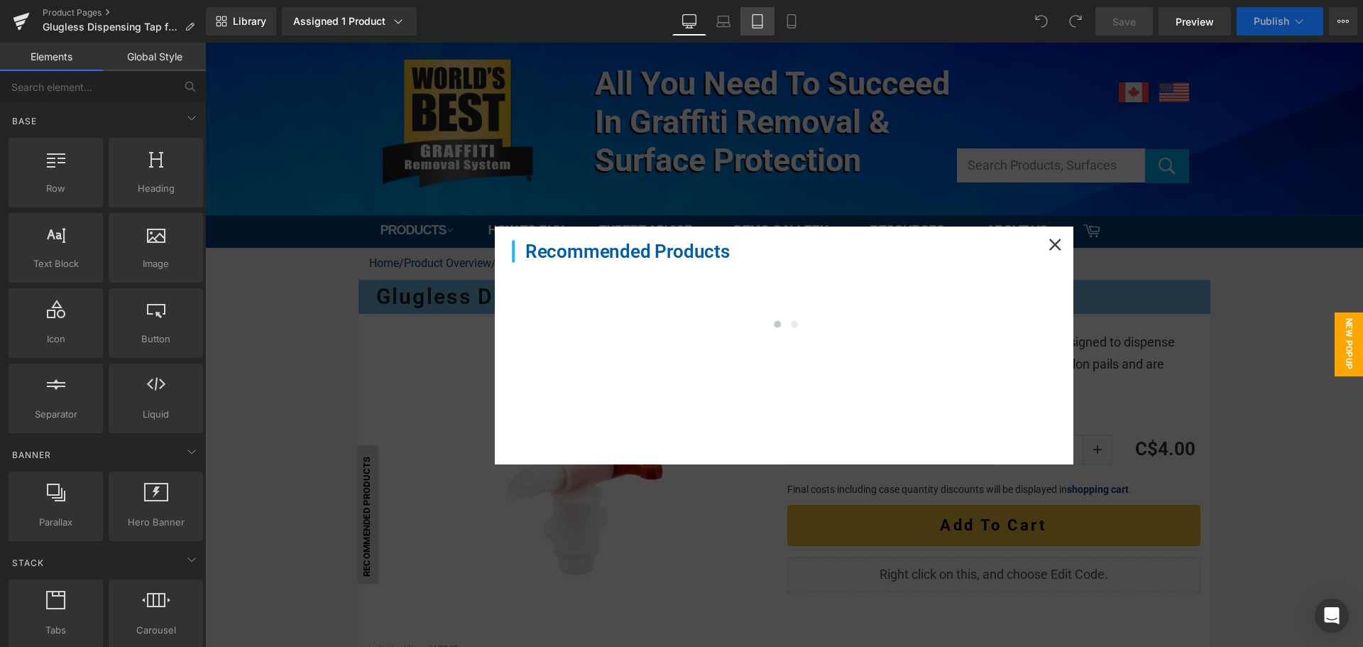
click at [756, 18] on icon at bounding box center [757, 21] width 14 height 14
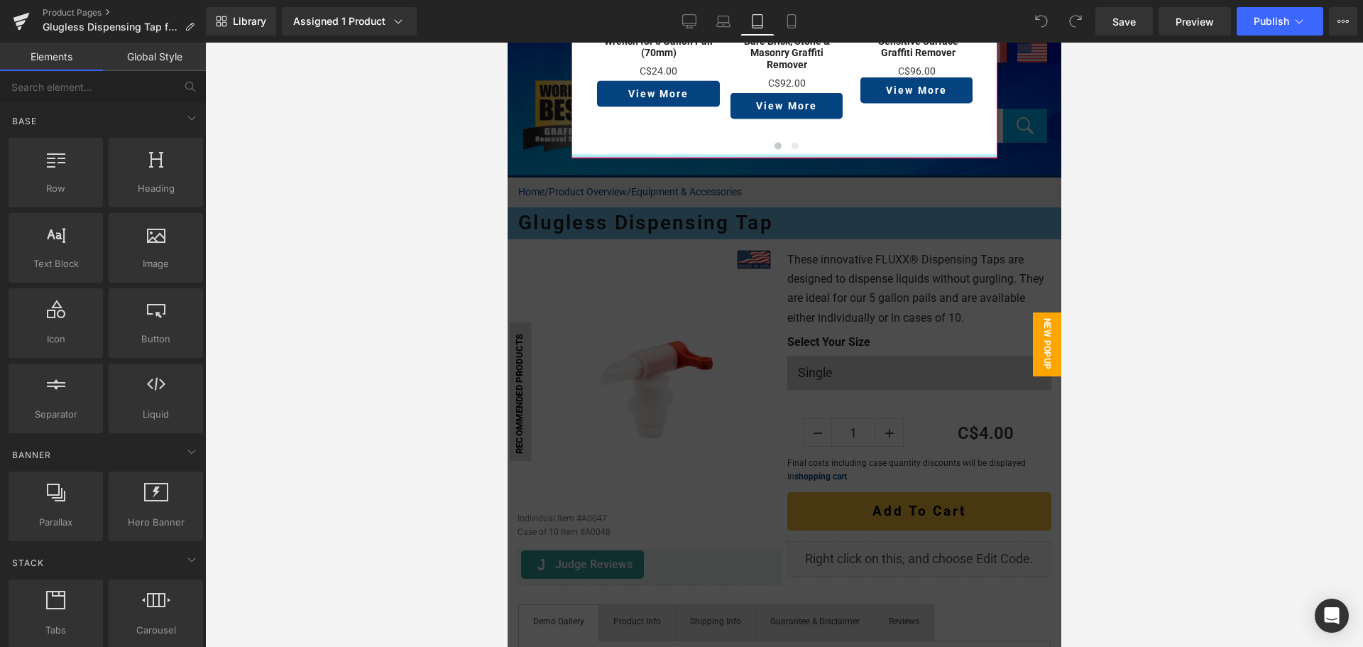
click at [583, 155] on div at bounding box center [784, 157] width 426 height 4
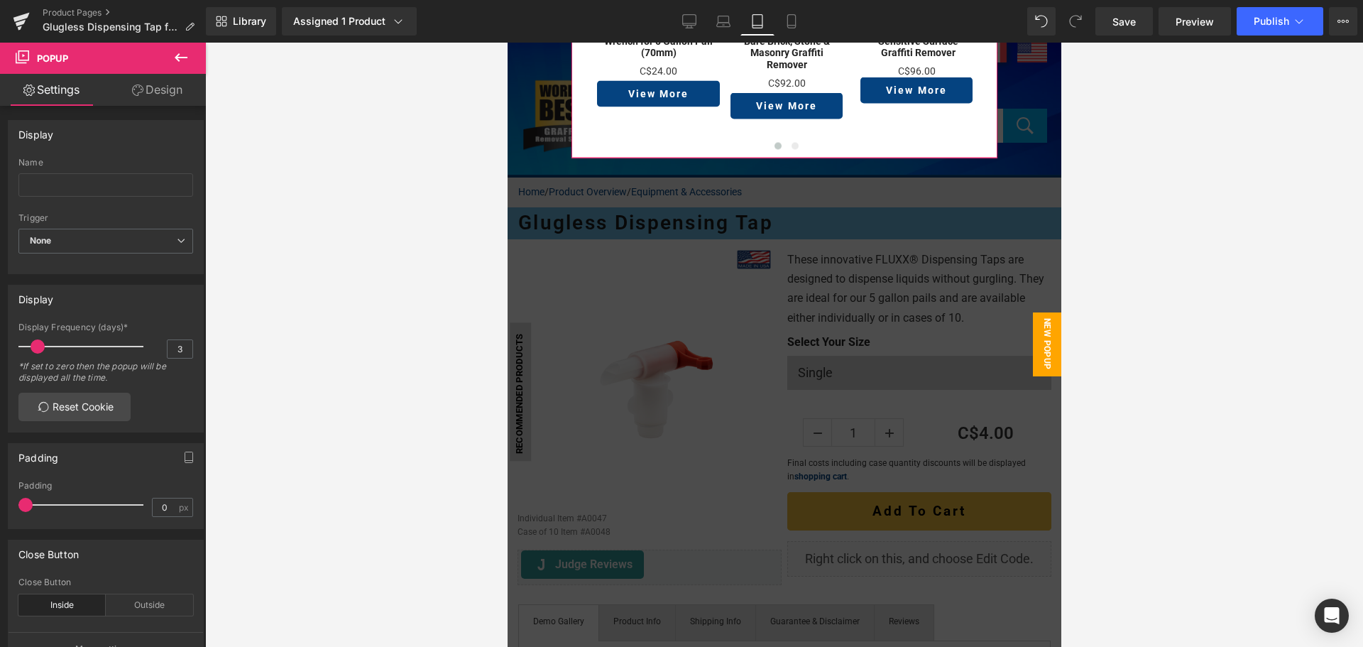
click at [155, 93] on link "Design" at bounding box center [157, 90] width 103 height 32
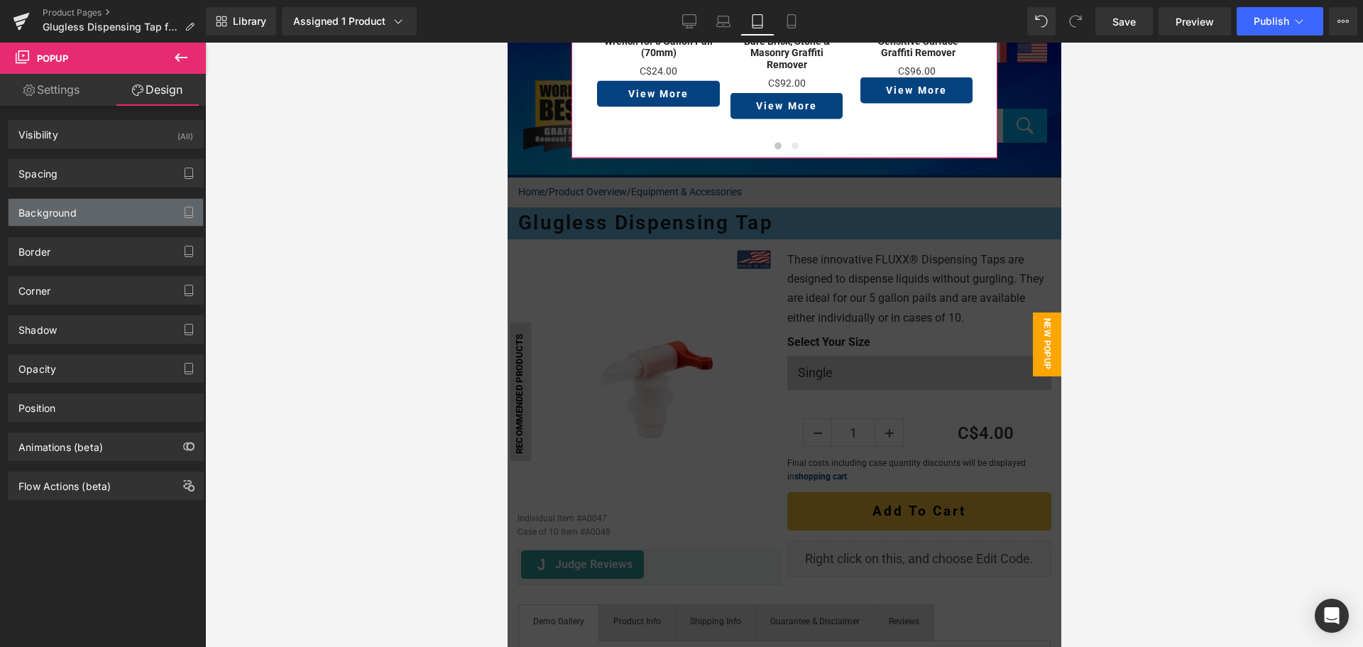
click at [73, 219] on div "Background" at bounding box center [106, 212] width 194 height 27
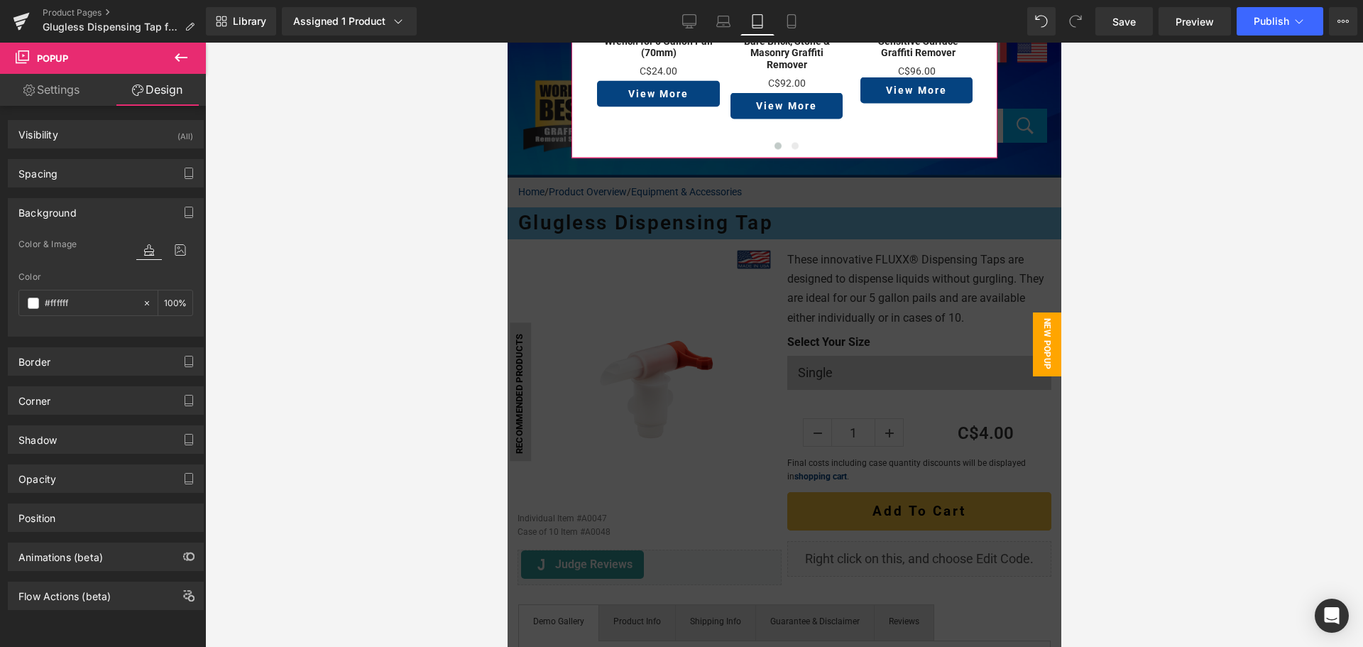
click at [73, 219] on div "Background" at bounding box center [106, 212] width 194 height 27
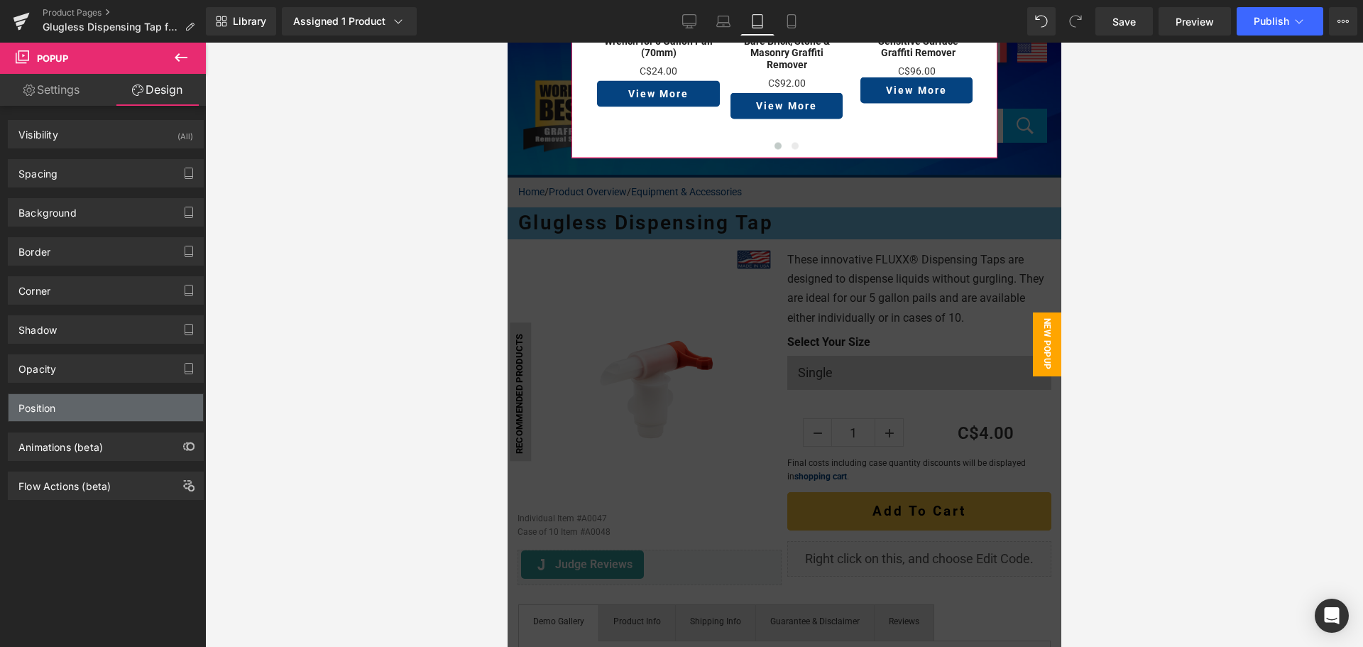
click at [72, 415] on div "Position" at bounding box center [106, 407] width 194 height 27
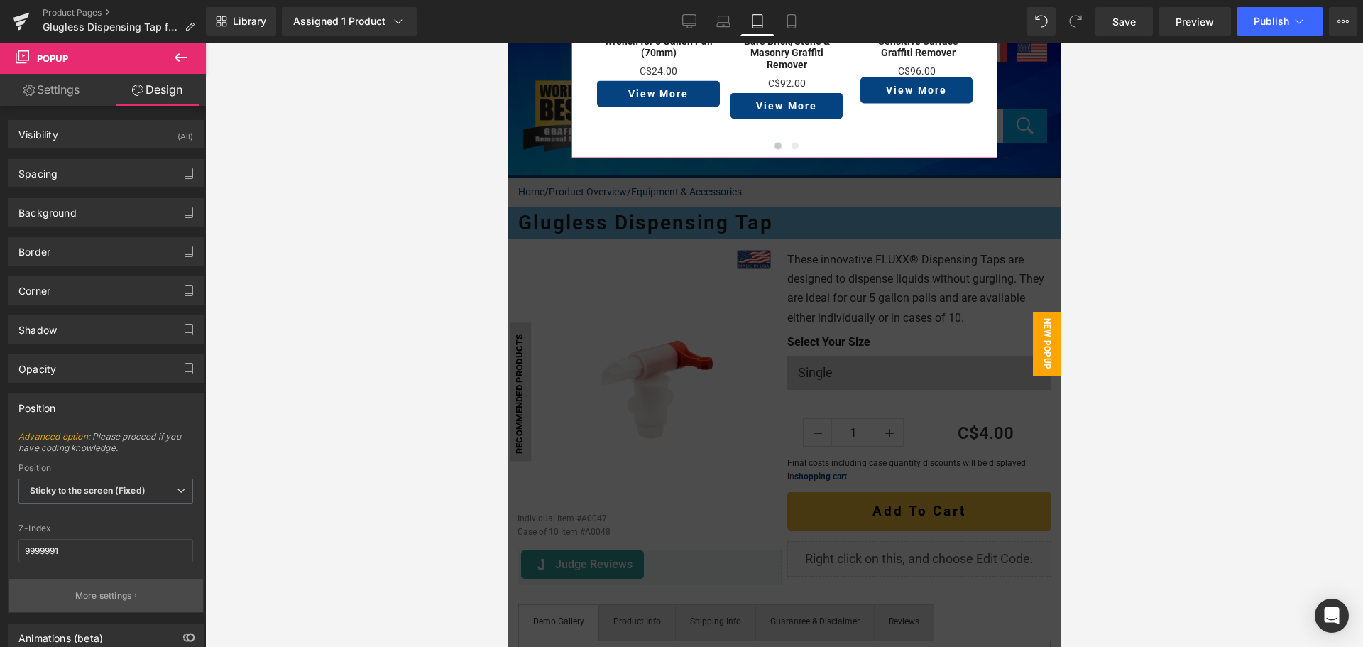
click at [135, 598] on button "More settings" at bounding box center [106, 595] width 194 height 33
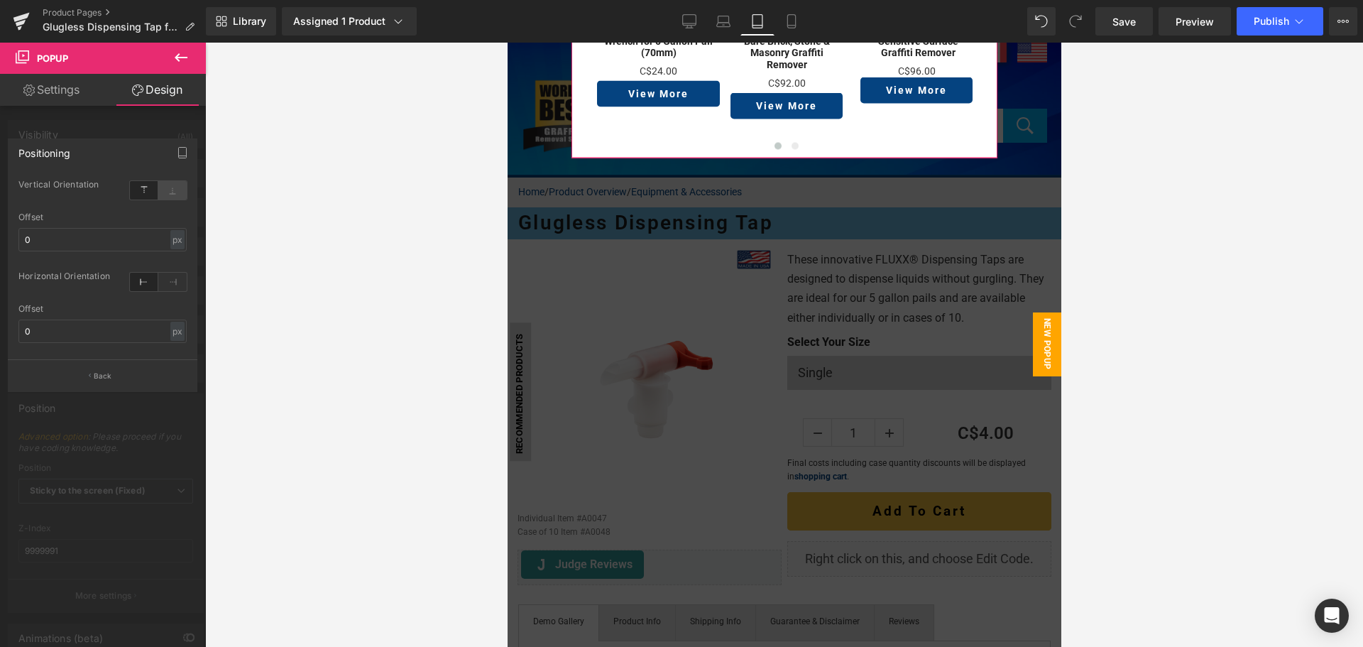
click at [165, 194] on icon at bounding box center [172, 190] width 28 height 18
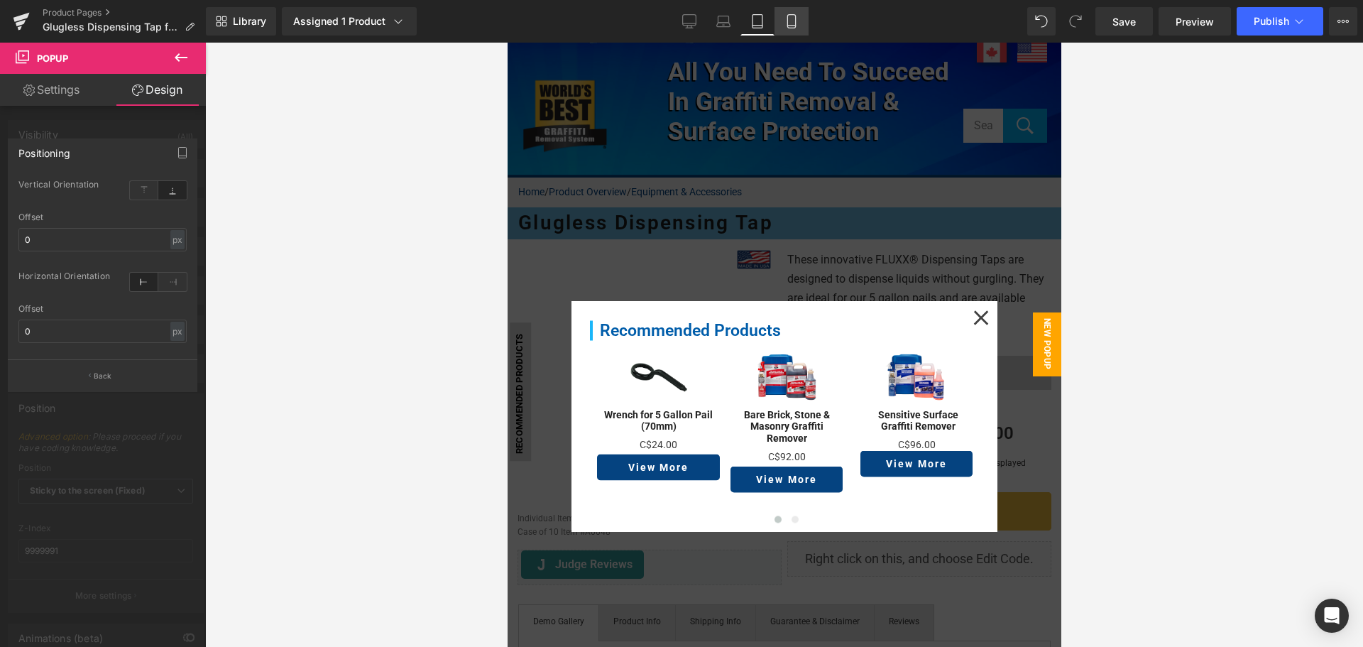
click at [788, 25] on icon at bounding box center [791, 21] width 8 height 13
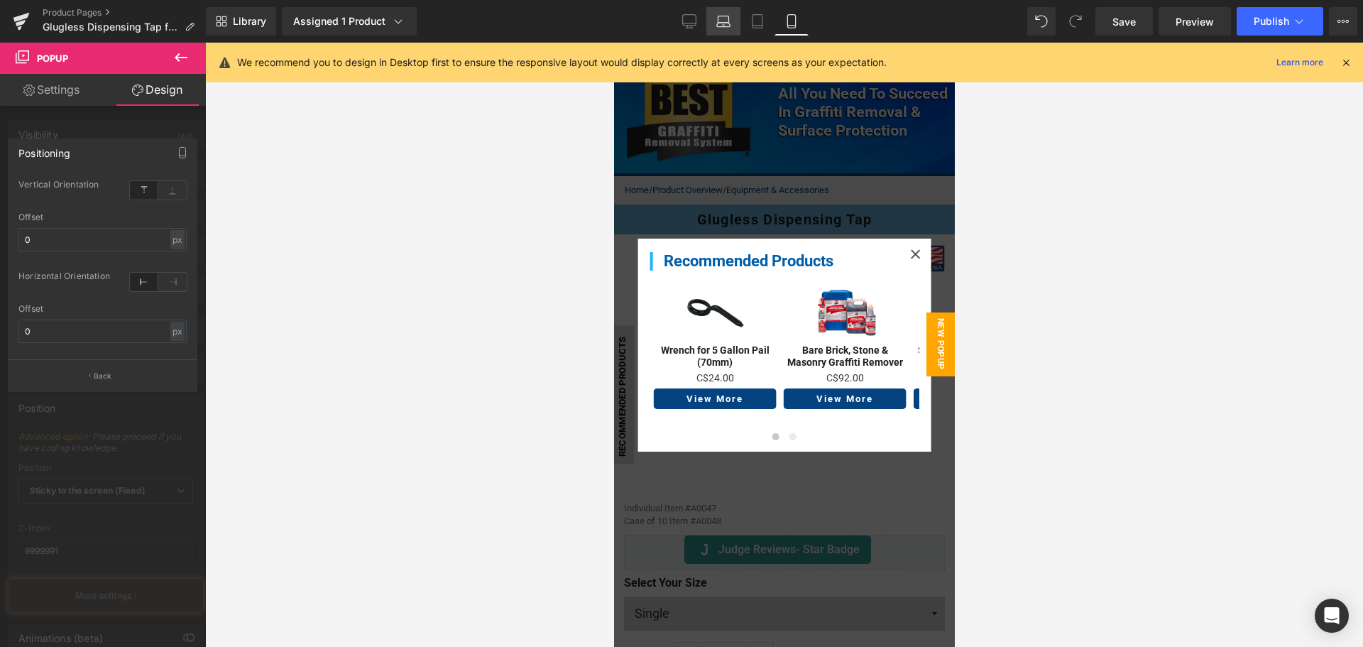
click at [725, 20] on icon at bounding box center [723, 21] width 14 height 14
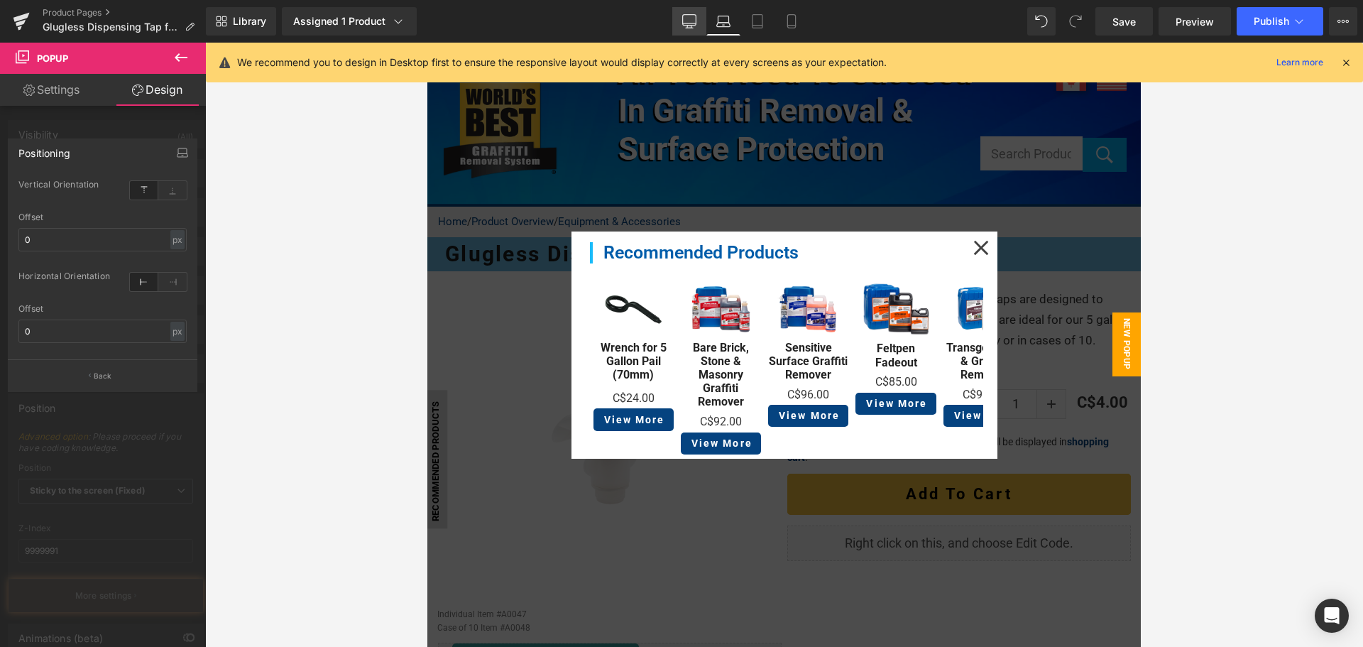
click at [685, 21] on icon at bounding box center [689, 21] width 14 height 14
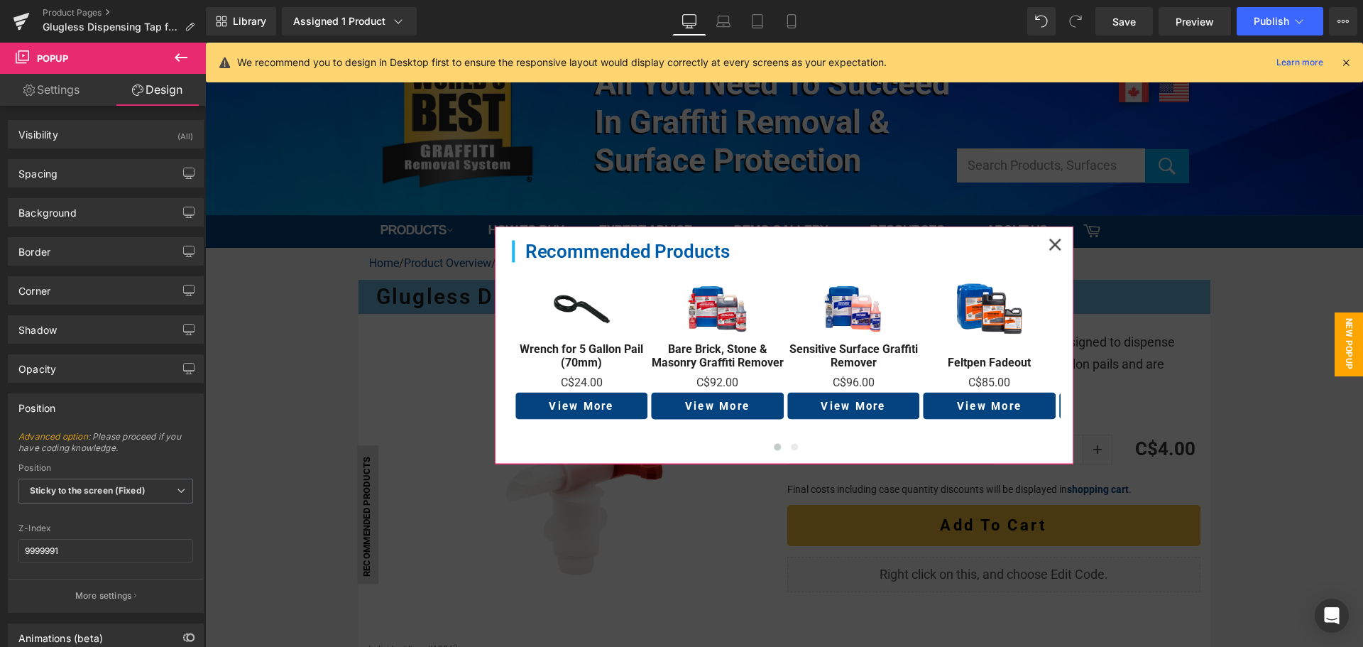
click at [1048, 239] on icon at bounding box center [1054, 244] width 13 height 13
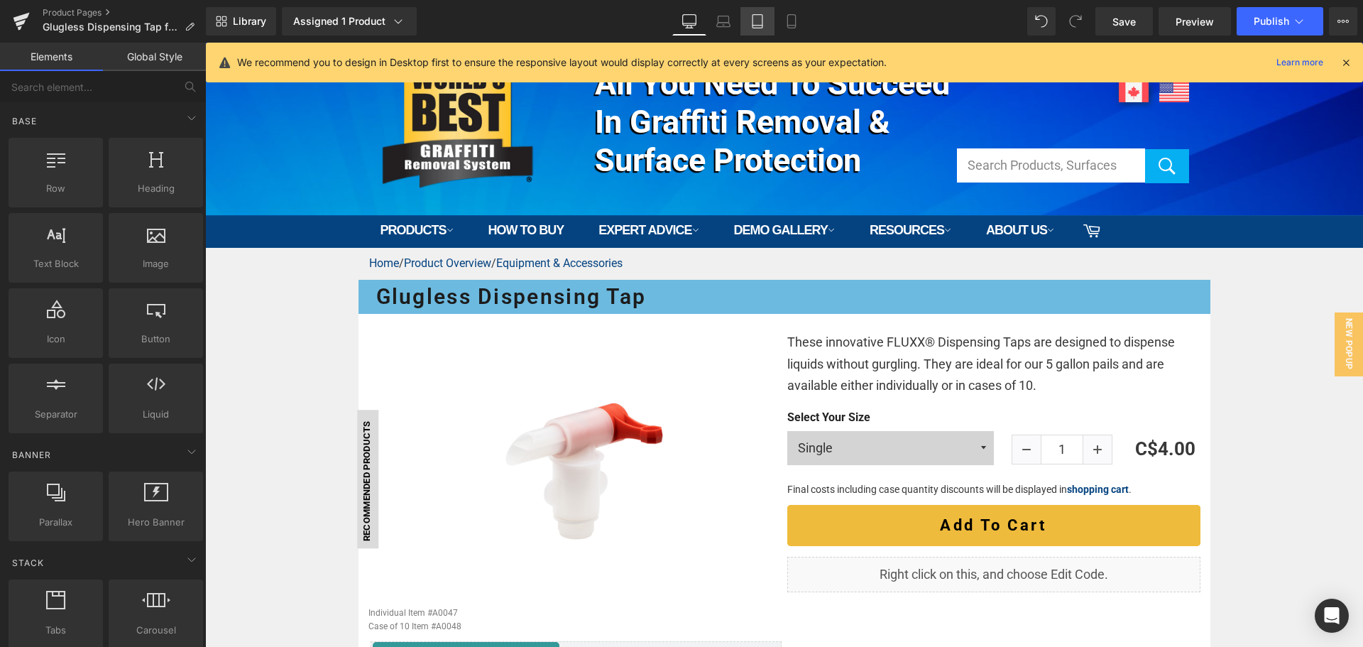
click at [766, 23] on link "Tablet" at bounding box center [757, 21] width 34 height 28
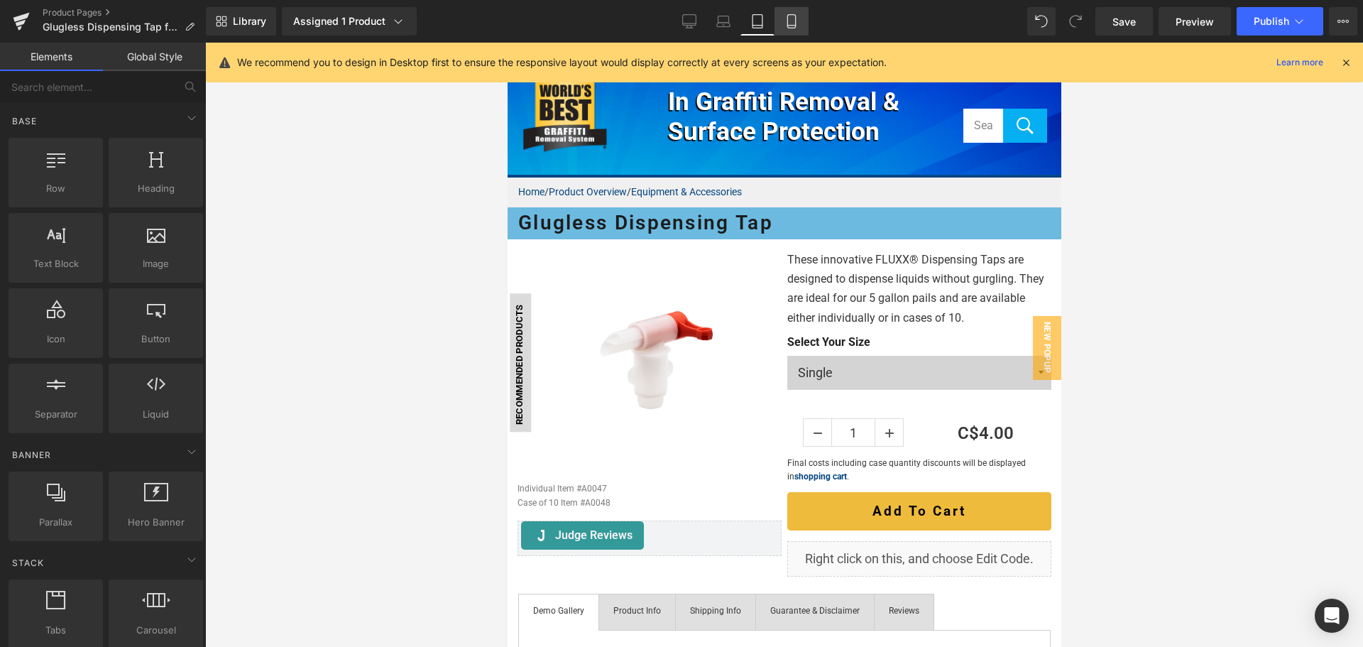
scroll to position [136, 0]
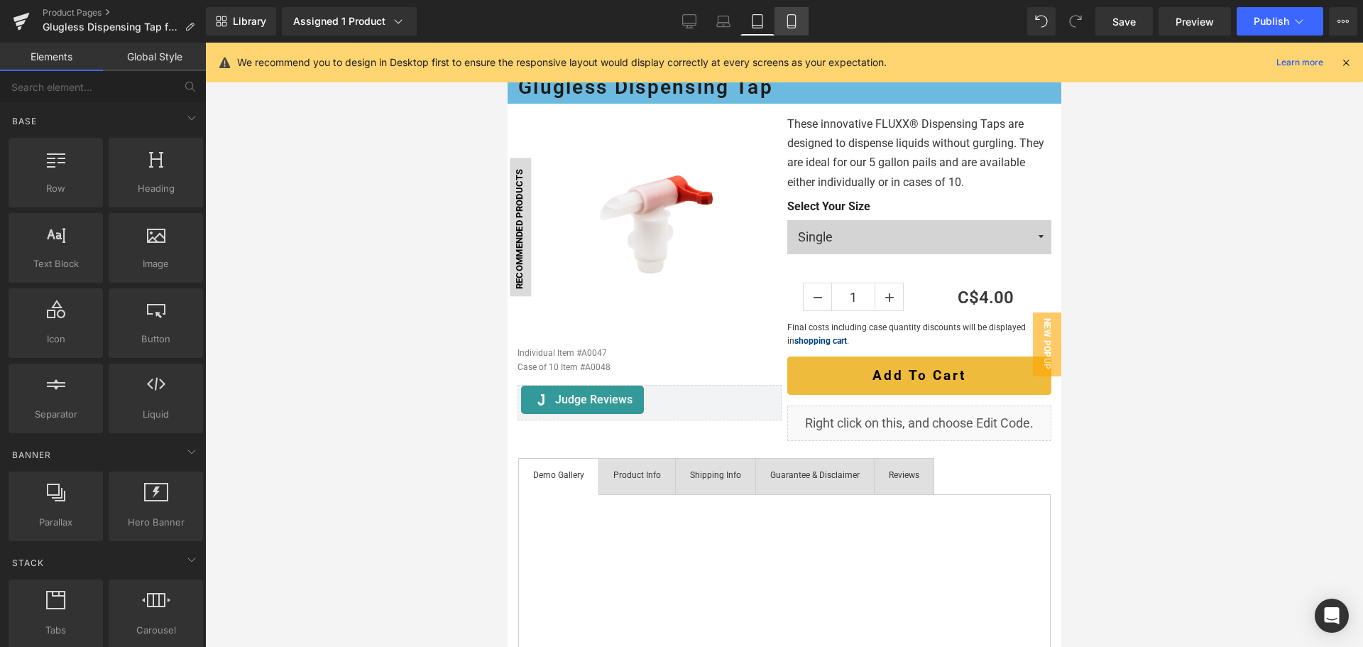
click at [795, 22] on icon at bounding box center [791, 21] width 8 height 13
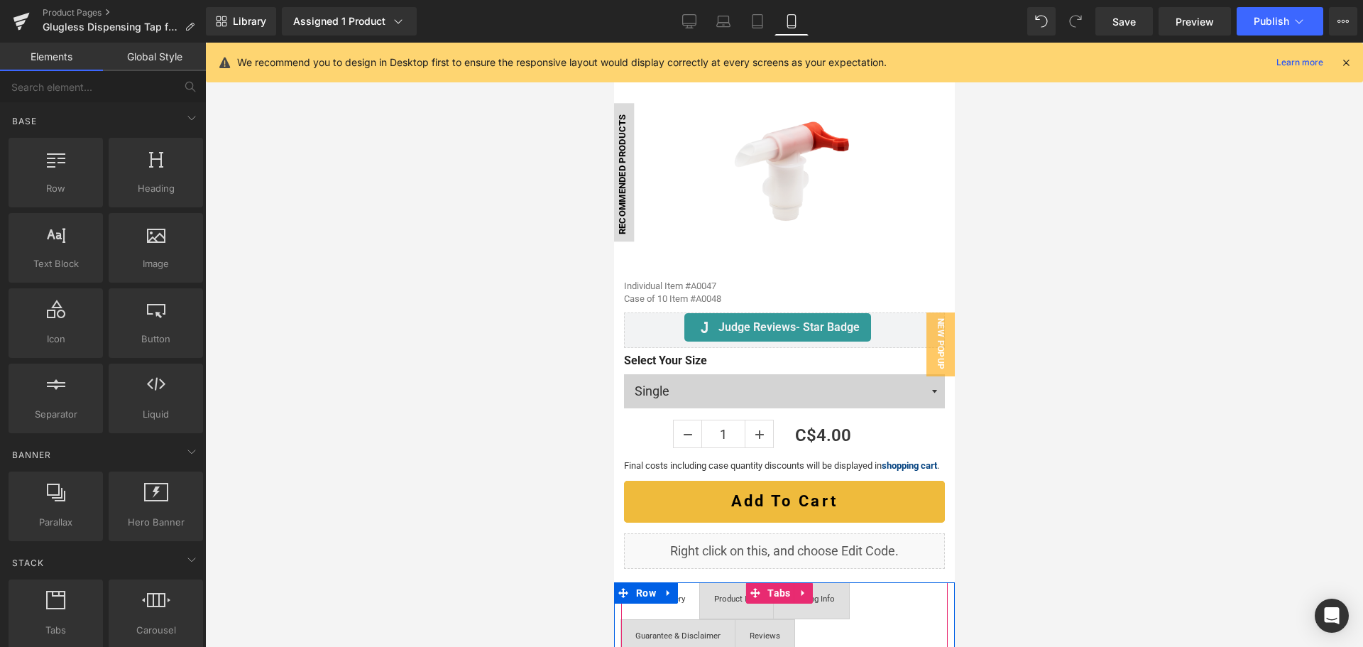
scroll to position [0, 0]
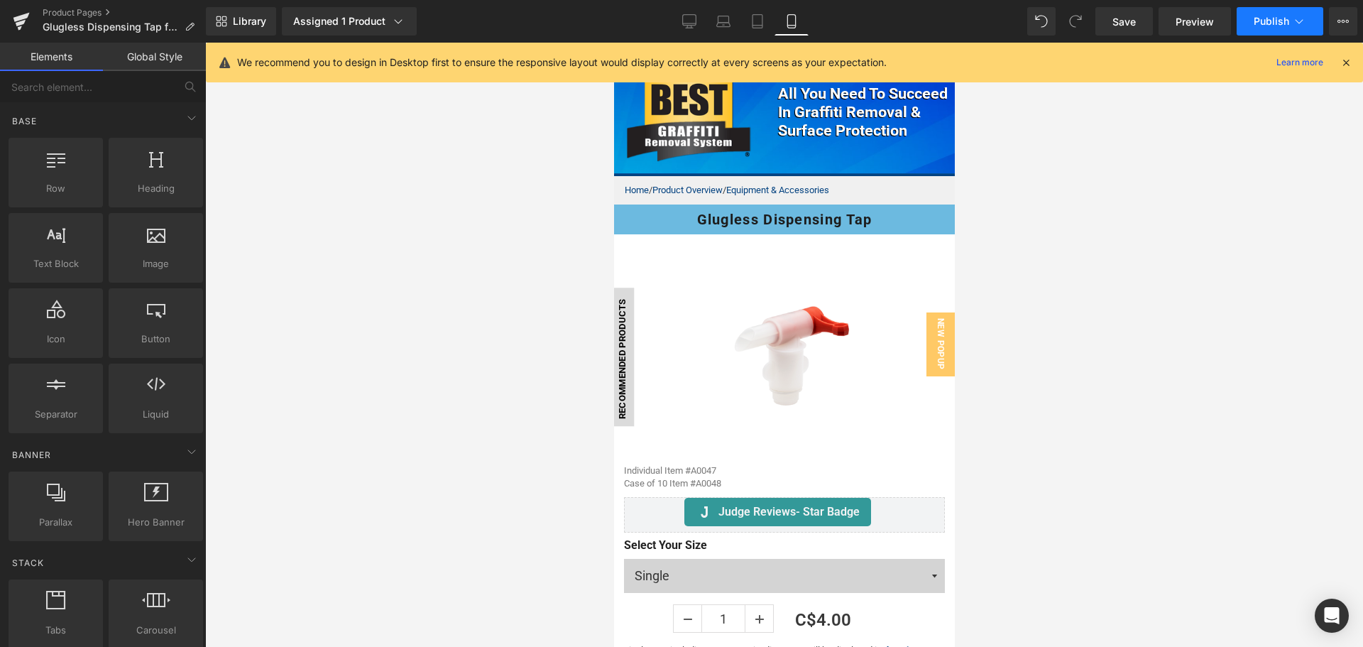
click at [1245, 20] on button "Publish" at bounding box center [1280, 21] width 87 height 28
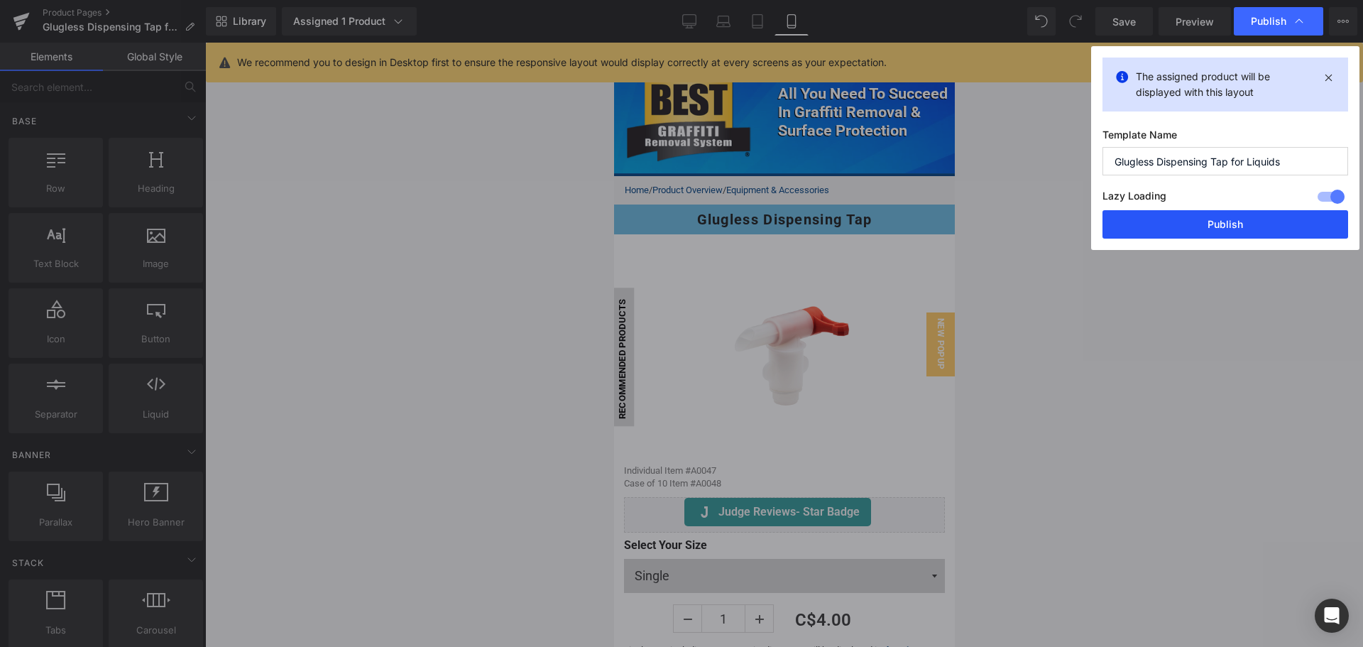
click at [1214, 226] on button "Publish" at bounding box center [1225, 224] width 246 height 28
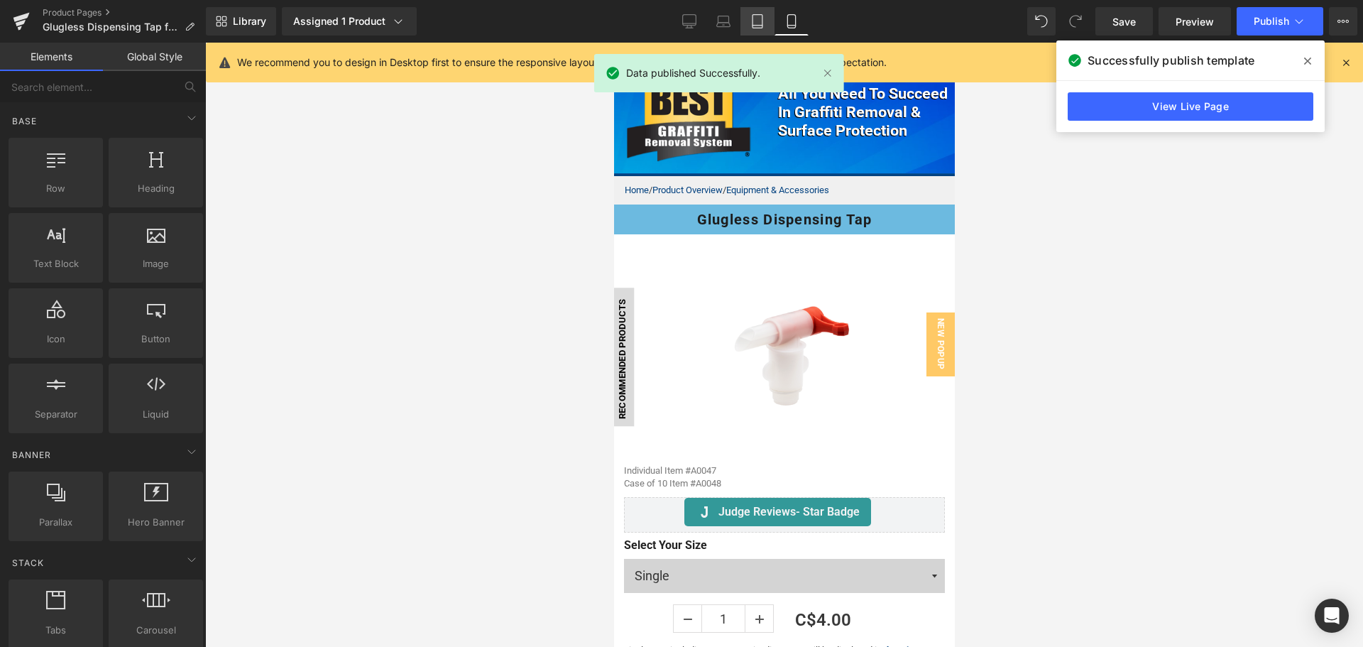
click at [750, 28] on link "Tablet" at bounding box center [757, 21] width 34 height 28
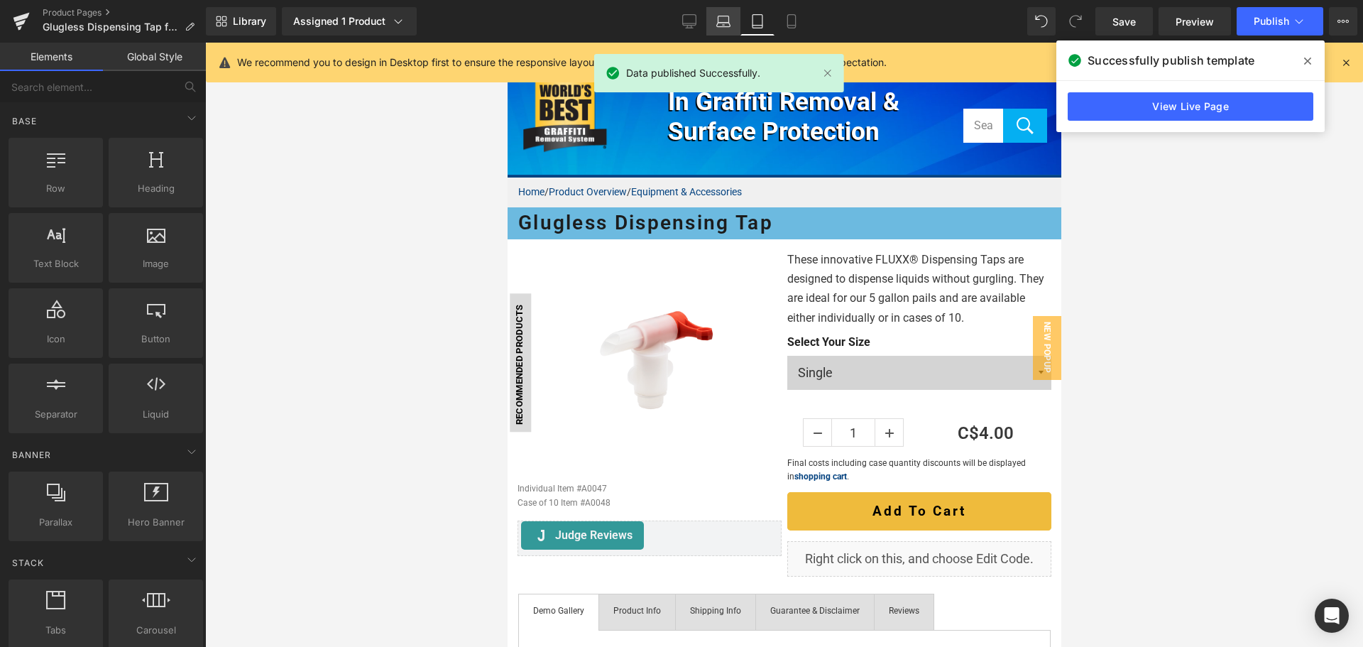
scroll to position [136, 0]
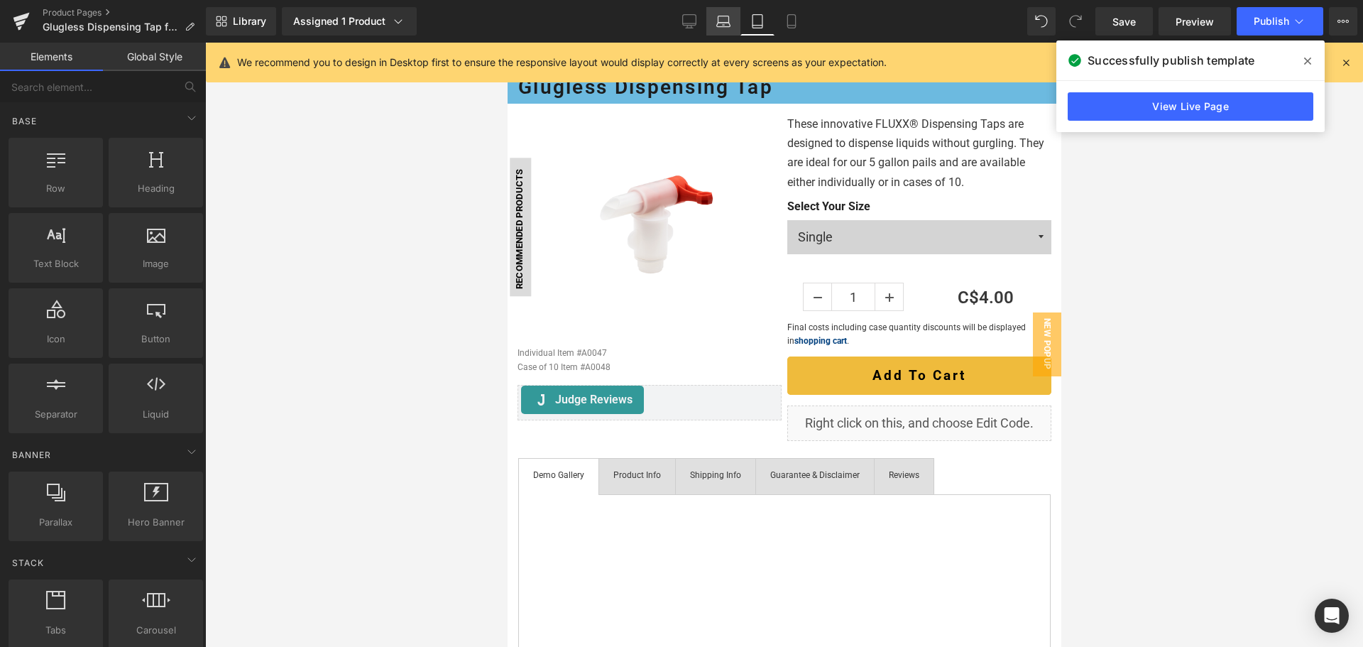
click at [723, 24] on icon at bounding box center [723, 21] width 14 height 14
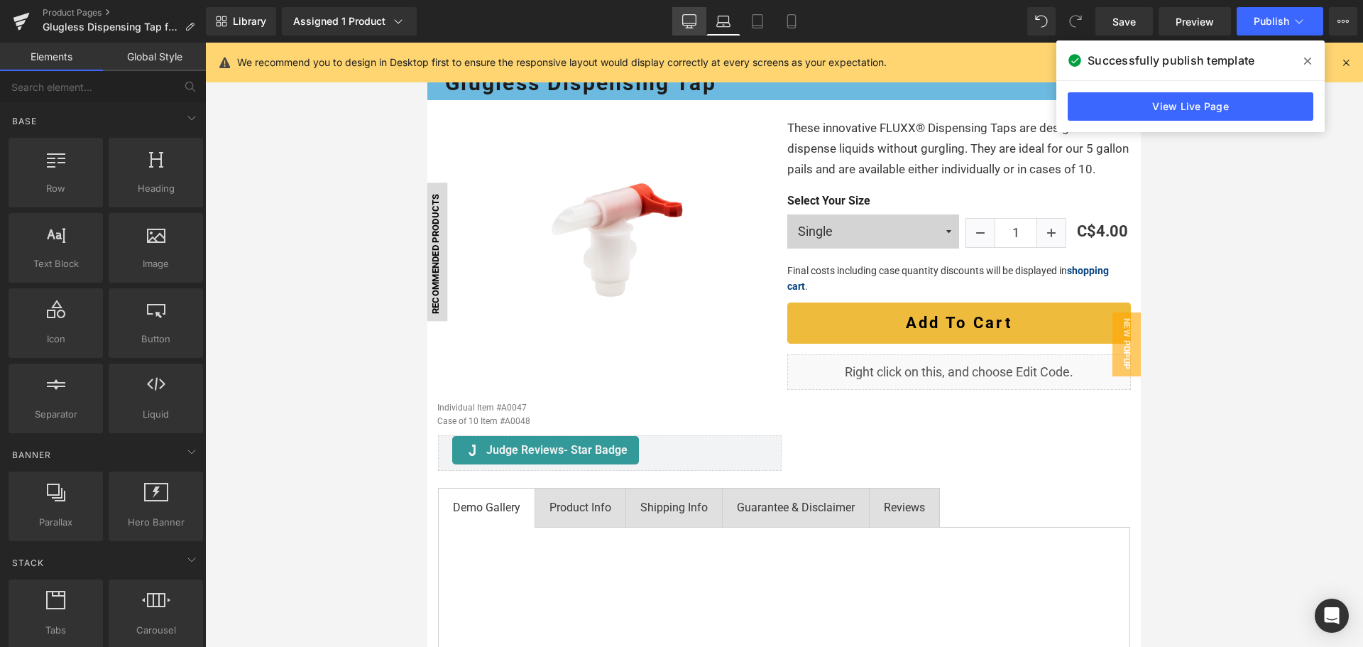
click at [693, 23] on icon at bounding box center [689, 23] width 13 height 0
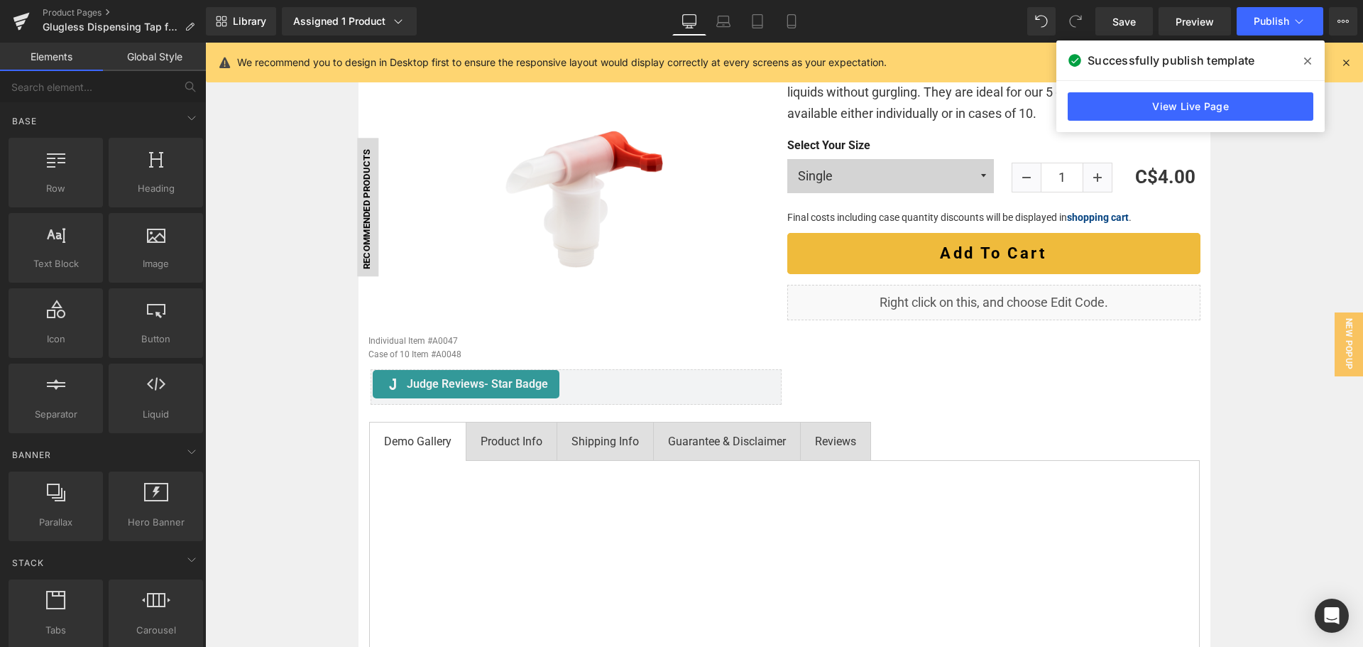
scroll to position [0, 0]
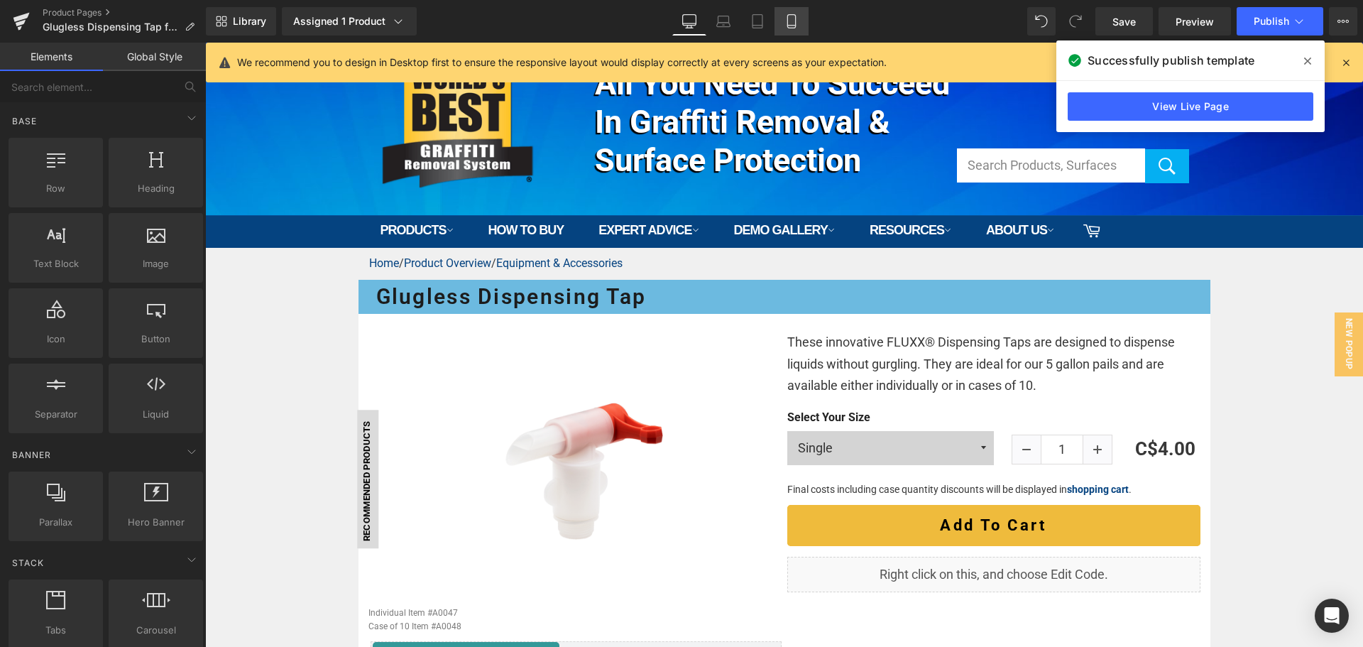
click at [788, 17] on icon at bounding box center [791, 21] width 8 height 13
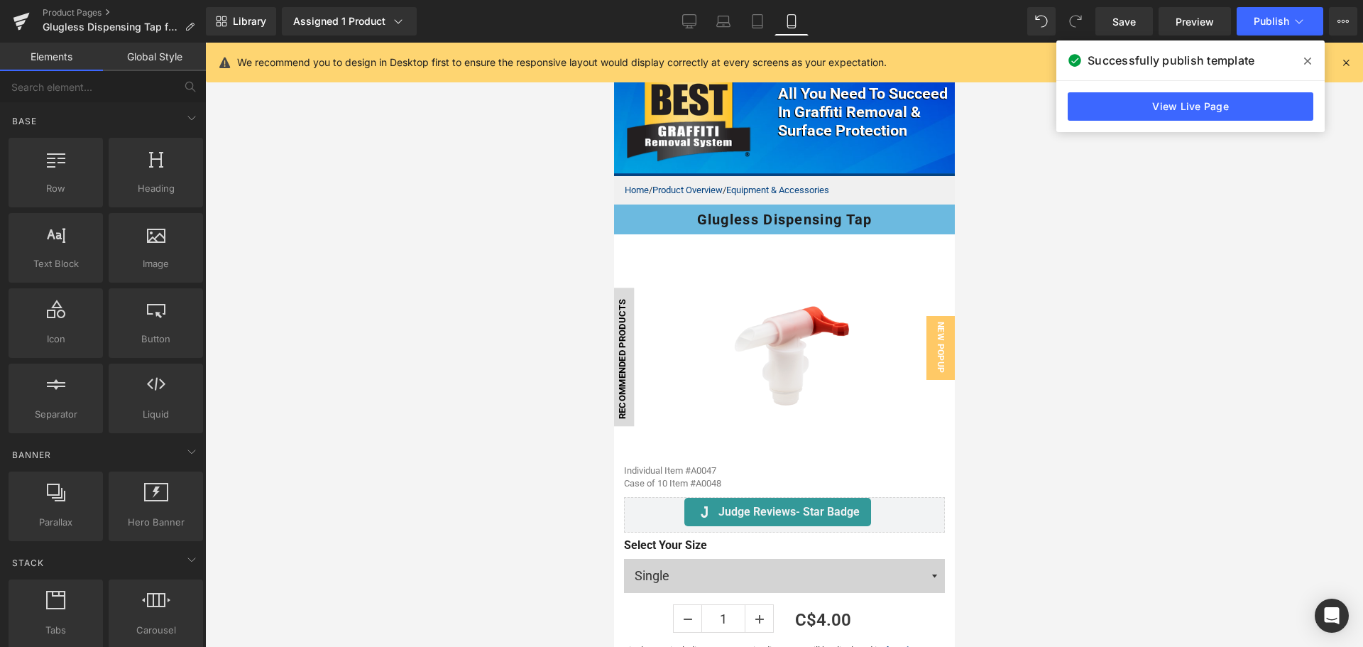
scroll to position [124, 0]
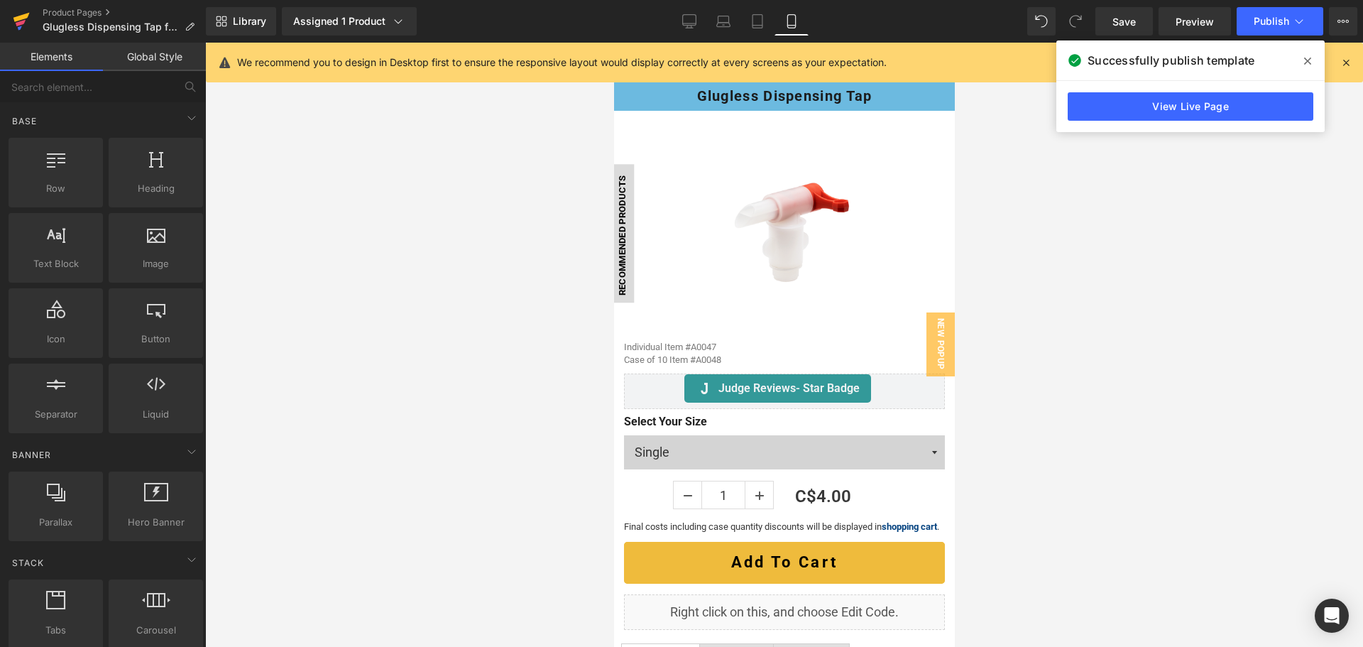
click at [21, 21] on icon at bounding box center [21, 21] width 17 height 35
